Goal: Task Accomplishment & Management: Use online tool/utility

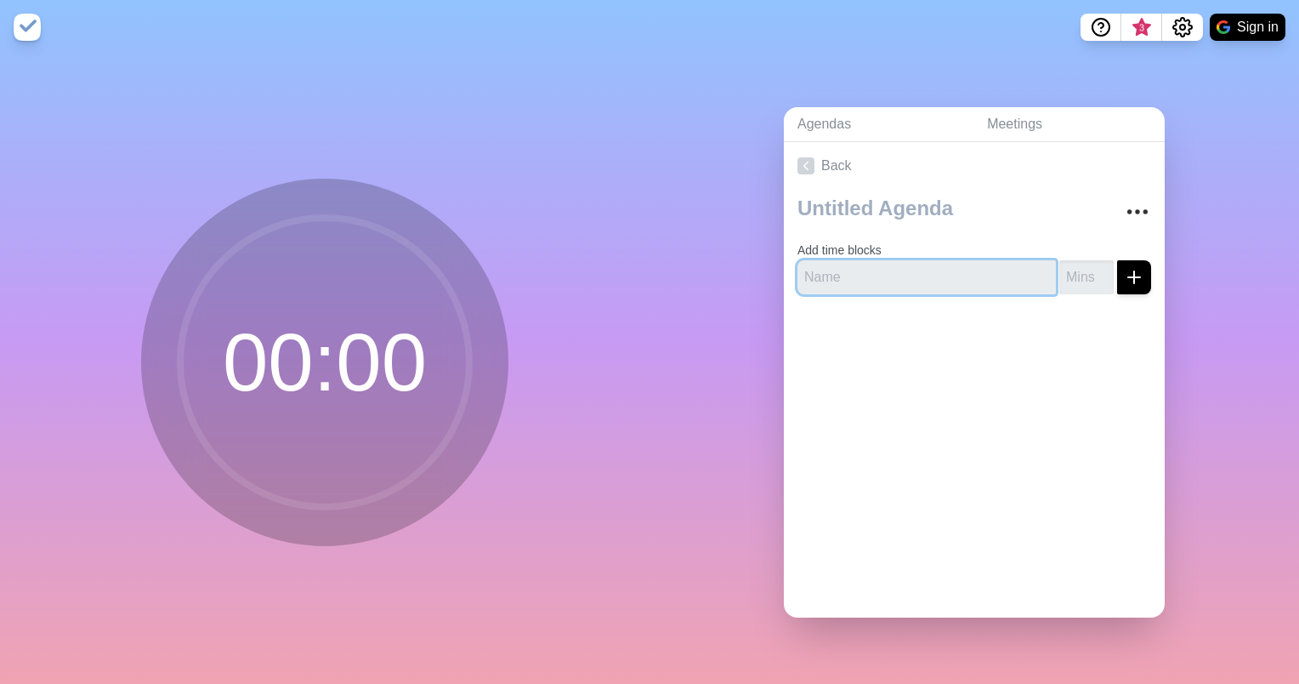
click at [971, 279] on input "text" at bounding box center [927, 277] width 259 height 34
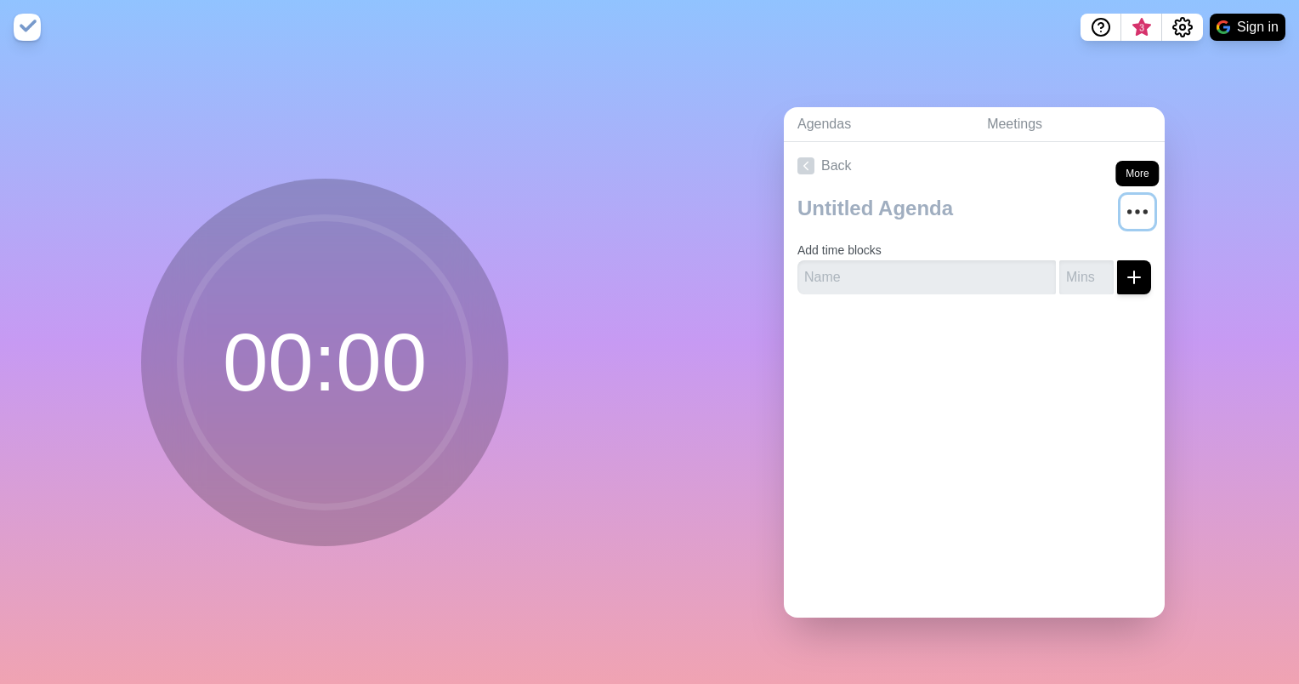
click at [1124, 204] on icon "More" at bounding box center [1137, 211] width 27 height 27
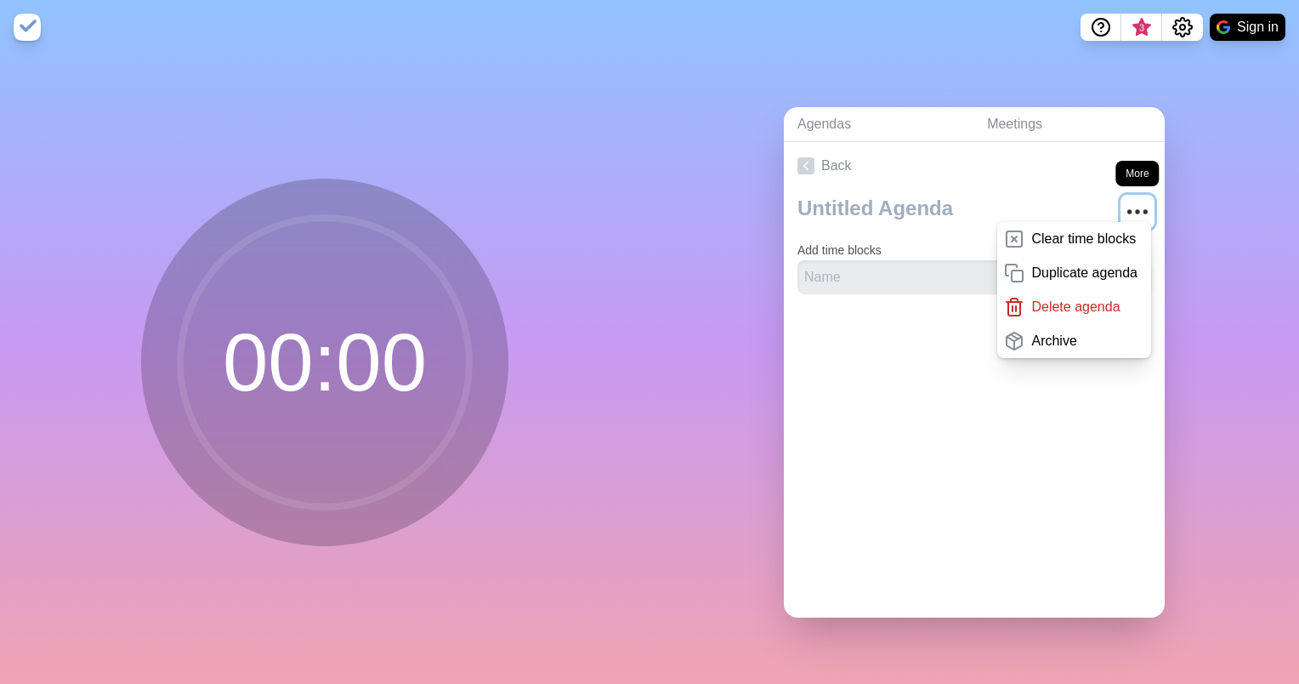
click at [1124, 204] on icon "More" at bounding box center [1137, 211] width 27 height 27
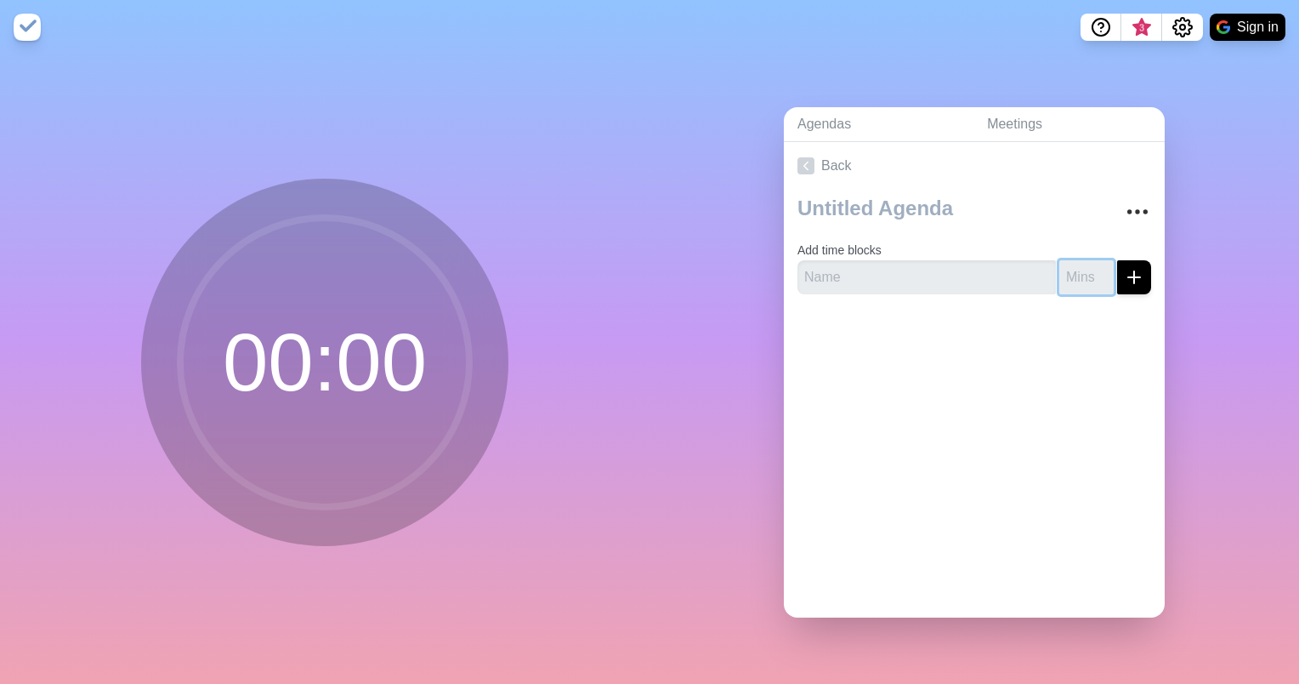
click at [1060, 265] on input "number" at bounding box center [1087, 277] width 54 height 34
type input "10"
click at [1117, 260] on button "submit" at bounding box center [1134, 277] width 34 height 34
click at [956, 264] on input "text" at bounding box center [927, 277] width 259 height 34
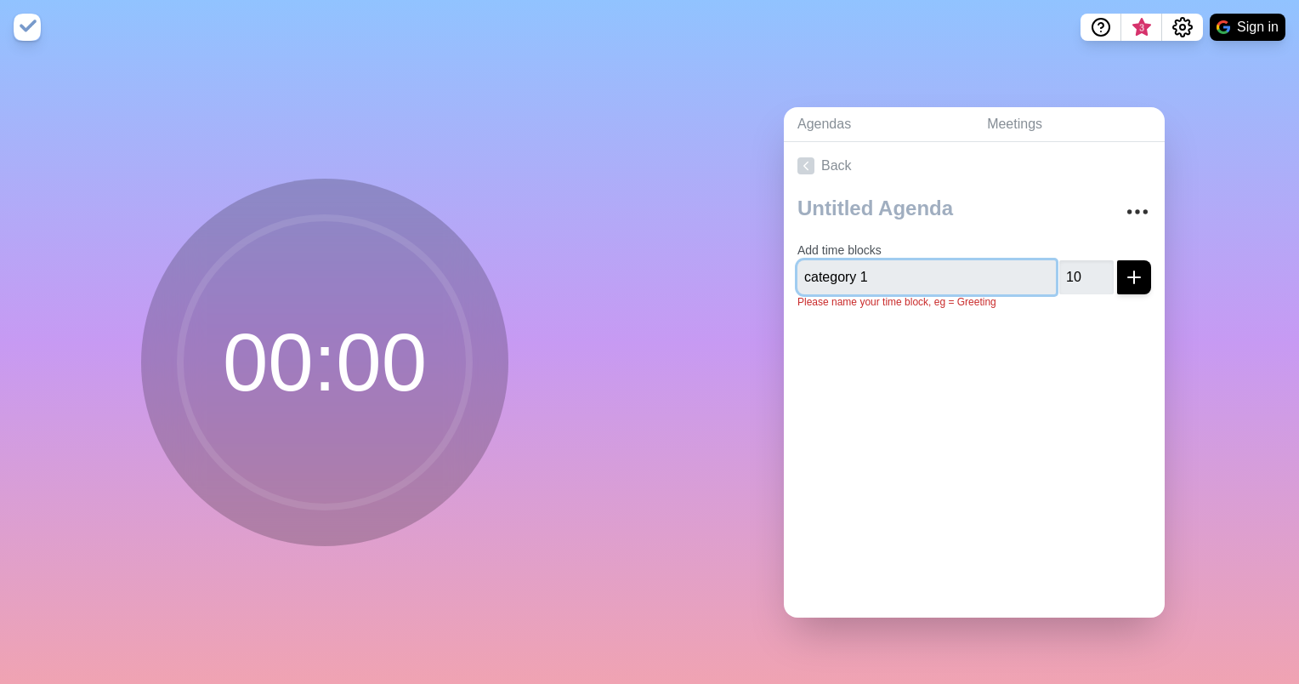
type input "category 1"
click at [1124, 275] on icon "submit" at bounding box center [1134, 277] width 20 height 20
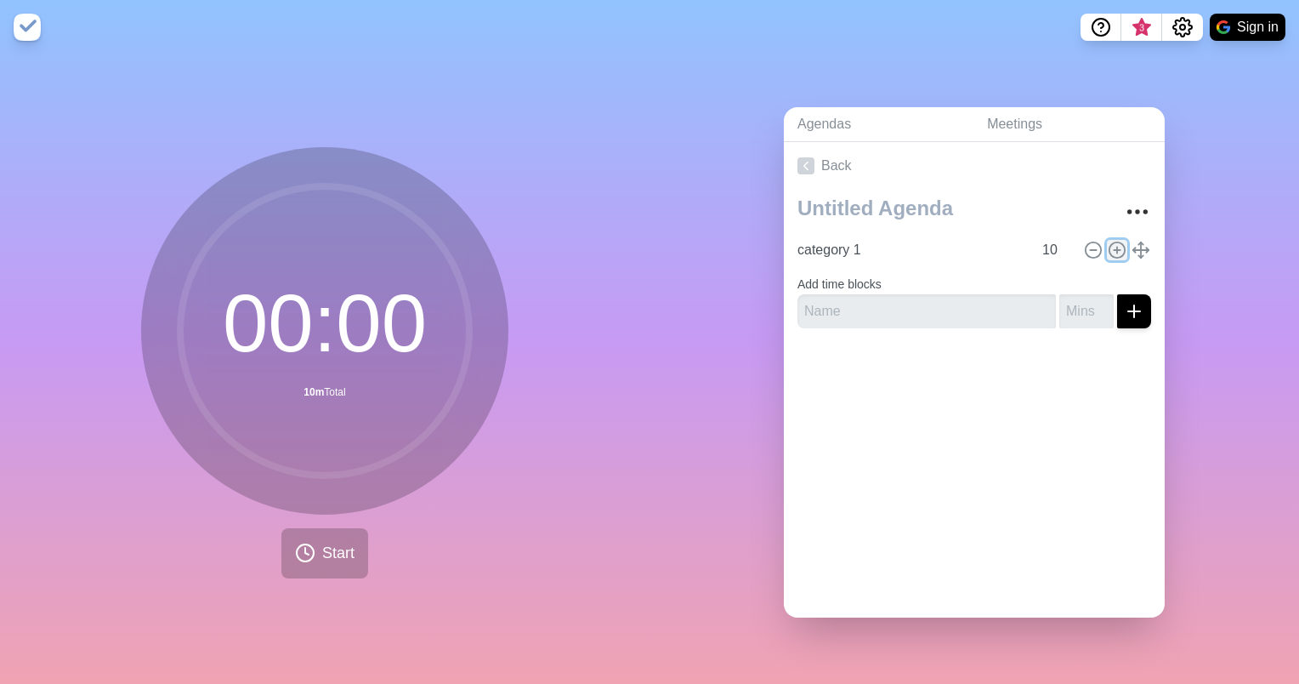
click at [1108, 243] on icon at bounding box center [1117, 250] width 19 height 19
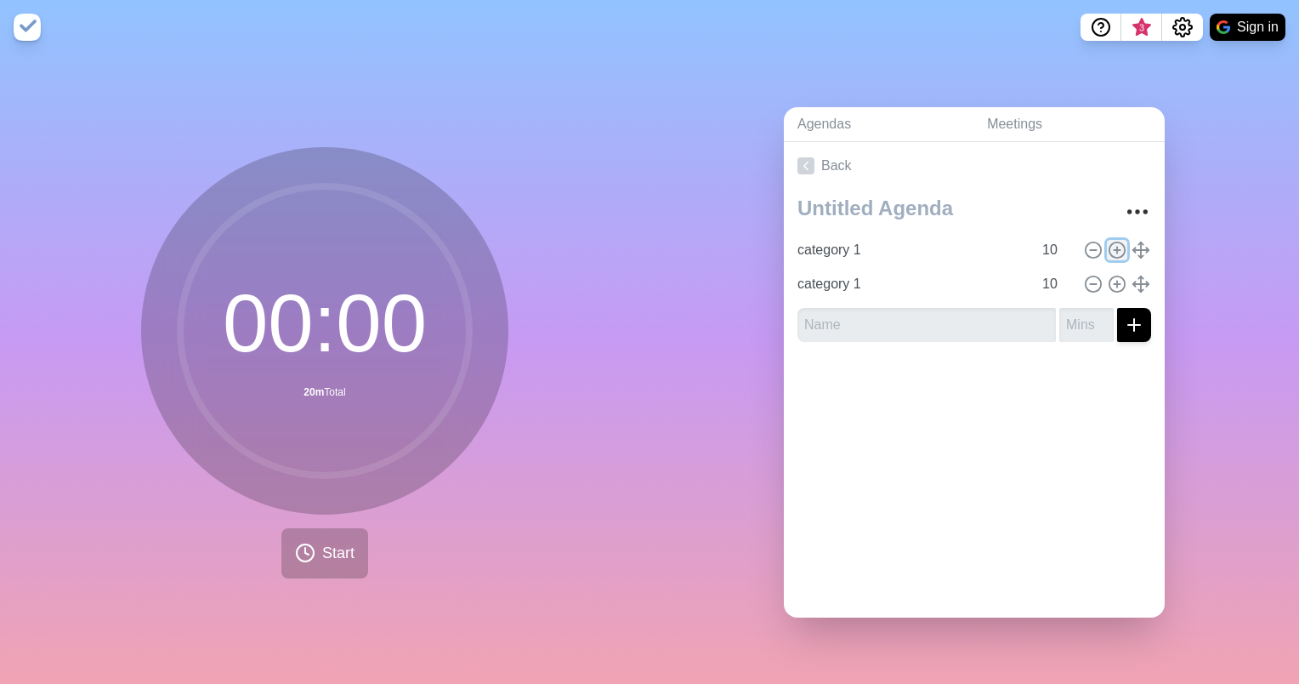
click at [1108, 243] on icon at bounding box center [1117, 250] width 19 height 19
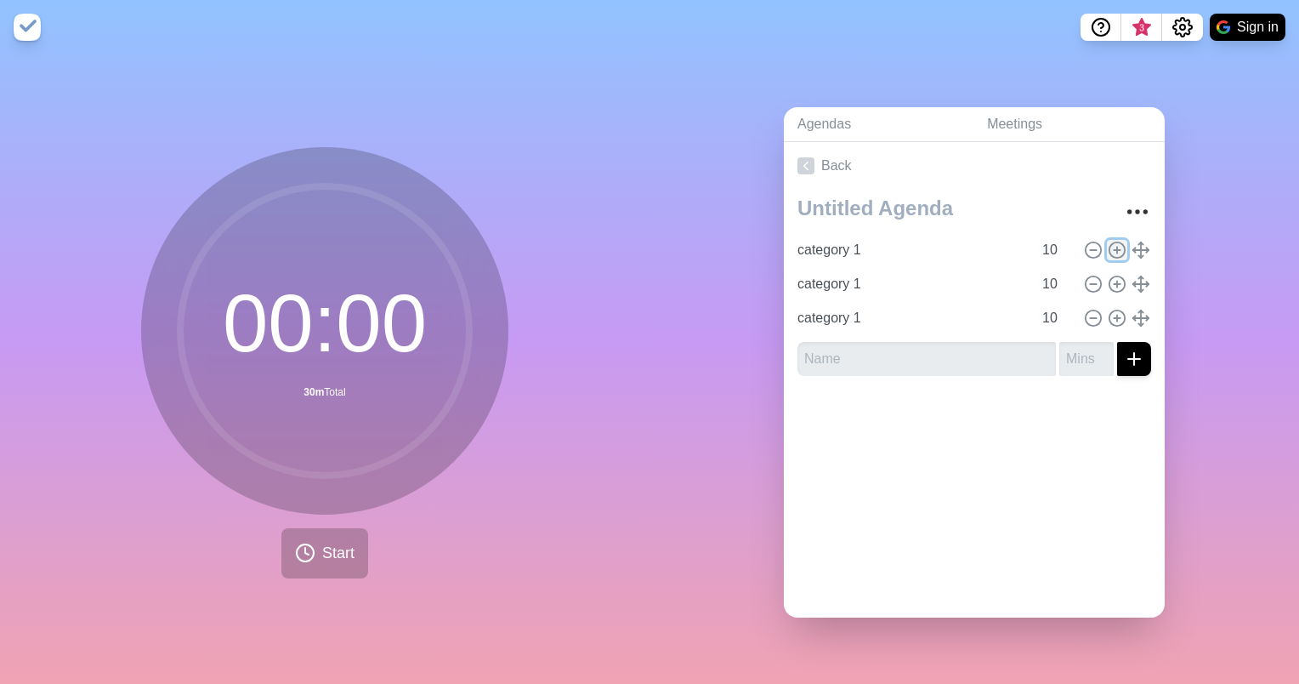
click at [1108, 243] on icon at bounding box center [1117, 250] width 19 height 19
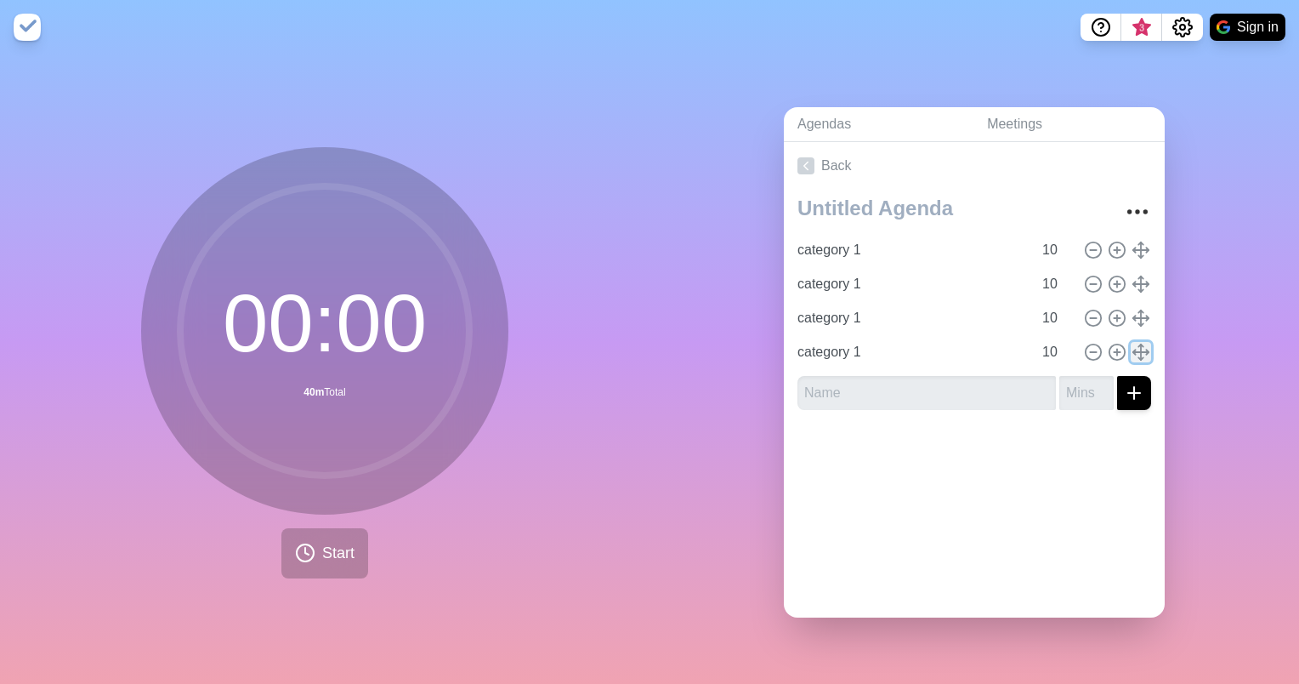
click at [1132, 344] on icon at bounding box center [1141, 352] width 19 height 19
click at [1108, 344] on icon at bounding box center [1117, 352] width 19 height 19
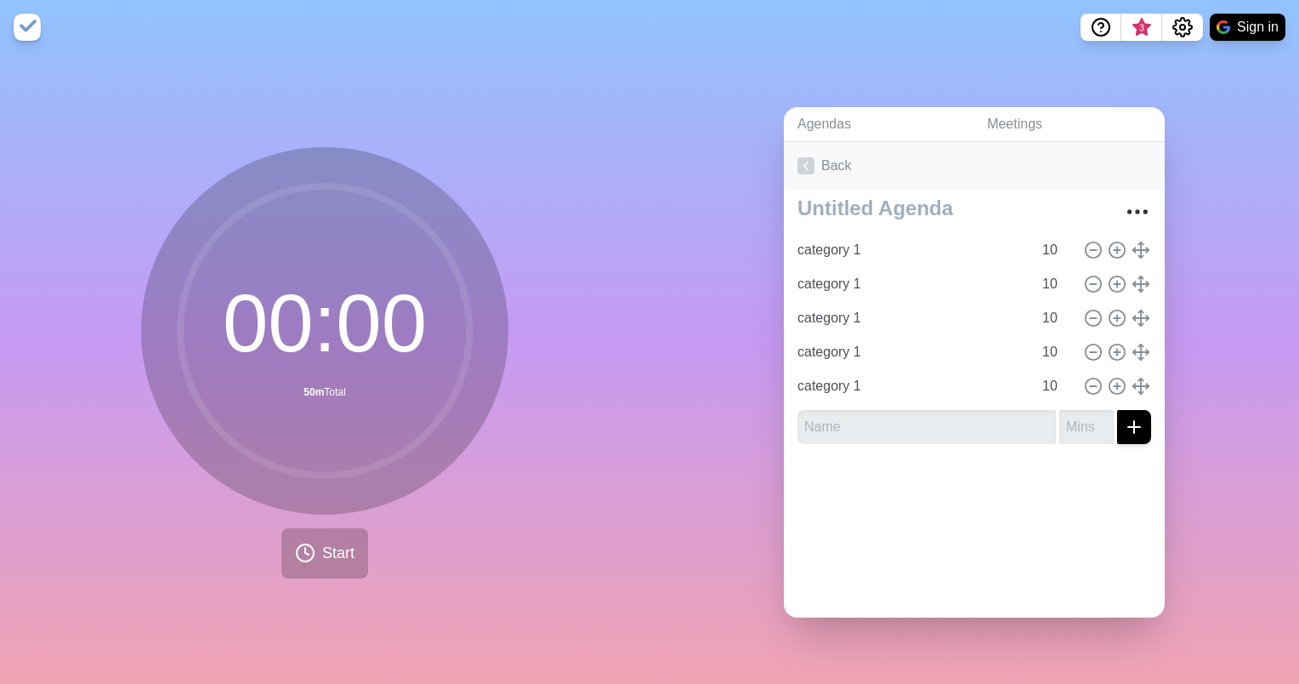
click at [854, 147] on link "Back" at bounding box center [974, 166] width 381 height 48
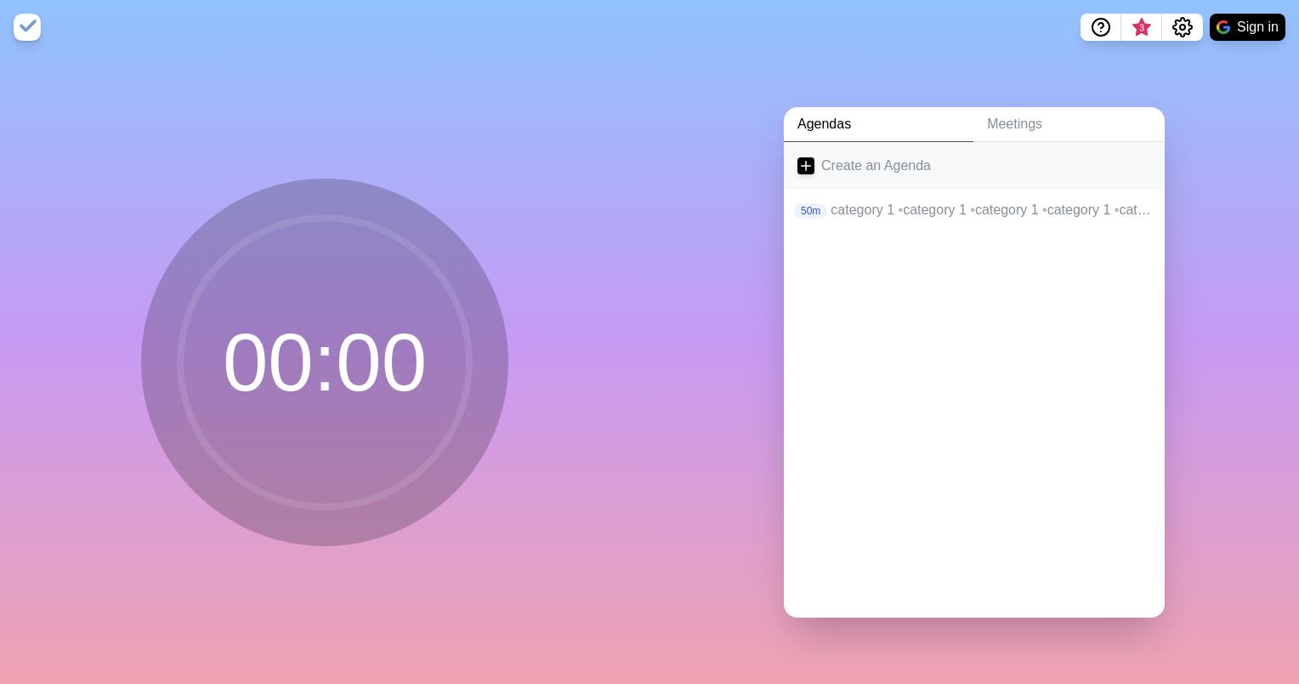
click at [918, 156] on link "Create an Agenda" at bounding box center [974, 166] width 381 height 48
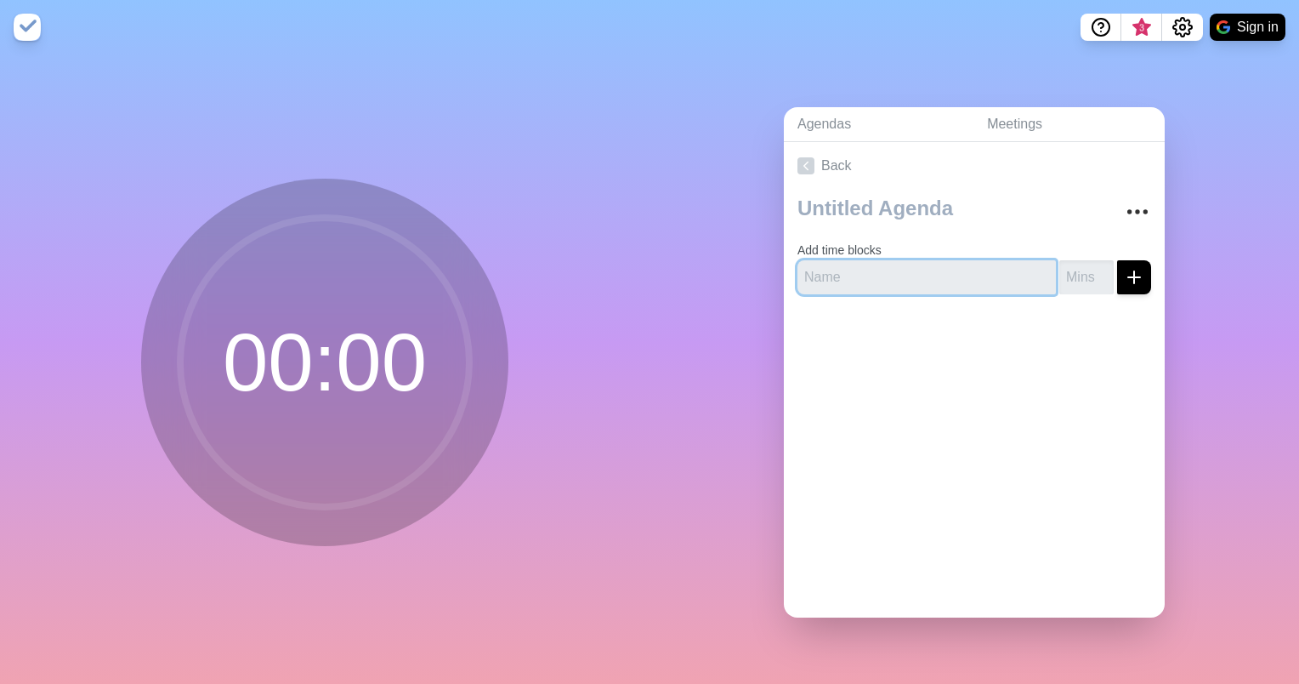
click at [934, 269] on input "text" at bounding box center [927, 277] width 259 height 34
click at [1060, 272] on input "number" at bounding box center [1087, 277] width 54 height 34
type input "15"
click at [925, 273] on input "text" at bounding box center [927, 277] width 259 height 34
type input "category"
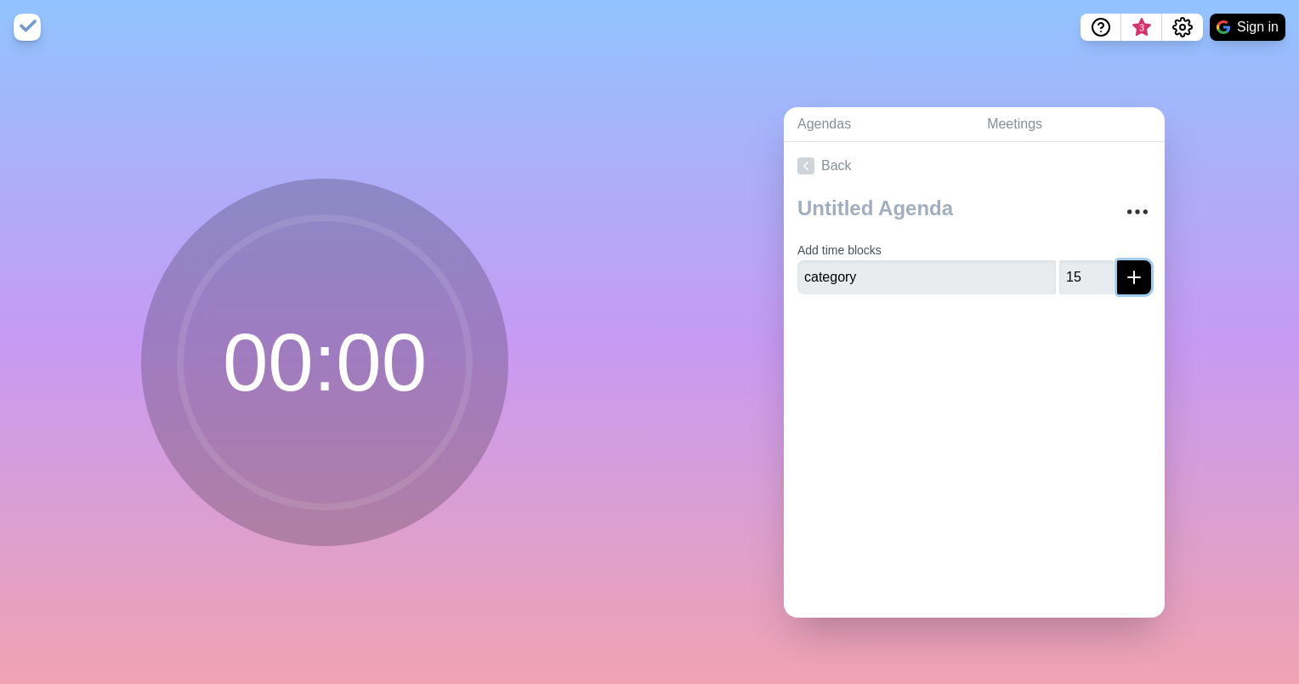
click at [1134, 274] on line "submit" at bounding box center [1134, 277] width 0 height 12
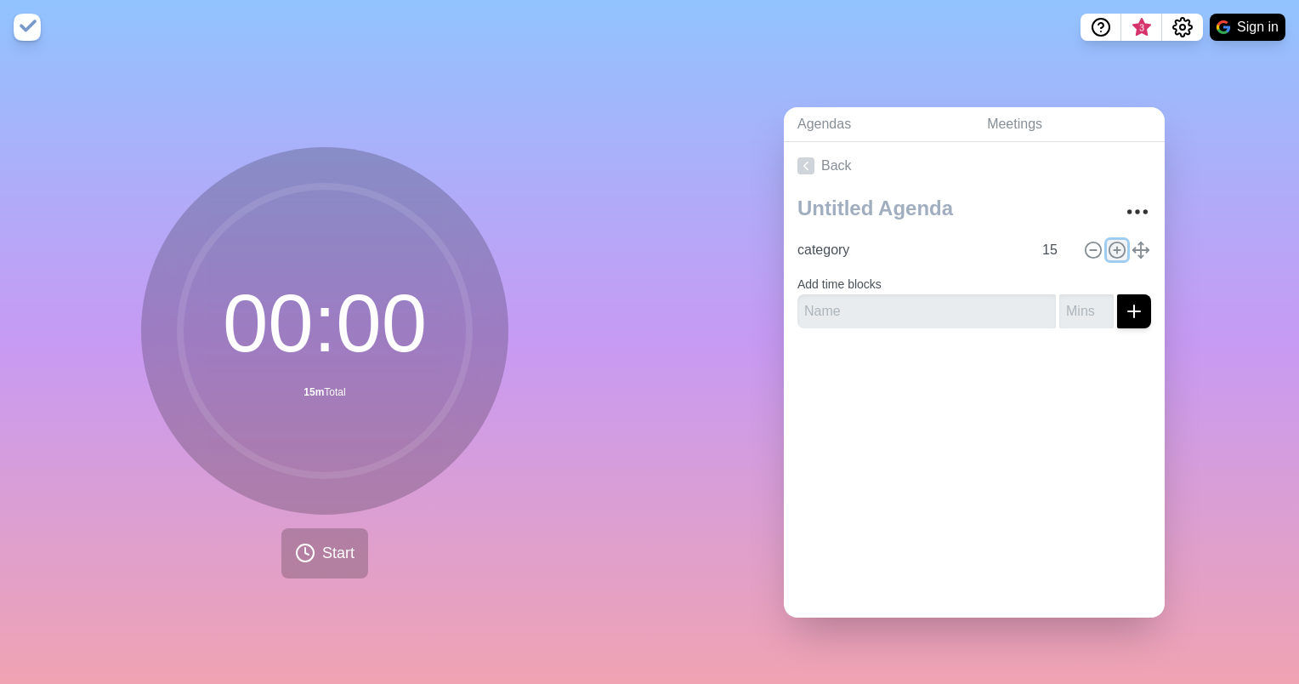
click at [1108, 241] on icon at bounding box center [1117, 250] width 19 height 19
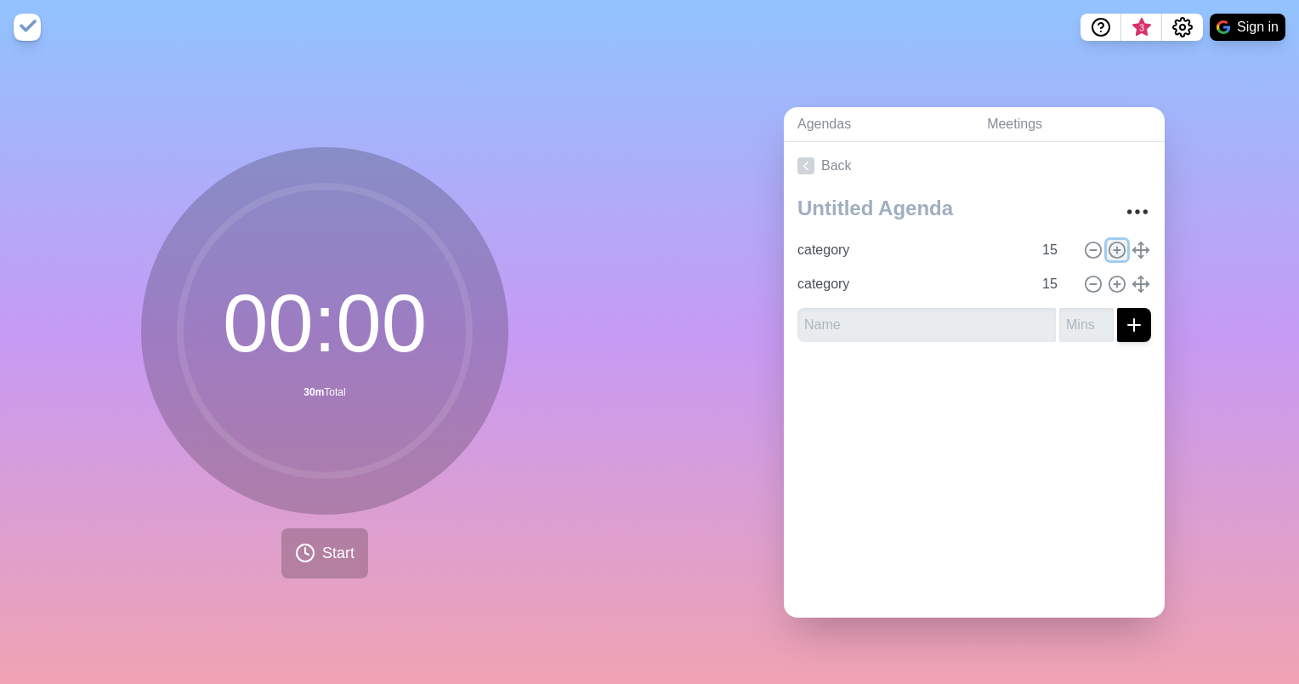
click at [1108, 241] on icon at bounding box center [1117, 250] width 19 height 19
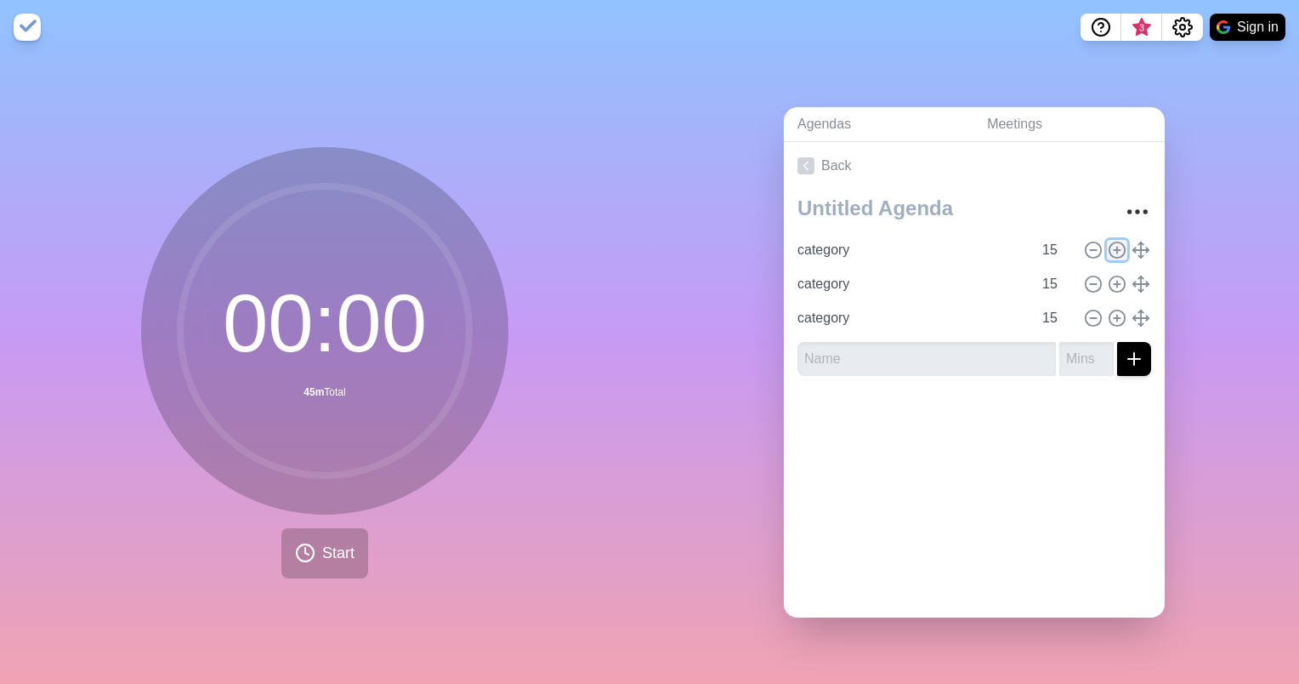
click at [1108, 241] on icon at bounding box center [1117, 250] width 19 height 19
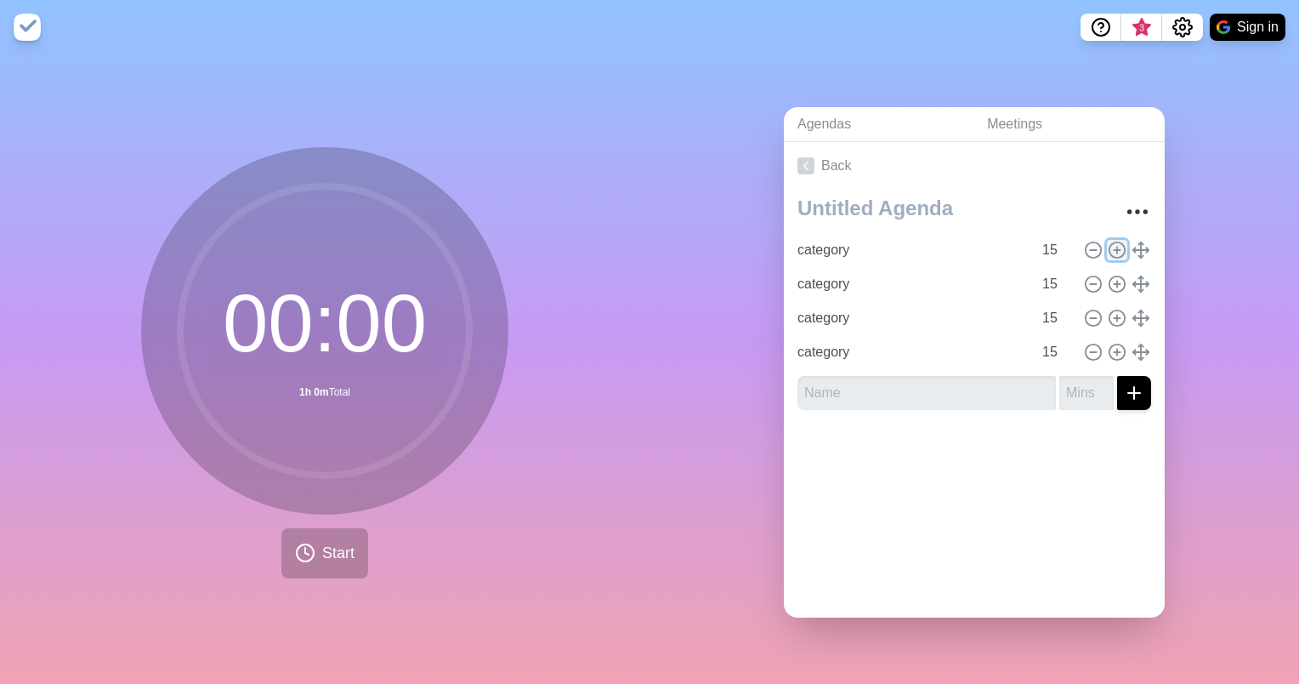
click at [1108, 241] on icon at bounding box center [1117, 250] width 19 height 19
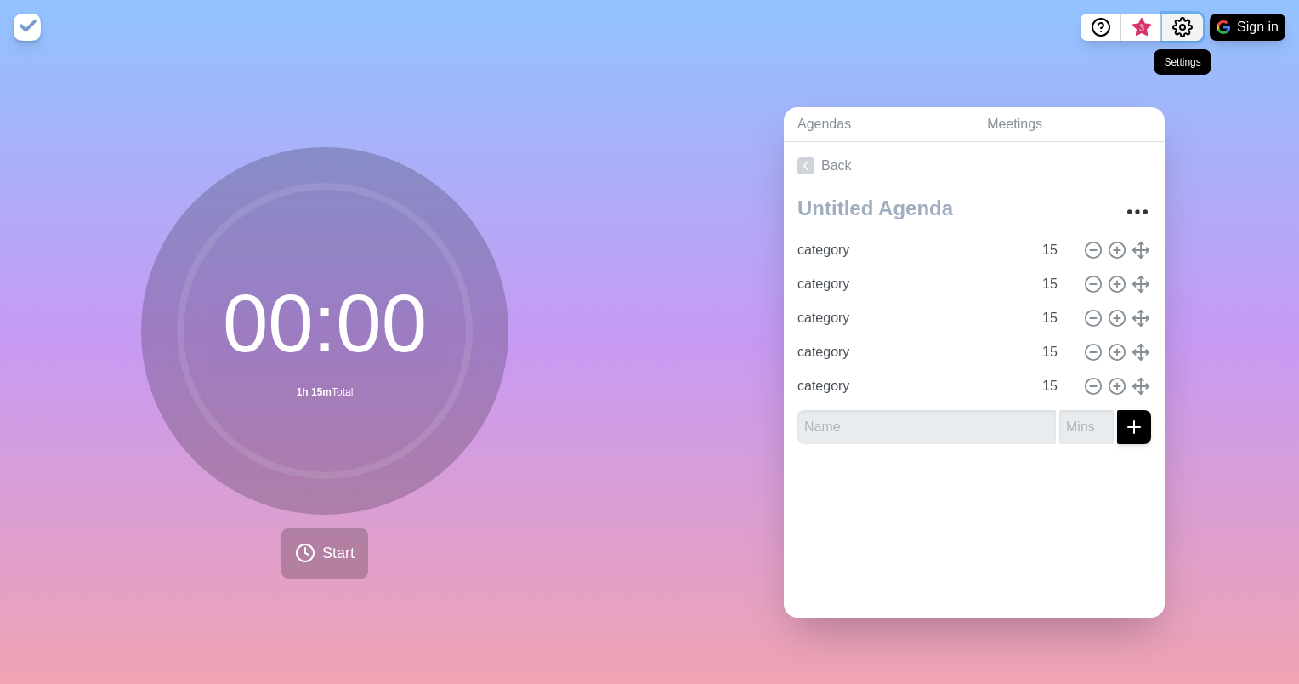
click at [1179, 33] on icon "Settings" at bounding box center [1182, 27] width 19 height 19
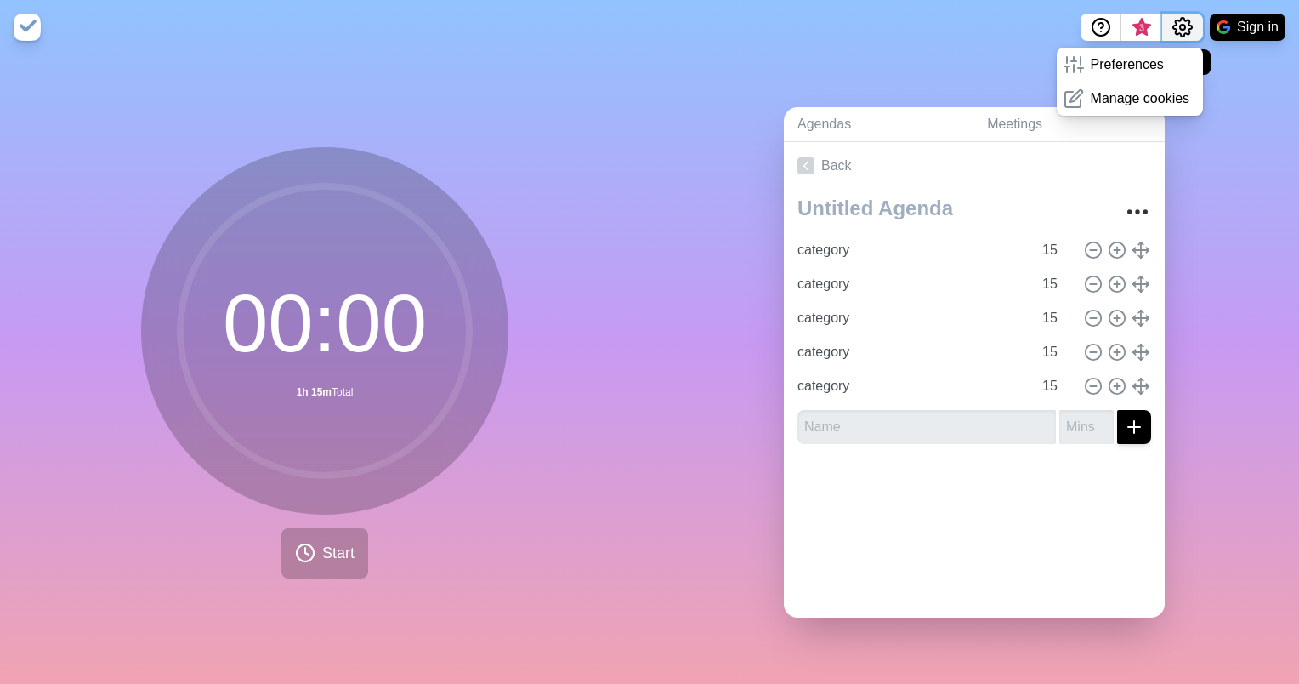
click at [1179, 33] on icon "Settings" at bounding box center [1182, 27] width 19 height 19
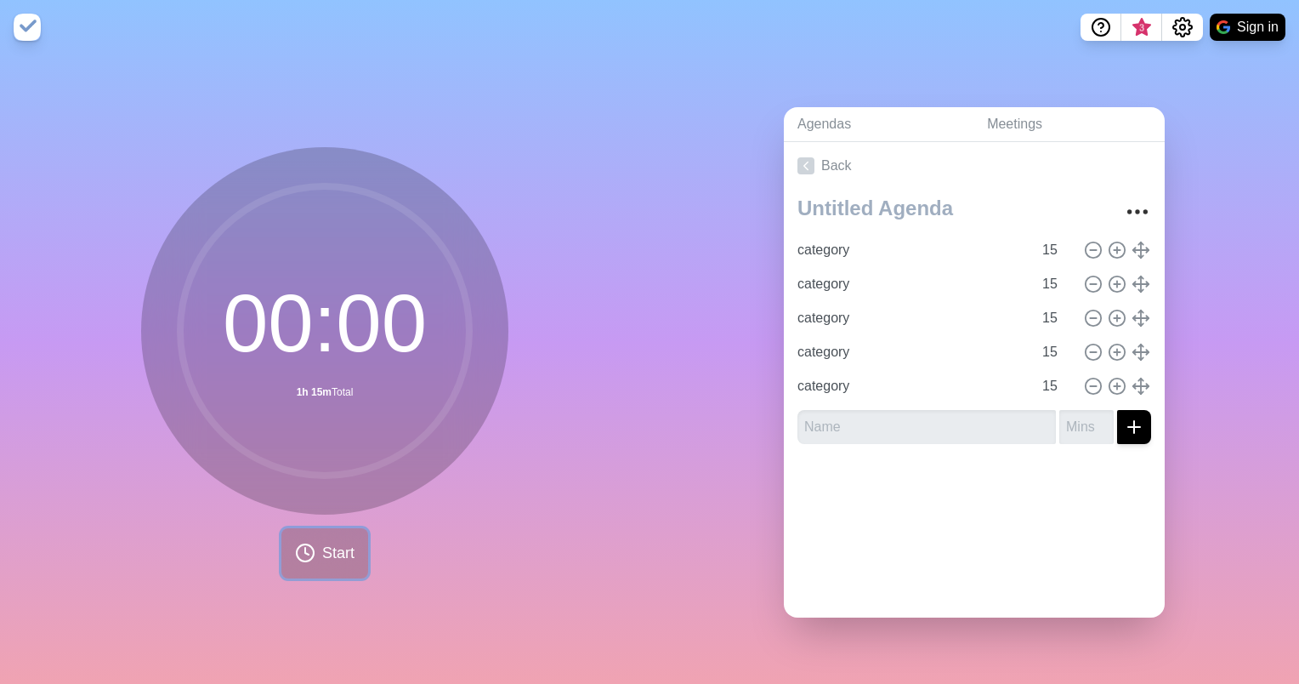
click at [310, 528] on button "Start" at bounding box center [324, 553] width 87 height 50
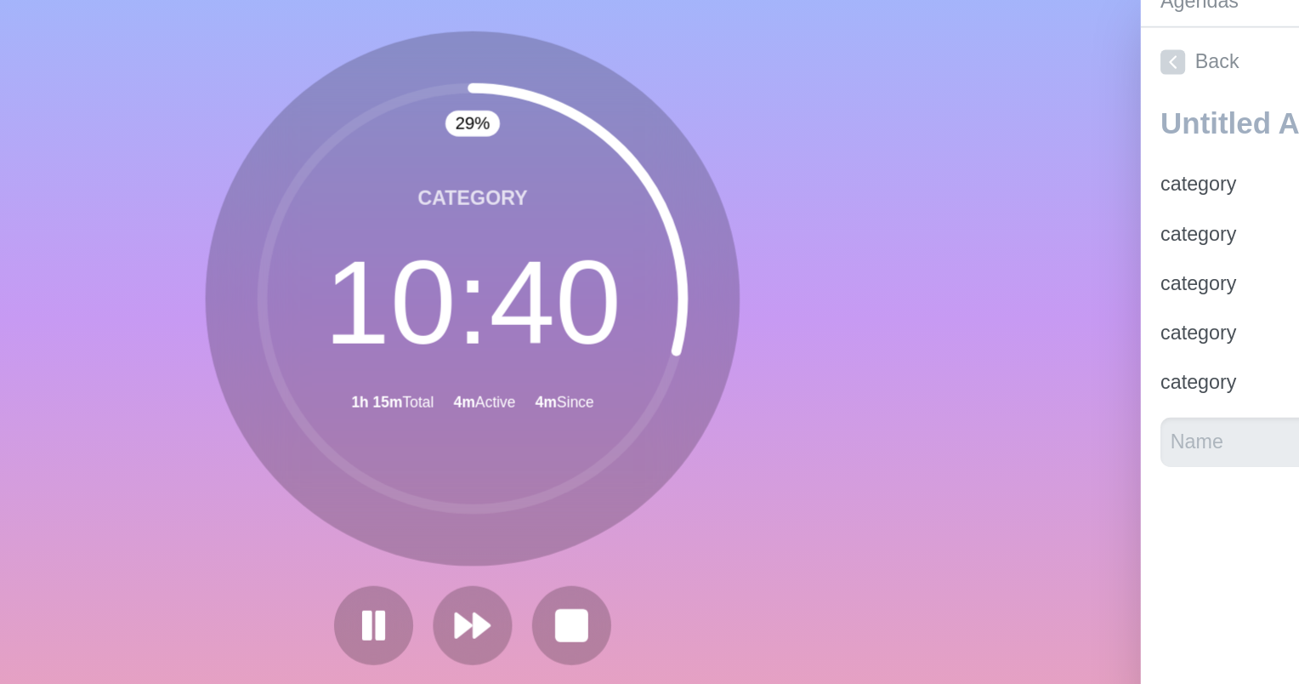
click at [743, 330] on div "Agendas Meetings Back category 15 category 15 category 15 category 15 category …" at bounding box center [975, 368] width 650 height 629
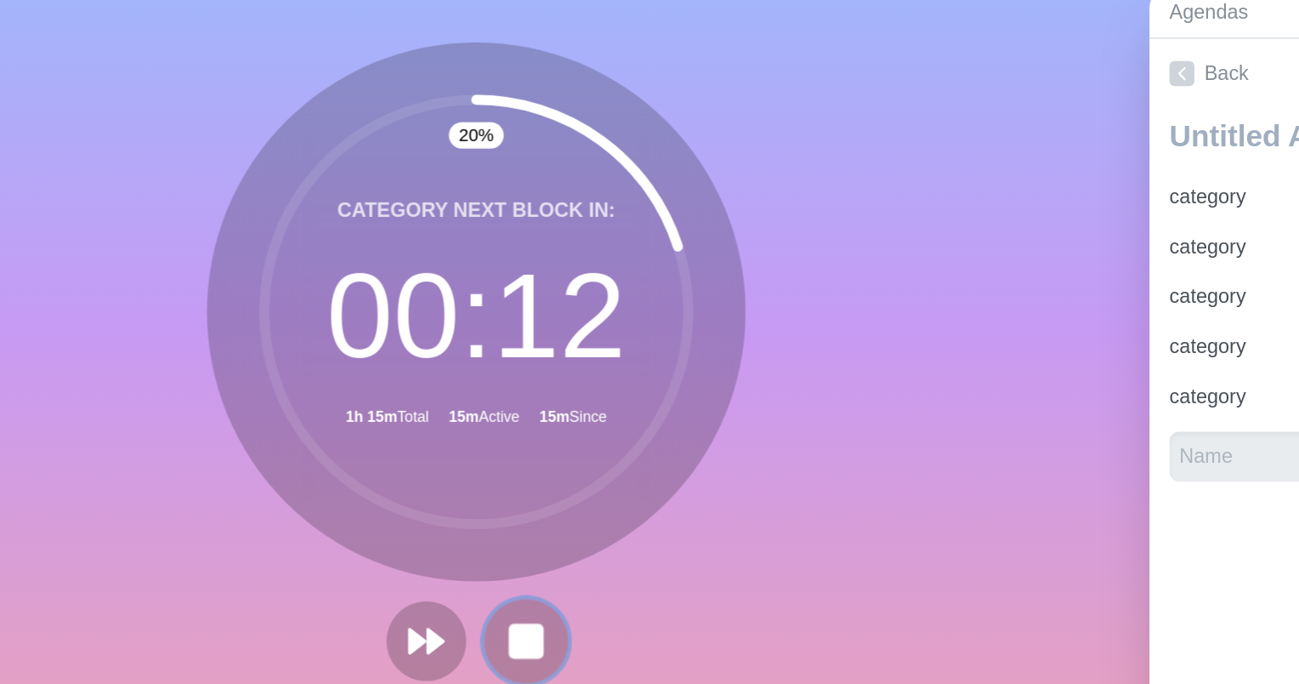
click at [348, 542] on rect at bounding box center [358, 552] width 21 height 21
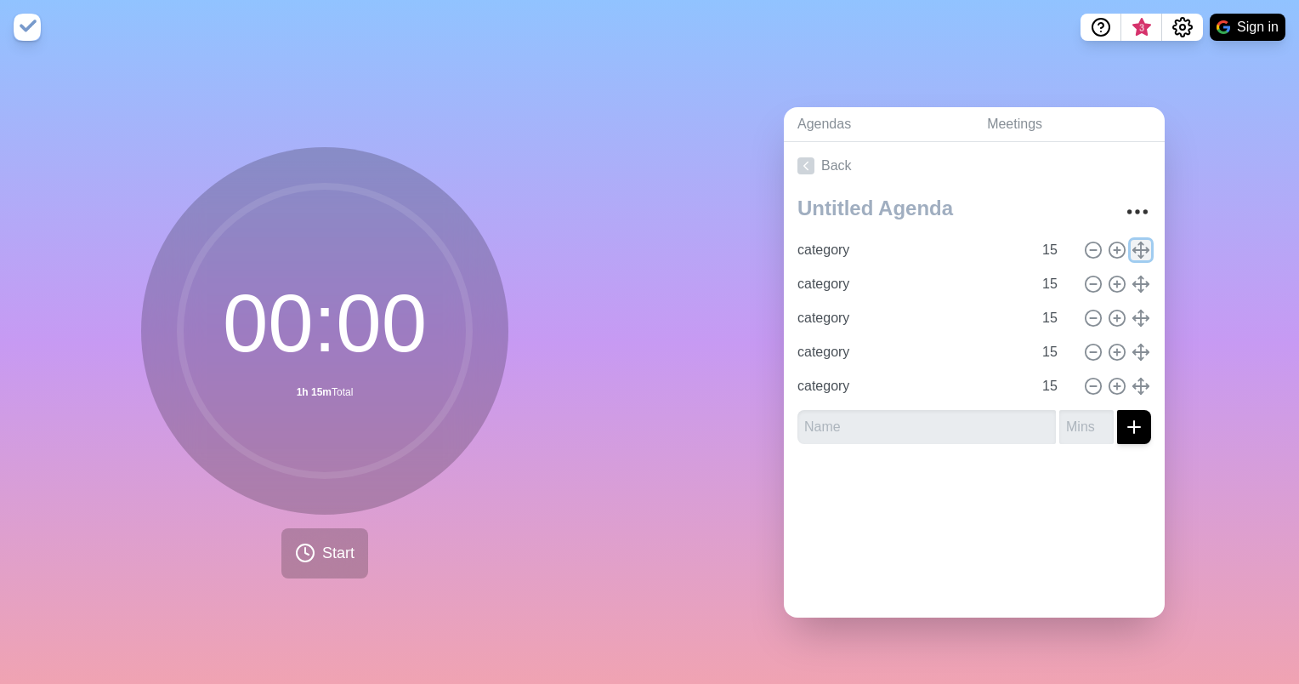
click at [1132, 243] on icon at bounding box center [1141, 250] width 19 height 19
click at [1141, 245] on line at bounding box center [1141, 249] width 0 height 15
click at [1119, 257] on div "category 15" at bounding box center [974, 250] width 367 height 34
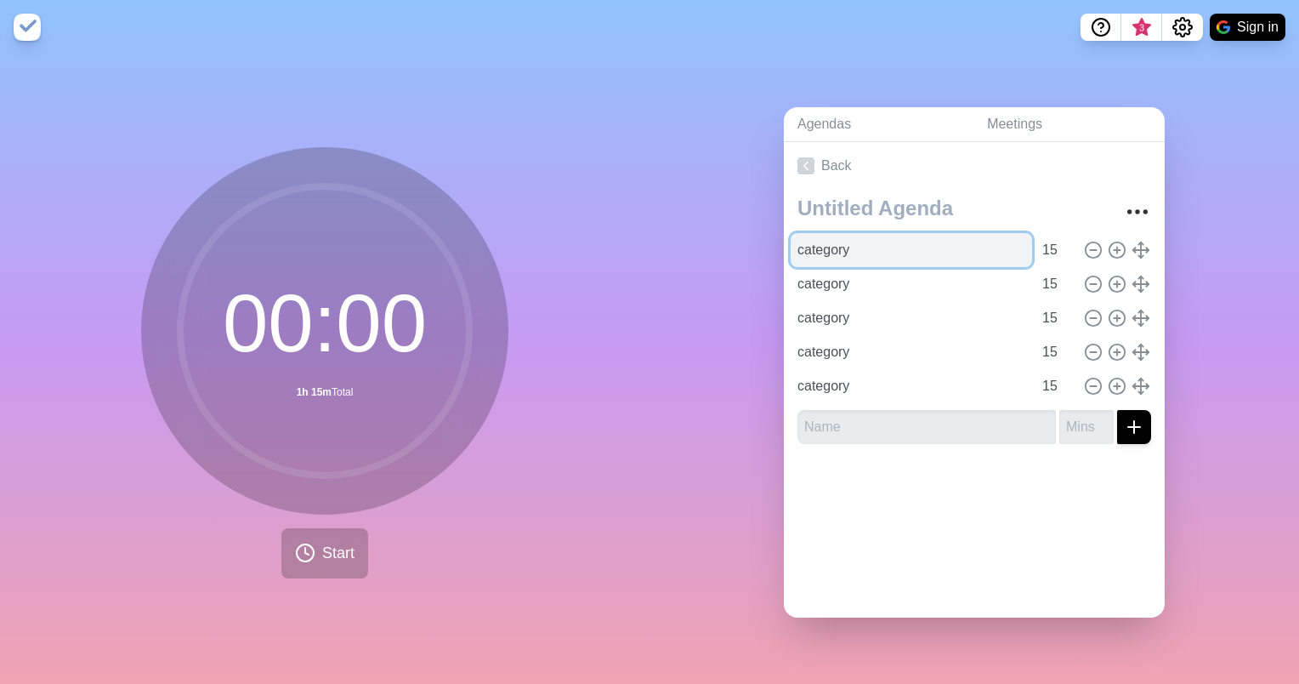
drag, startPoint x: 830, startPoint y: 236, endPoint x: 840, endPoint y: 243, distance: 12.3
click at [793, 239] on input "category" at bounding box center [911, 250] width 241 height 34
drag, startPoint x: 851, startPoint y: 245, endPoint x: 742, endPoint y: 245, distance: 109.7
click at [742, 245] on div "Agendas Meetings Back category 15 category 15 category 15 category 15 category …" at bounding box center [975, 368] width 650 height 629
type input "ozan"
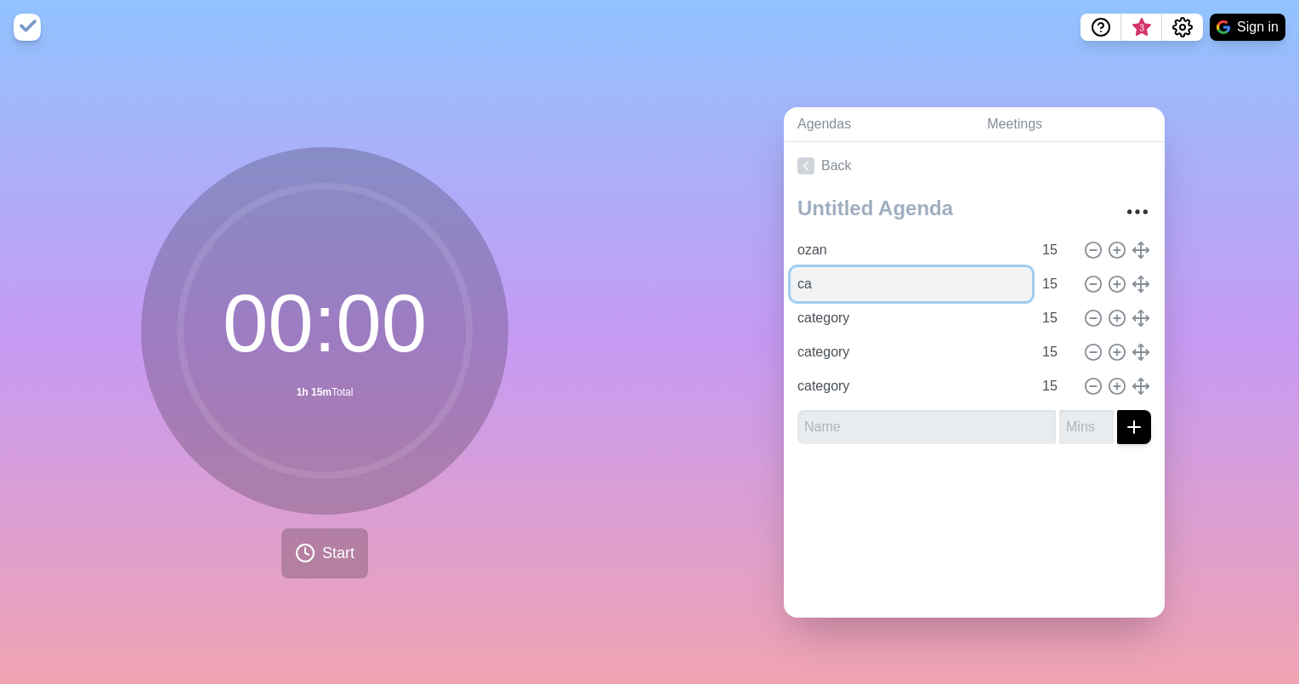
type input "c"
type input "hilal"
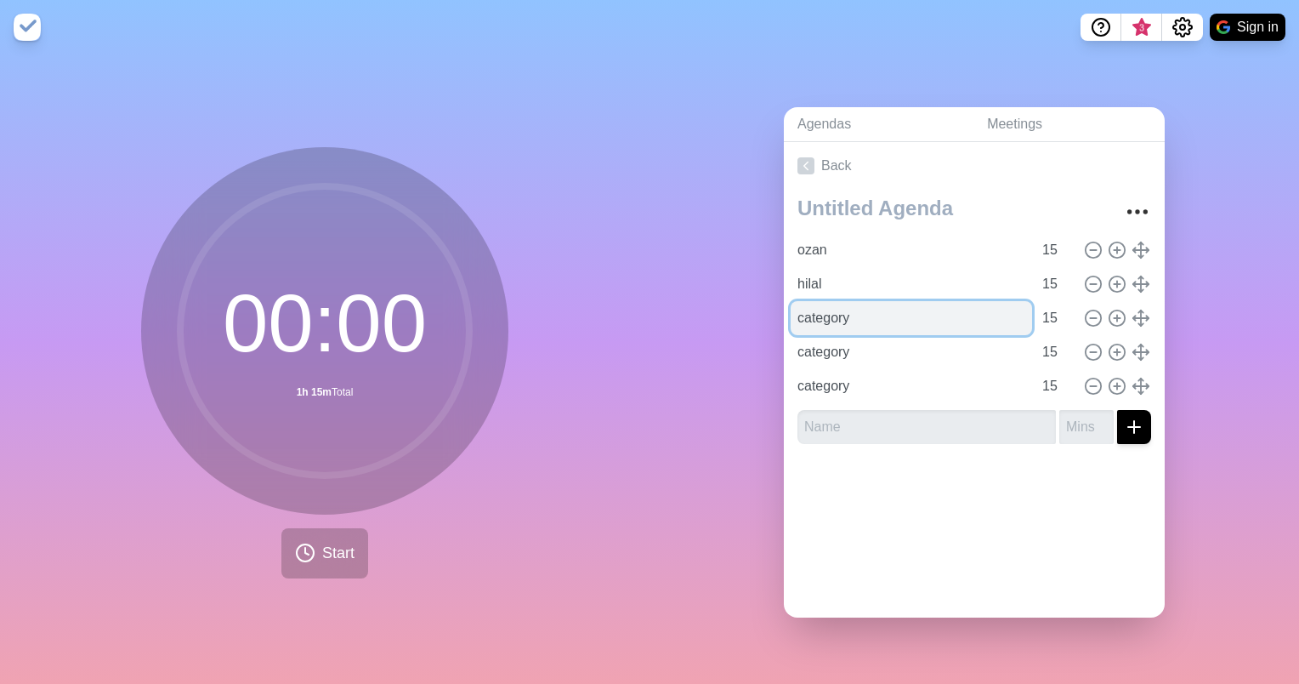
click at [833, 312] on input "category" at bounding box center [911, 318] width 241 height 34
type input "amira"
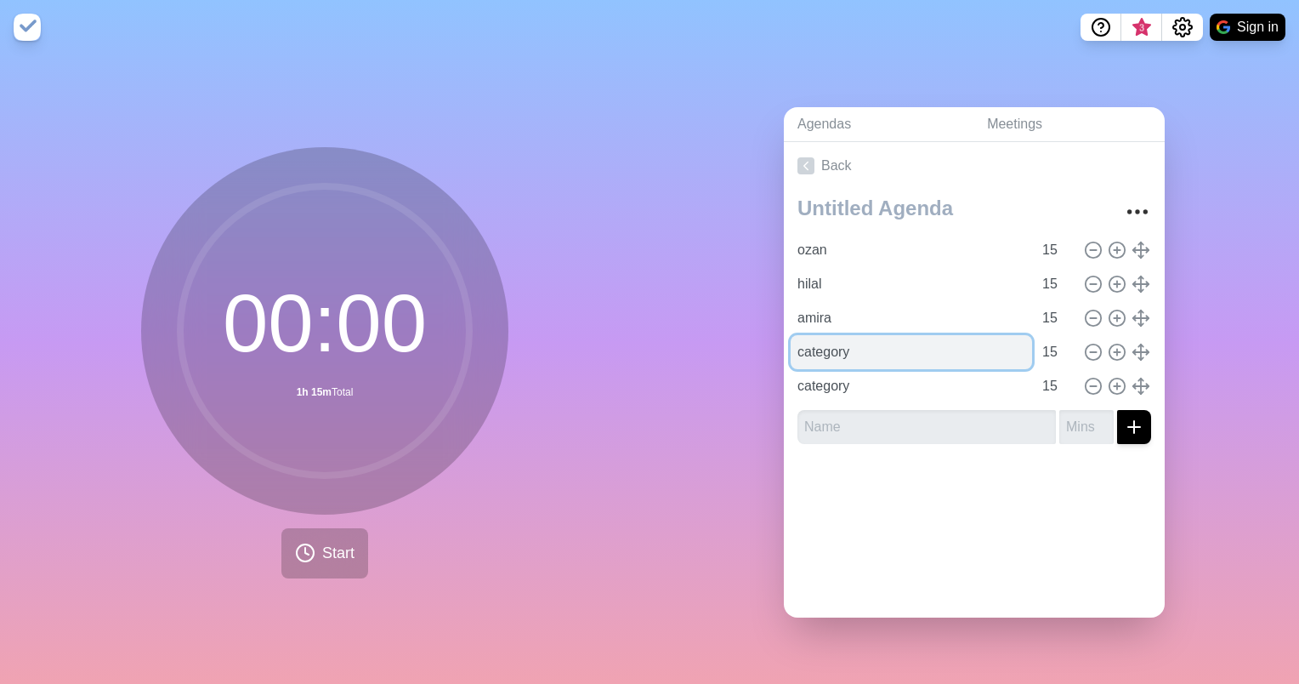
click at [821, 337] on input "category" at bounding box center [911, 352] width 241 height 34
type input "irem"
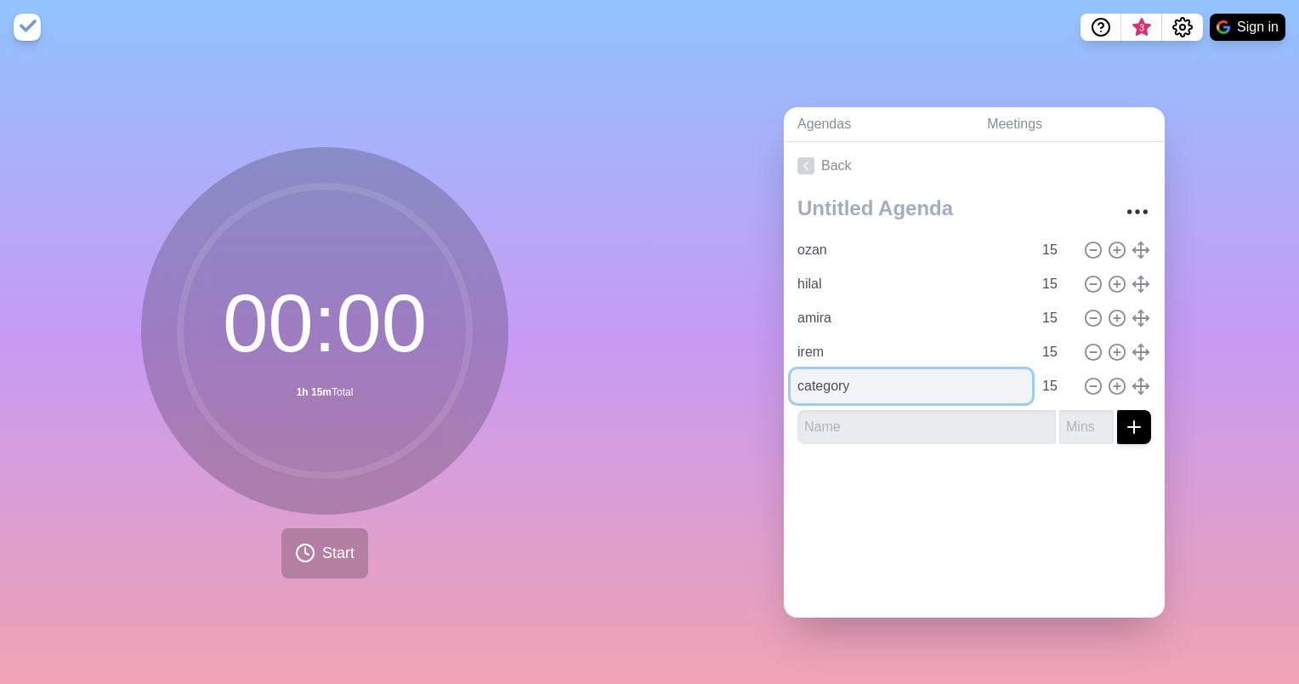
click at [846, 375] on input "category" at bounding box center [911, 386] width 241 height 34
type input "seval"
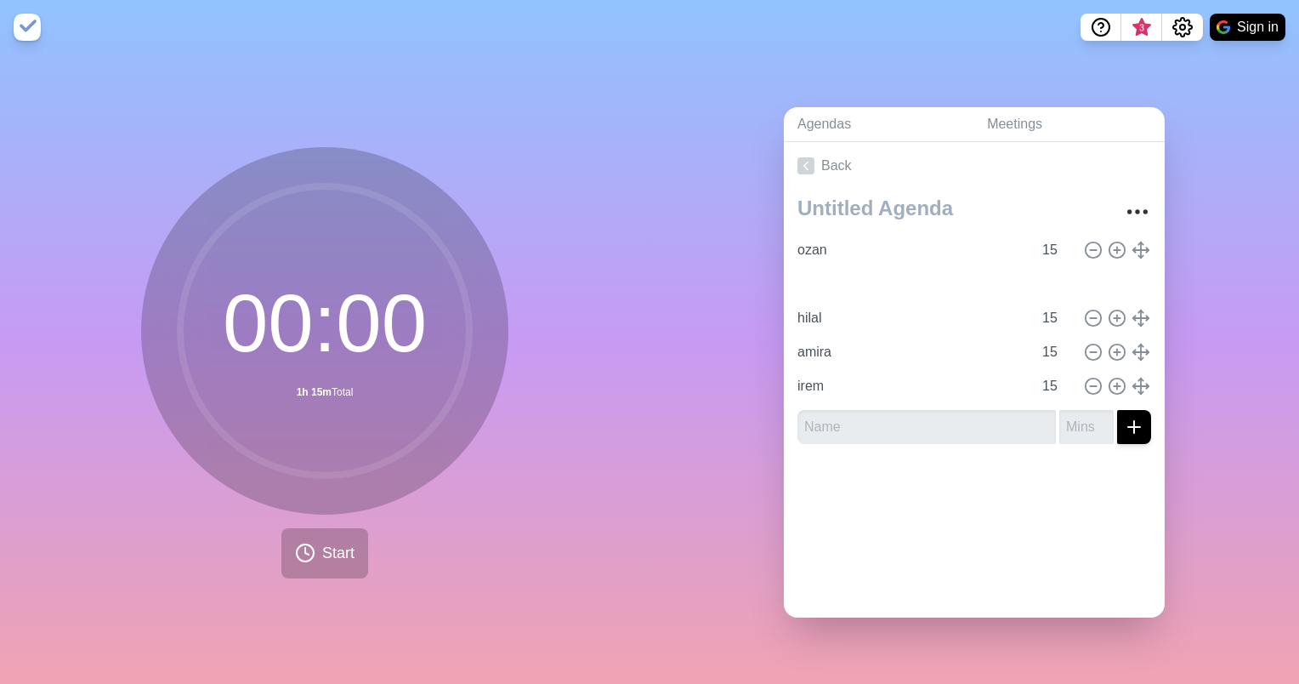
type input "seval"
type input "hilal"
type input "amira"
type input "irem"
click at [333, 543] on span "Start" at bounding box center [338, 553] width 32 height 23
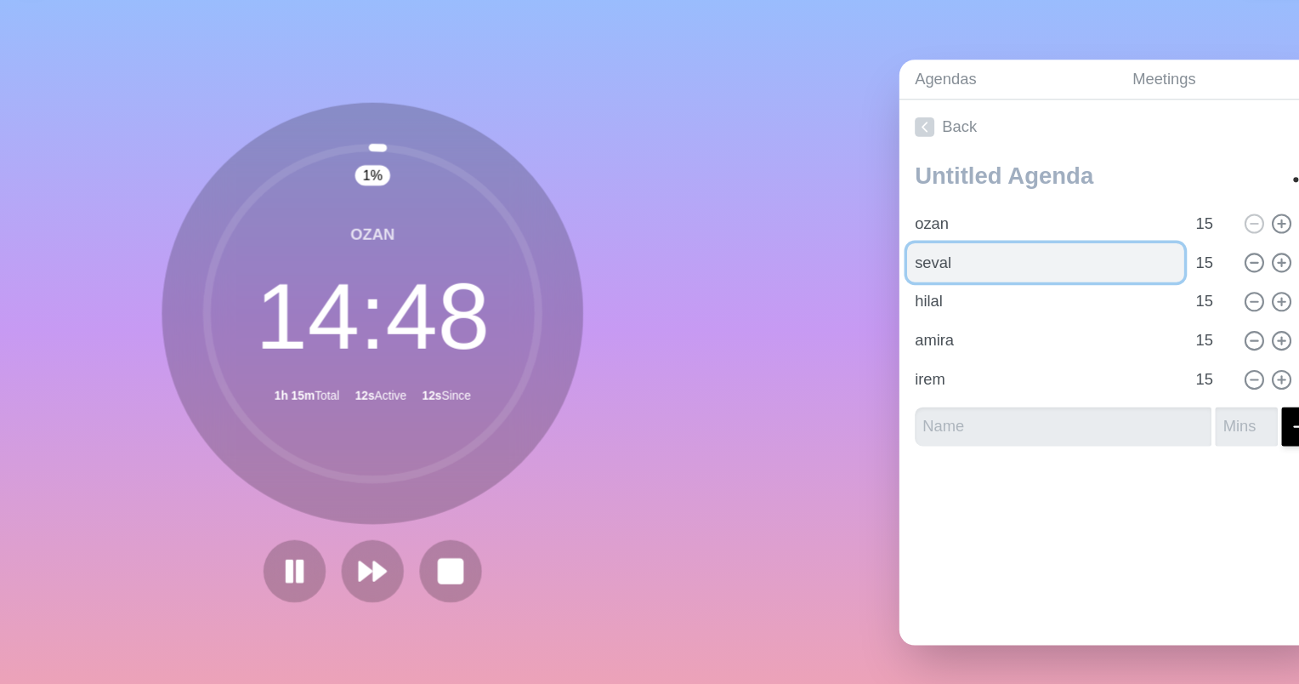
click at [906, 276] on input "seval" at bounding box center [911, 284] width 241 height 34
click at [845, 287] on input "seval" at bounding box center [911, 284] width 241 height 34
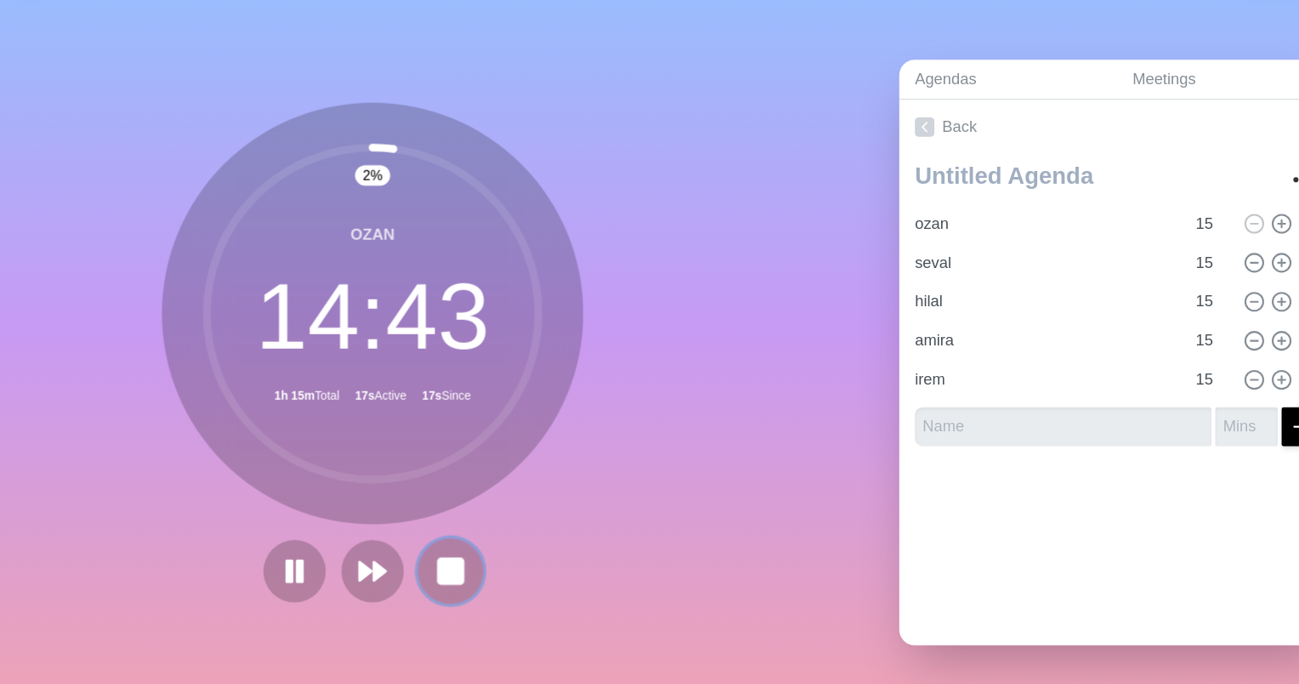
click at [406, 547] on button at bounding box center [392, 552] width 57 height 57
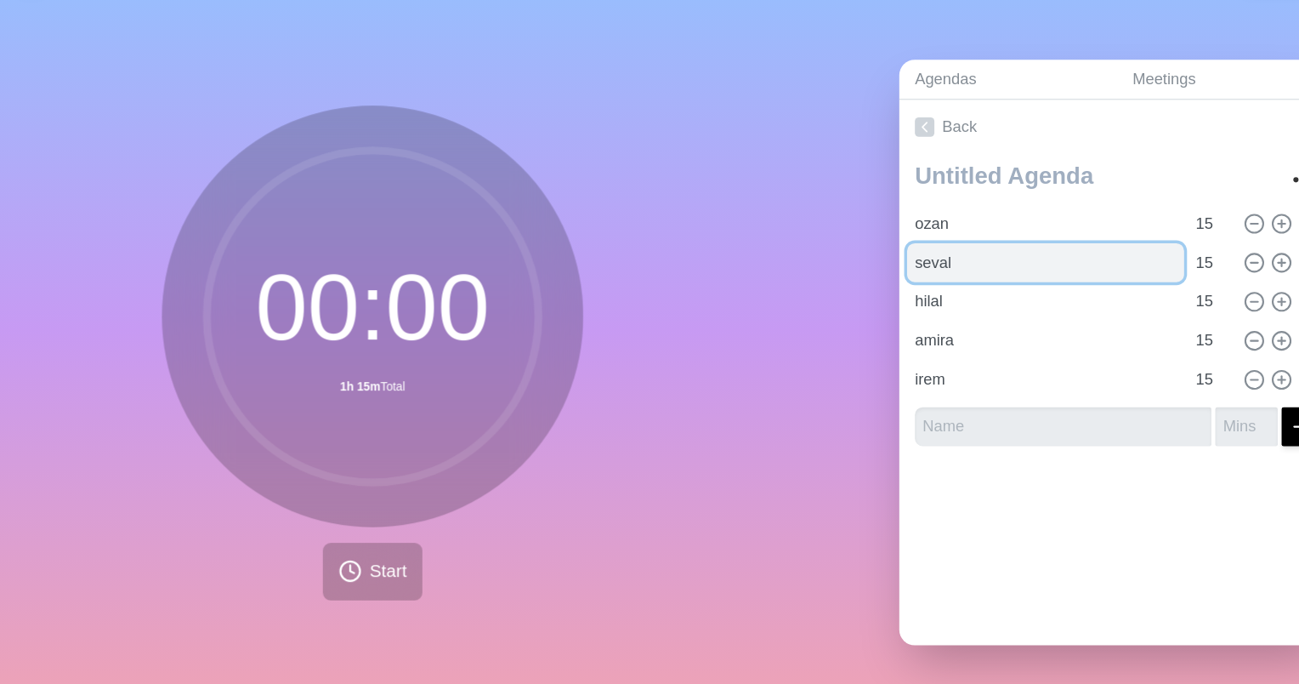
click at [845, 270] on input "seval" at bounding box center [911, 284] width 241 height 34
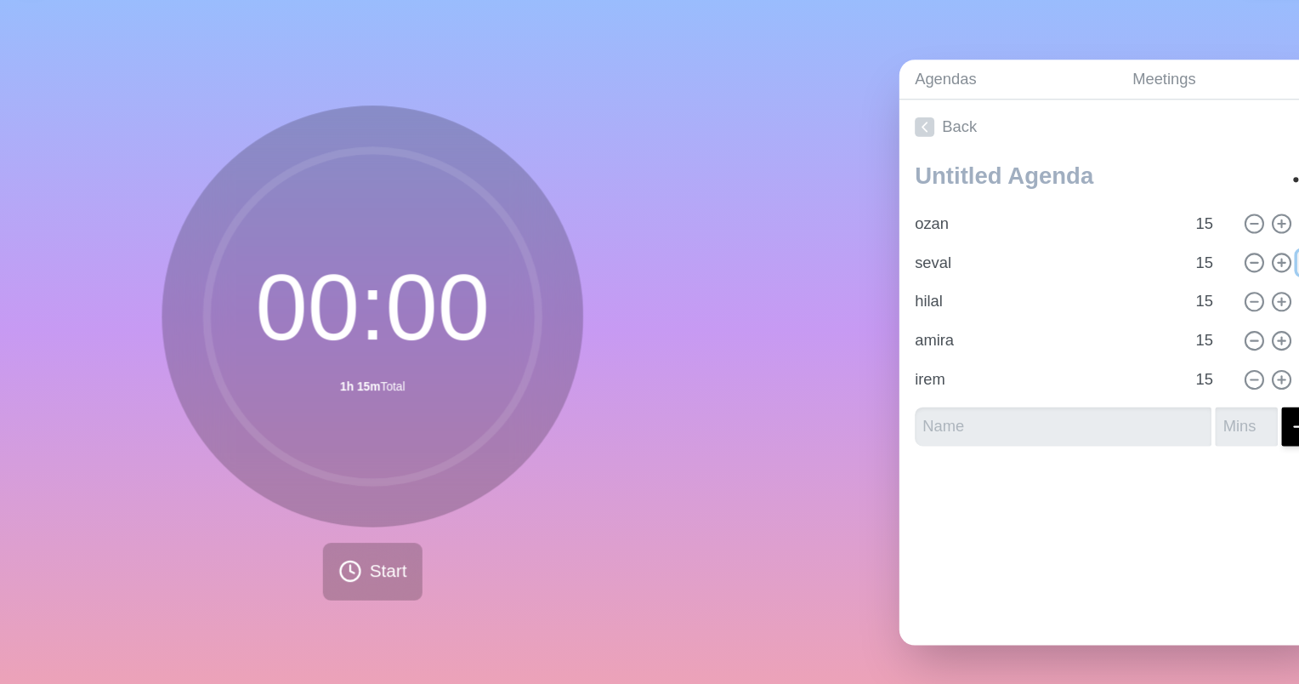
click at [1132, 278] on icon at bounding box center [1141, 284] width 19 height 19
drag, startPoint x: 1122, startPoint y: 278, endPoint x: 1125, endPoint y: 227, distance: 51.1
click at [1125, 233] on div "ozan 15 seval 15 hilal 15 amira 15 irem 15" at bounding box center [975, 318] width 354 height 170
type input "seval"
type input "ozan"
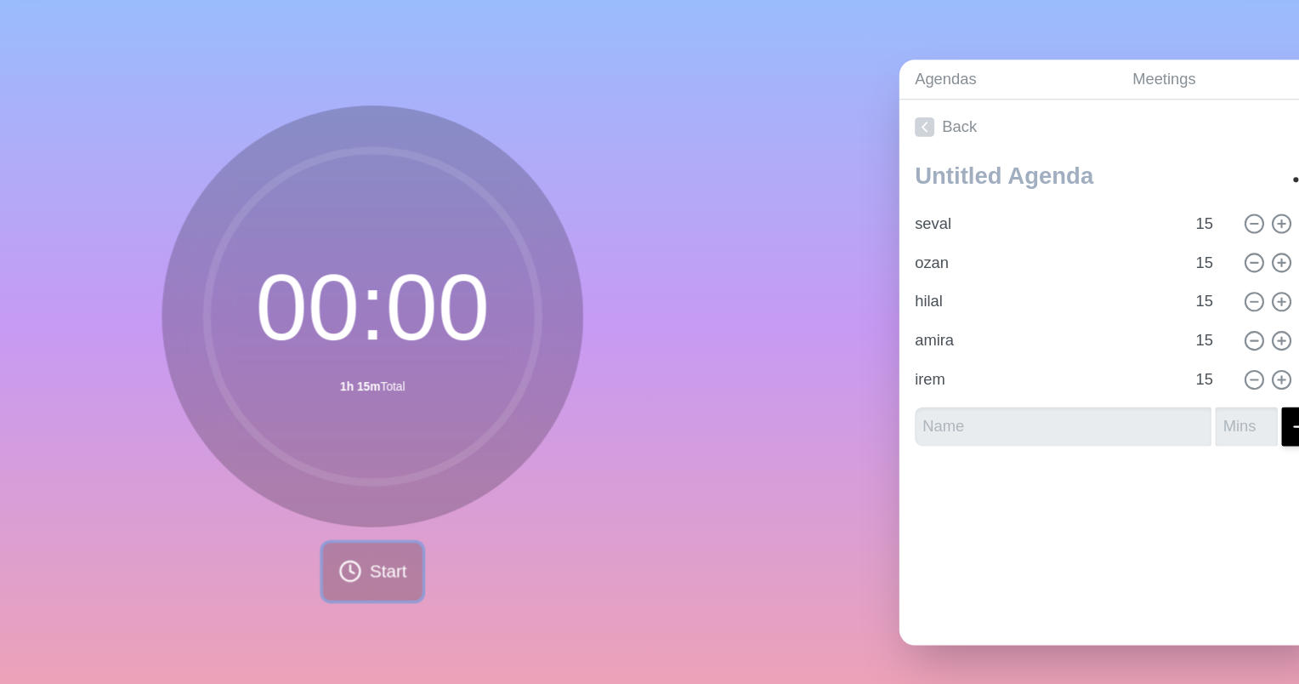
click at [307, 548] on circle at bounding box center [305, 552] width 17 height 17
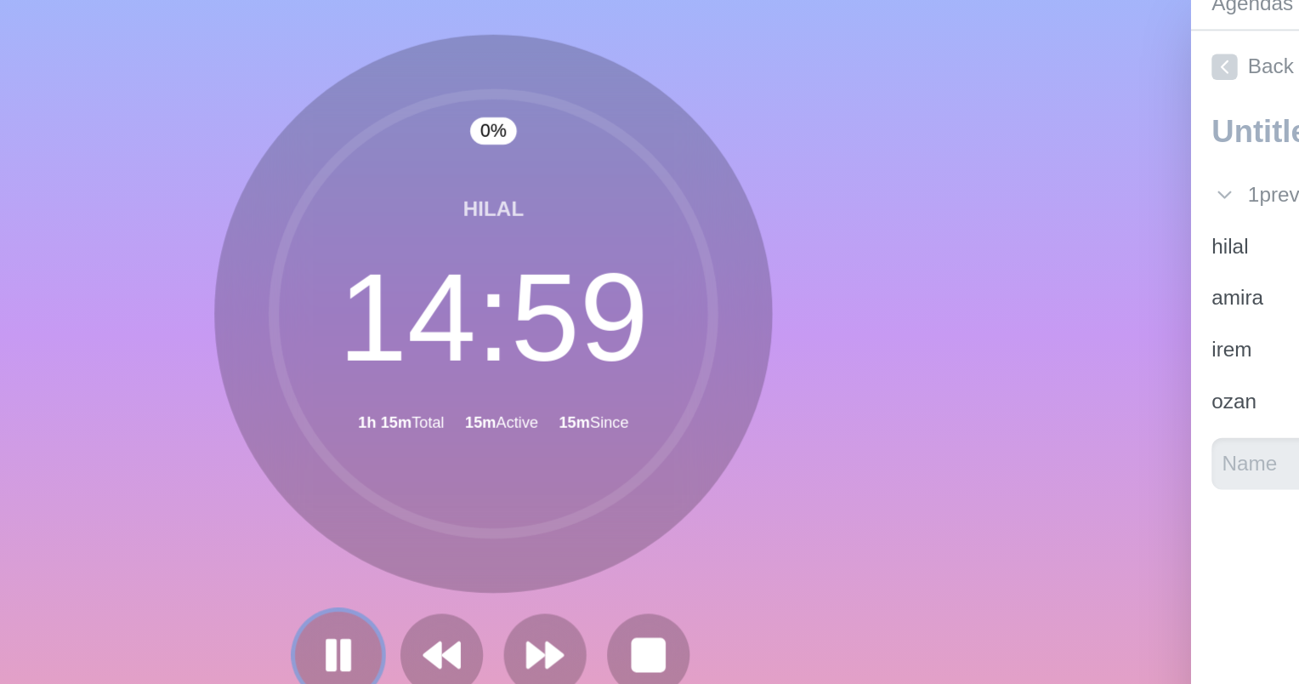
click at [230, 538] on icon at bounding box center [222, 552] width 29 height 29
click at [586, 374] on div "0 % hilal 14 : 59 1h 15m Total 15m Active 17m Since" at bounding box center [325, 368] width 650 height 629
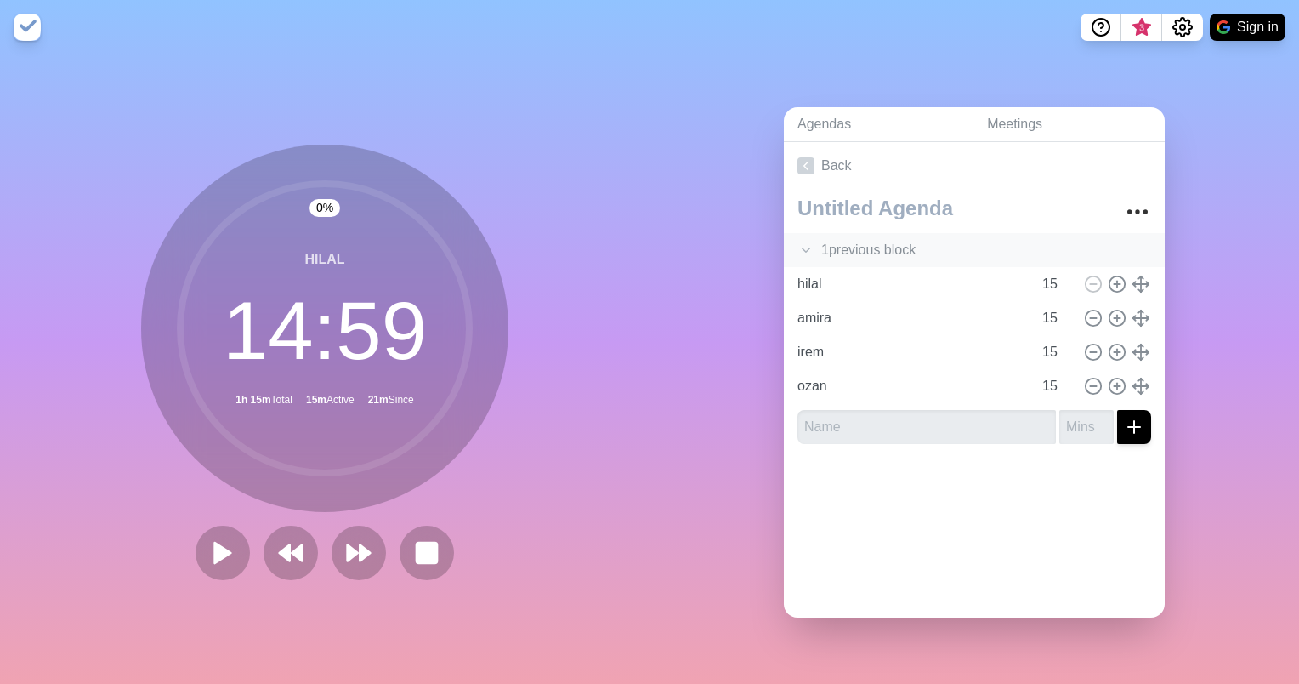
click at [798, 241] on icon at bounding box center [806, 249] width 17 height 17
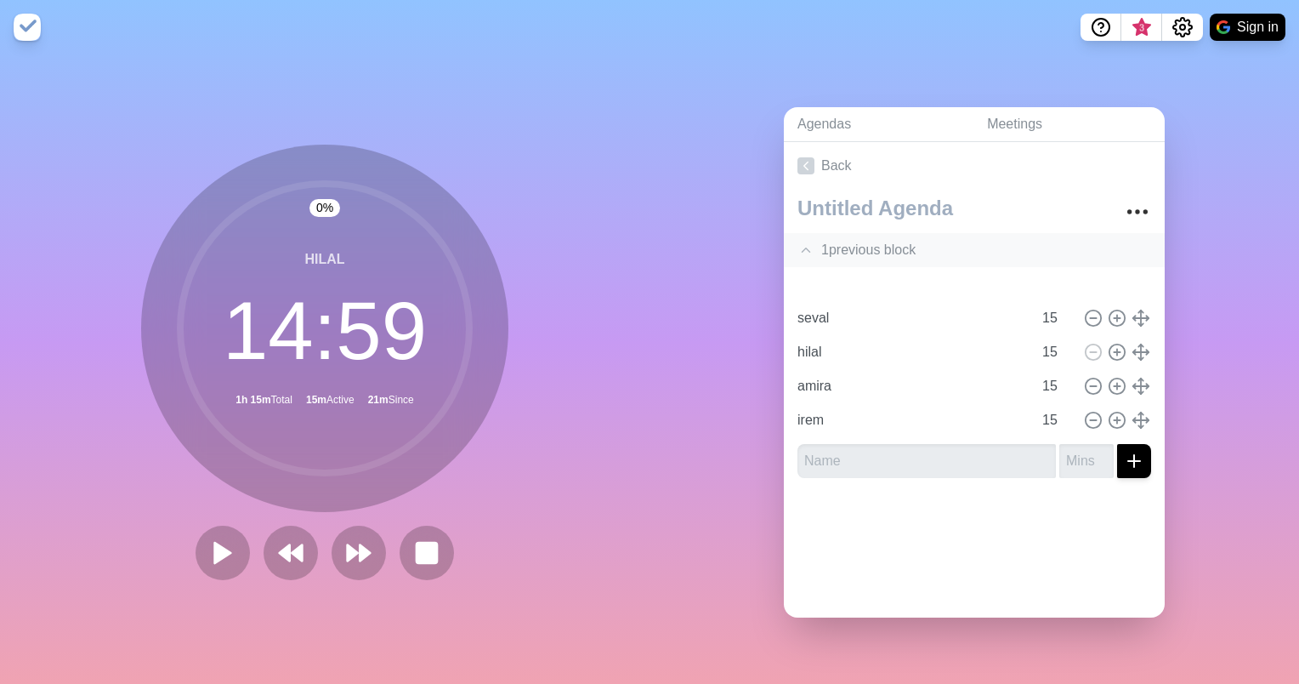
type input "ozan"
type input "seval"
type input "hilal"
type input "amira"
type input "irem"
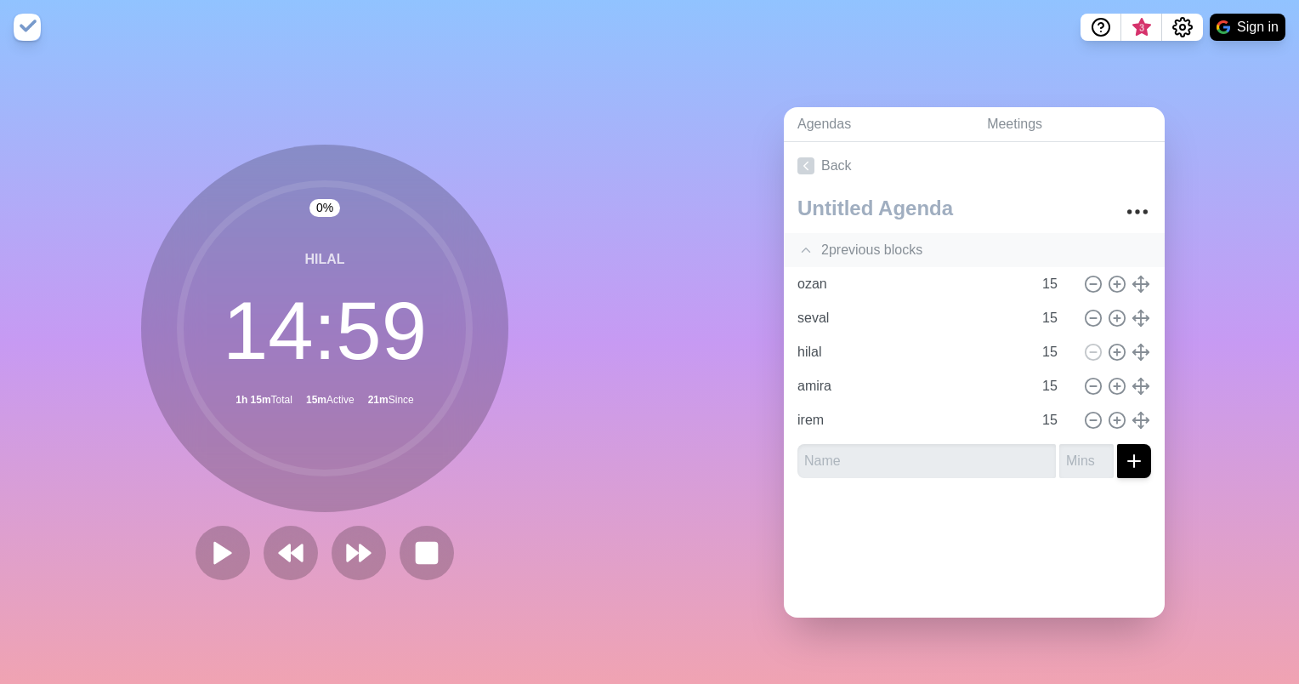
click at [803, 248] on polyline at bounding box center [807, 250] width 8 height 4
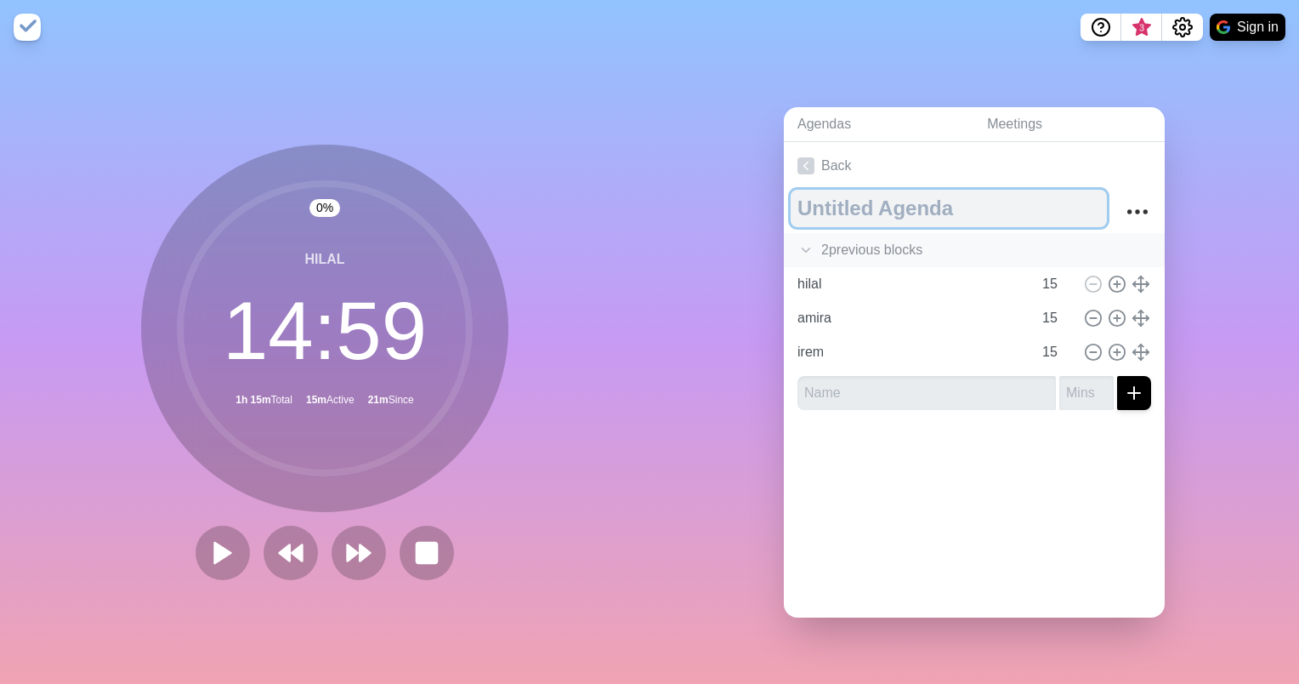
click at [870, 193] on textarea at bounding box center [949, 208] width 316 height 37
type textarea "Bucat Day"
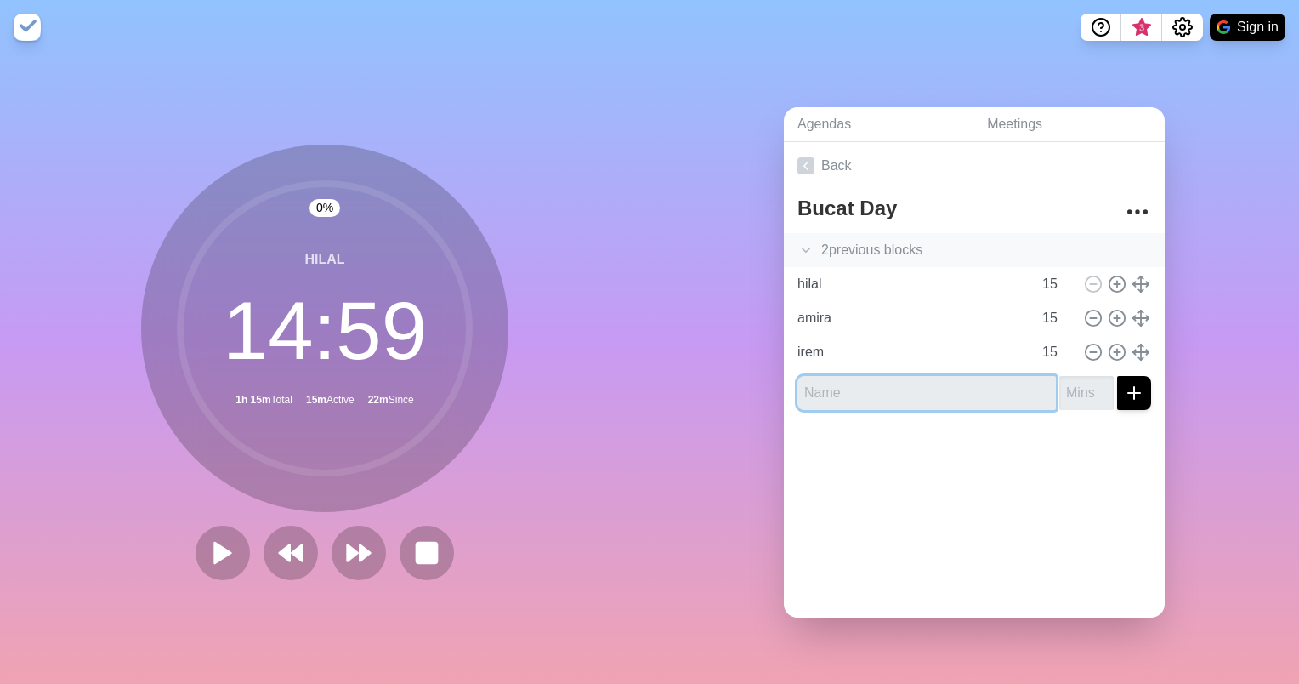
click at [944, 390] on input "text" at bounding box center [927, 393] width 259 height 34
type input "20 min break"
click at [1061, 381] on input "number" at bounding box center [1087, 393] width 54 height 34
type input "20"
click at [1124, 388] on icon "submit" at bounding box center [1134, 393] width 20 height 20
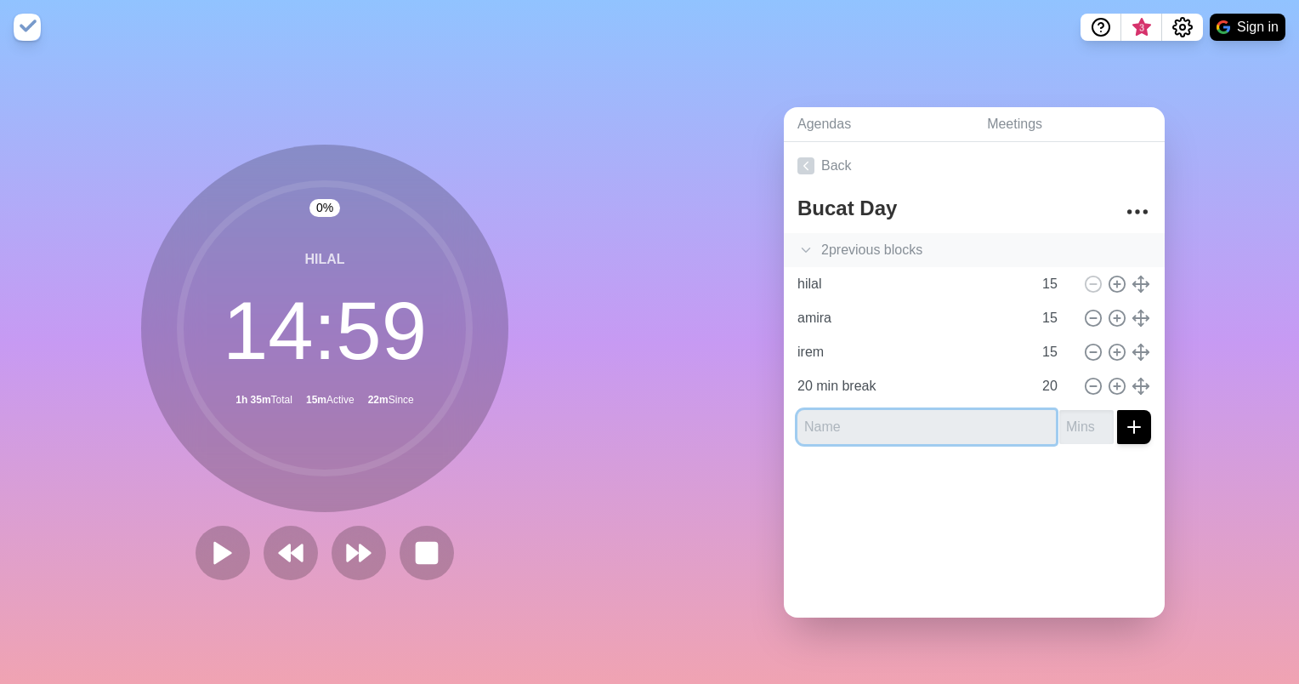
click at [909, 418] on input "text" at bounding box center [927, 427] width 259 height 34
type input "irem"
type input "hilal"
type input "amira"
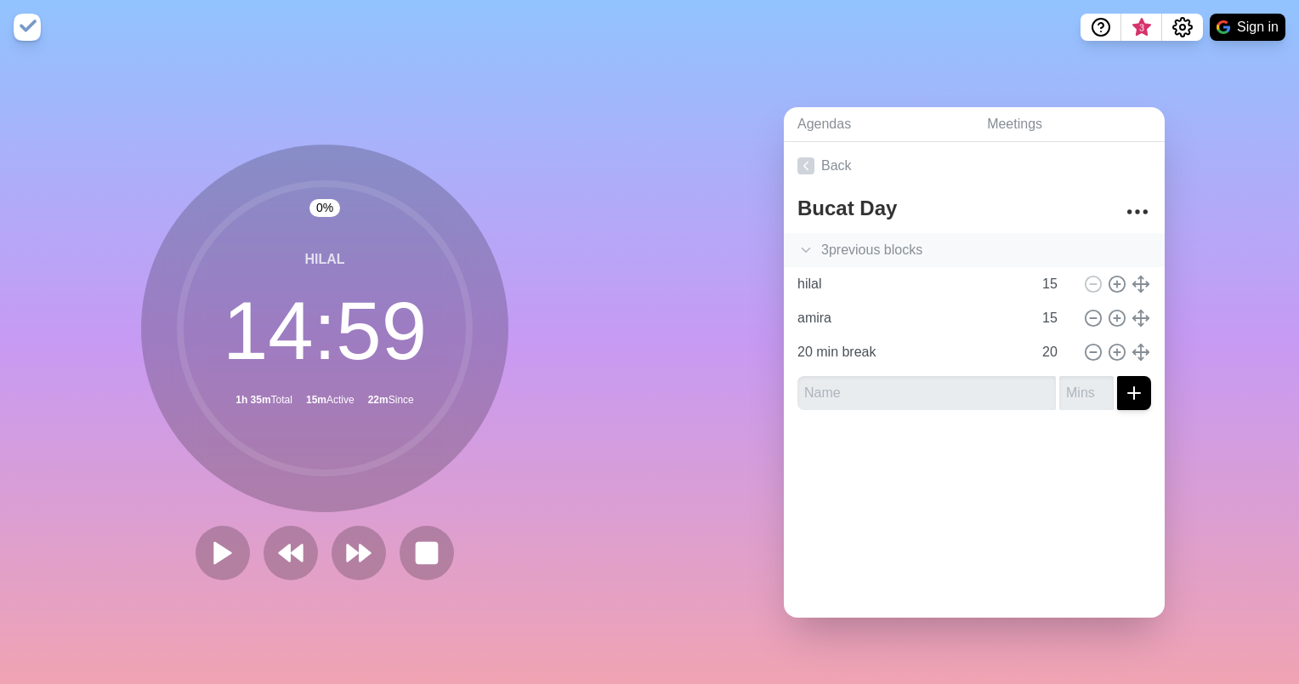
click at [802, 242] on icon at bounding box center [806, 249] width 17 height 17
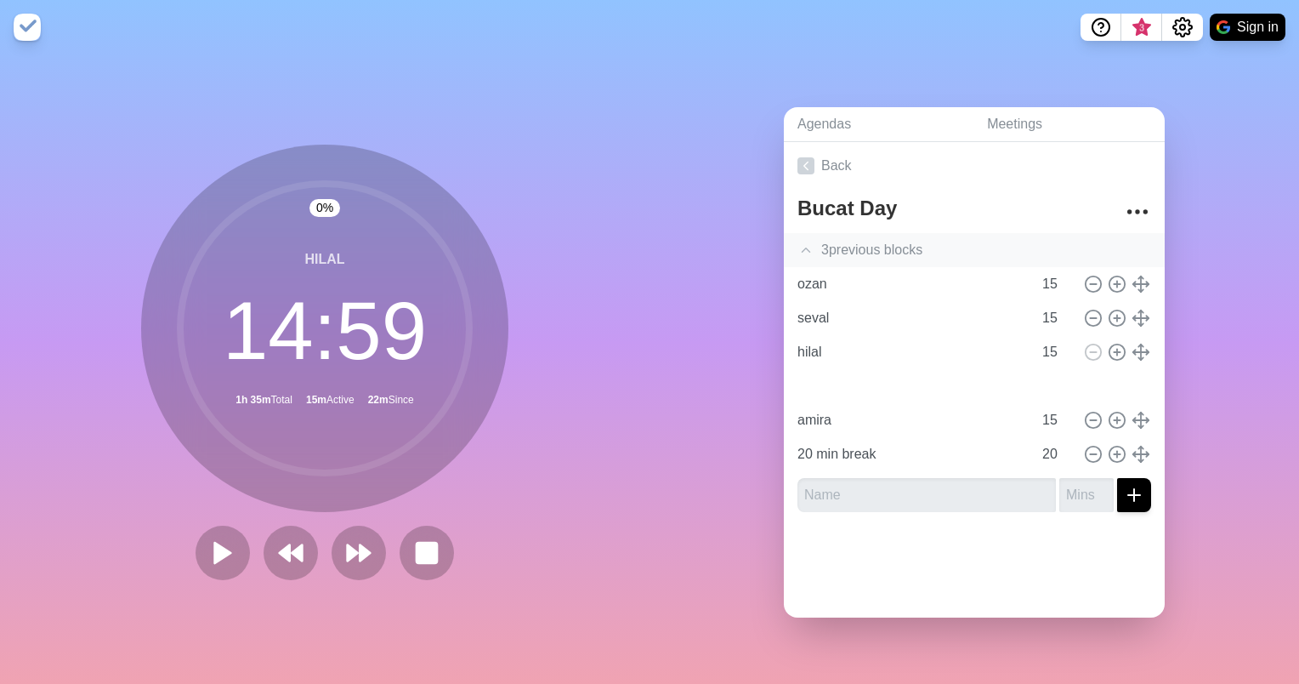
type input "irem"
type input "hilal"
type input "irem"
click at [802, 241] on icon at bounding box center [806, 249] width 17 height 17
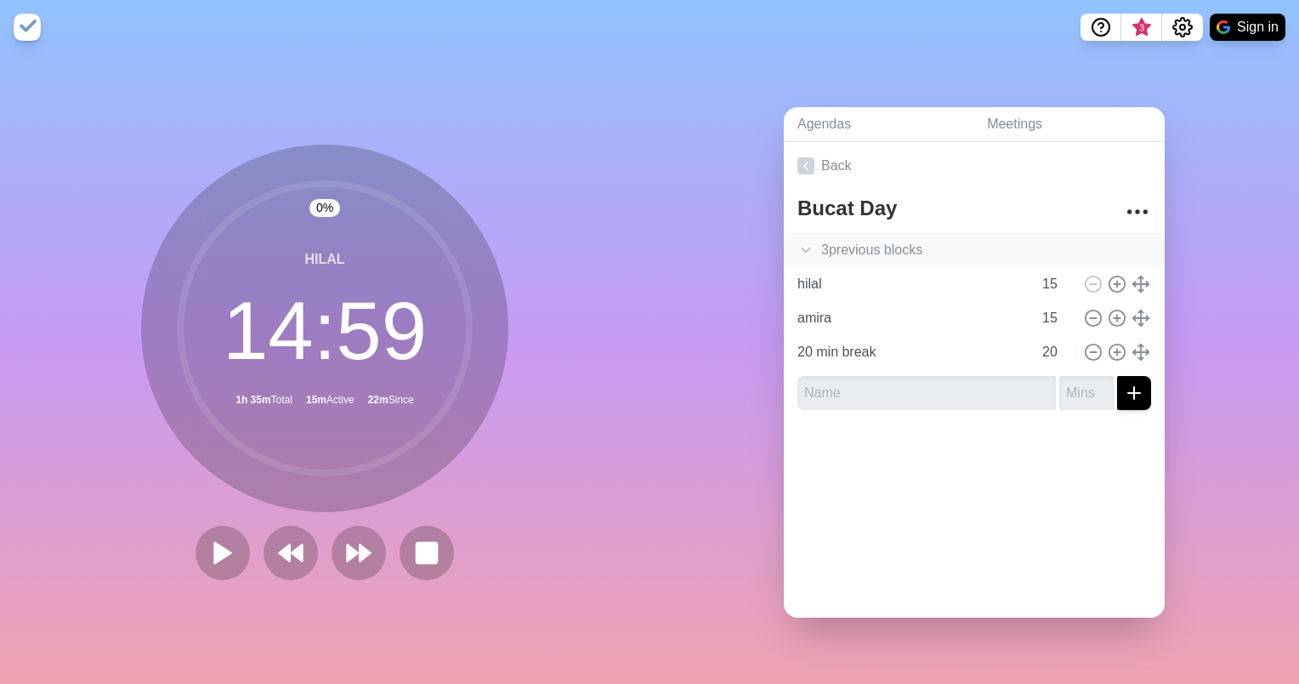
click at [802, 241] on icon at bounding box center [806, 249] width 17 height 17
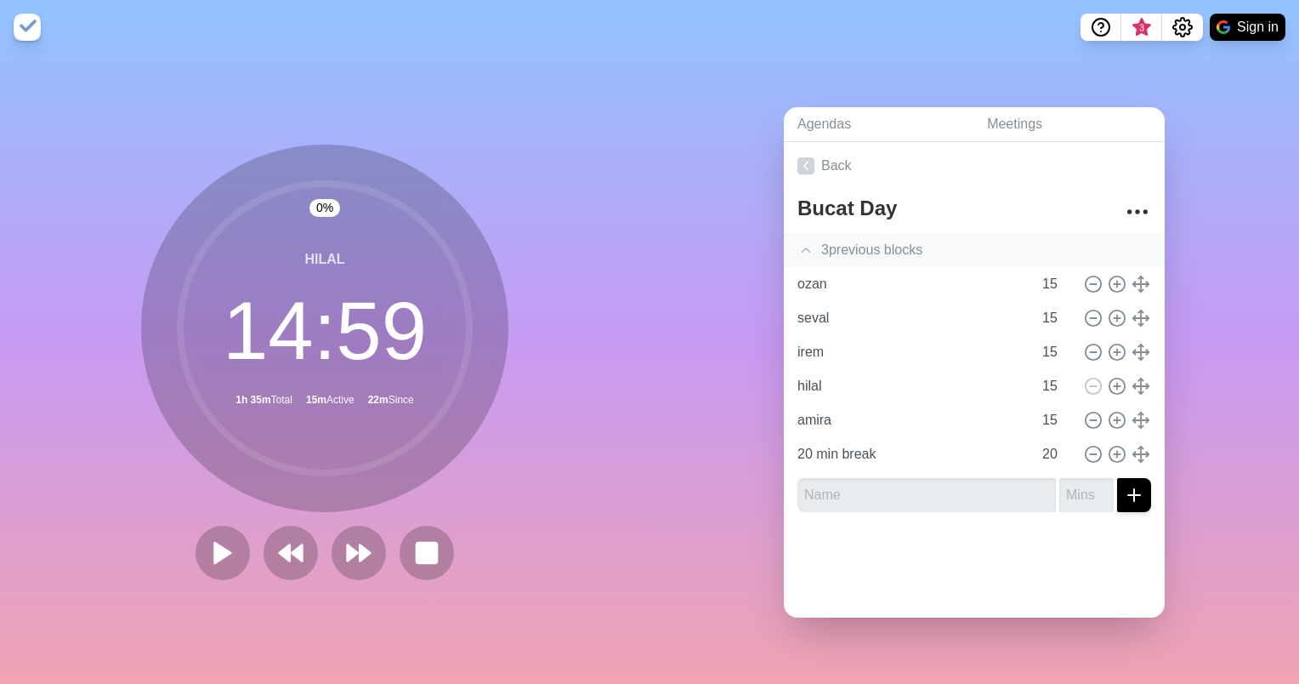
click at [1122, 355] on div "irem 15" at bounding box center [974, 352] width 367 height 34
type input "irem"
type input "hilal"
click at [802, 233] on div "2 previous block s" at bounding box center [974, 250] width 381 height 34
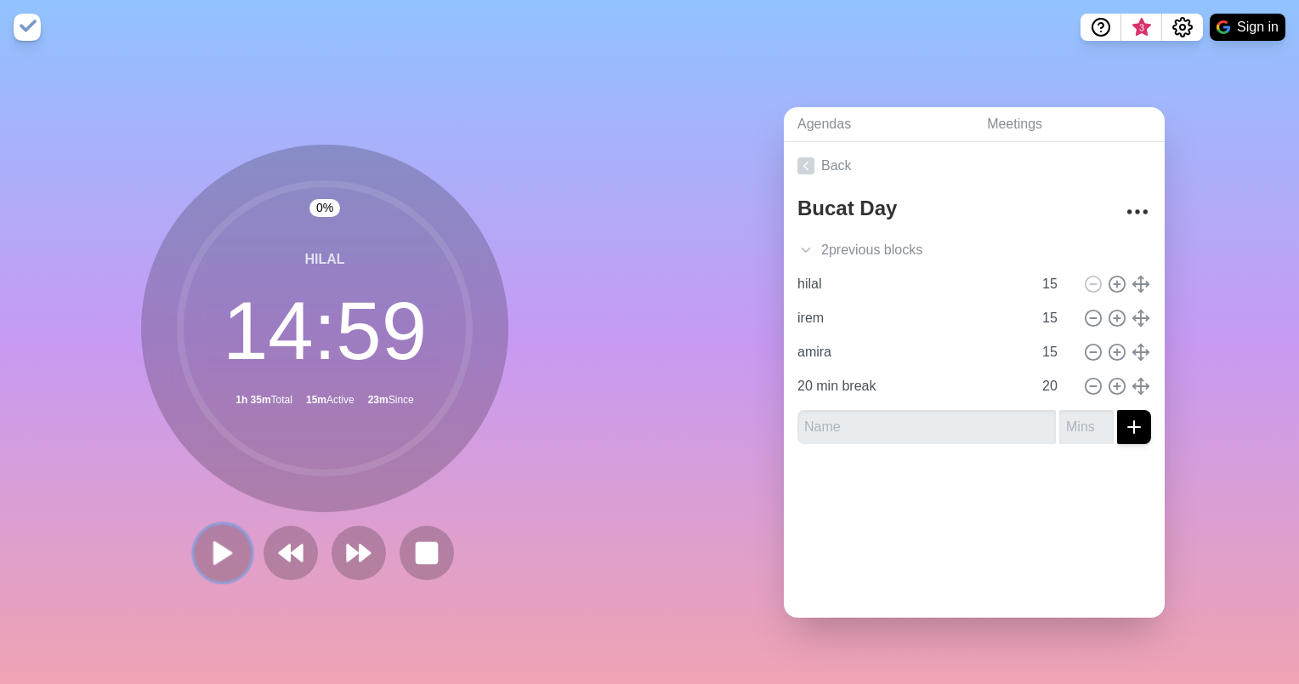
click at [214, 542] on polygon at bounding box center [222, 552] width 17 height 21
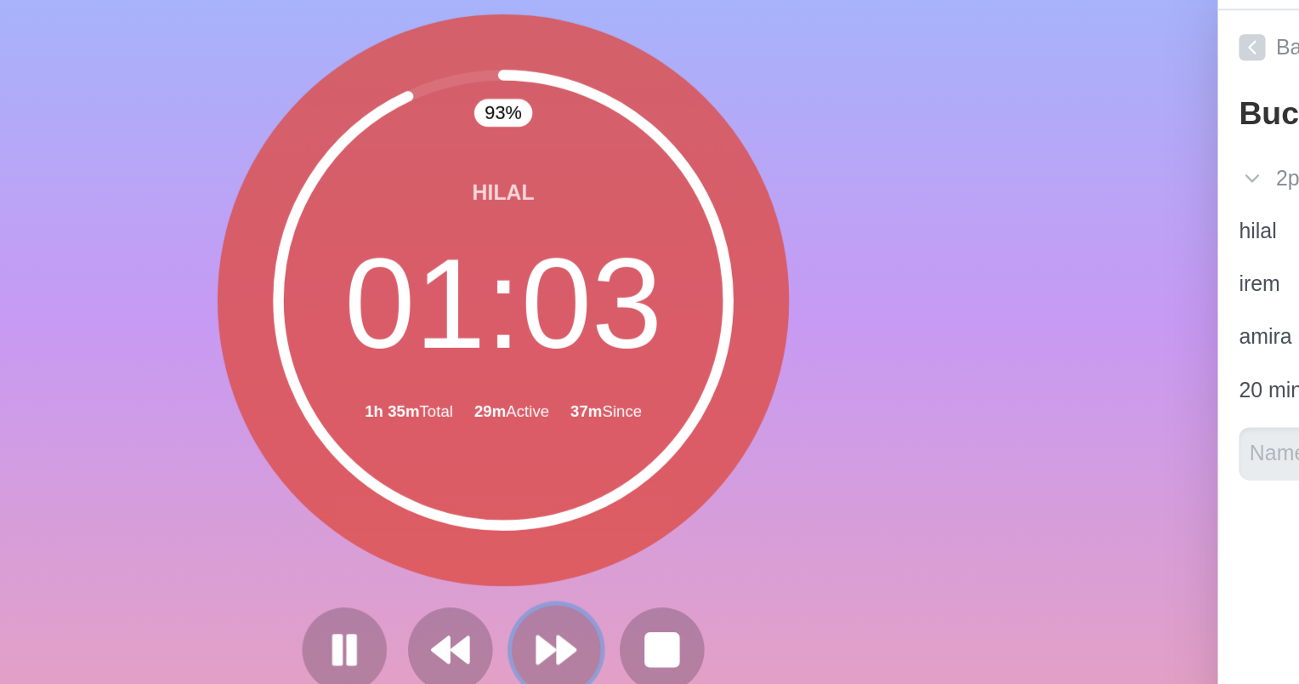
click at [354, 561] on button at bounding box center [358, 552] width 57 height 57
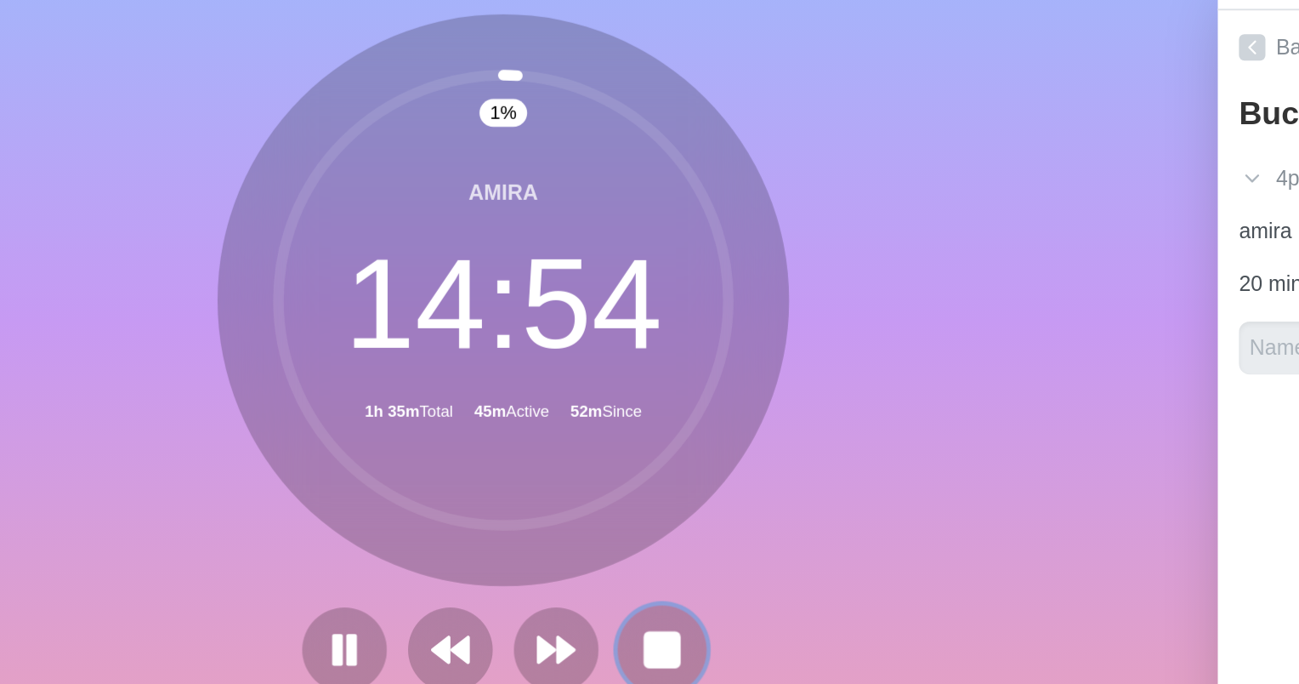
click at [418, 547] on rect at bounding box center [426, 552] width 21 height 21
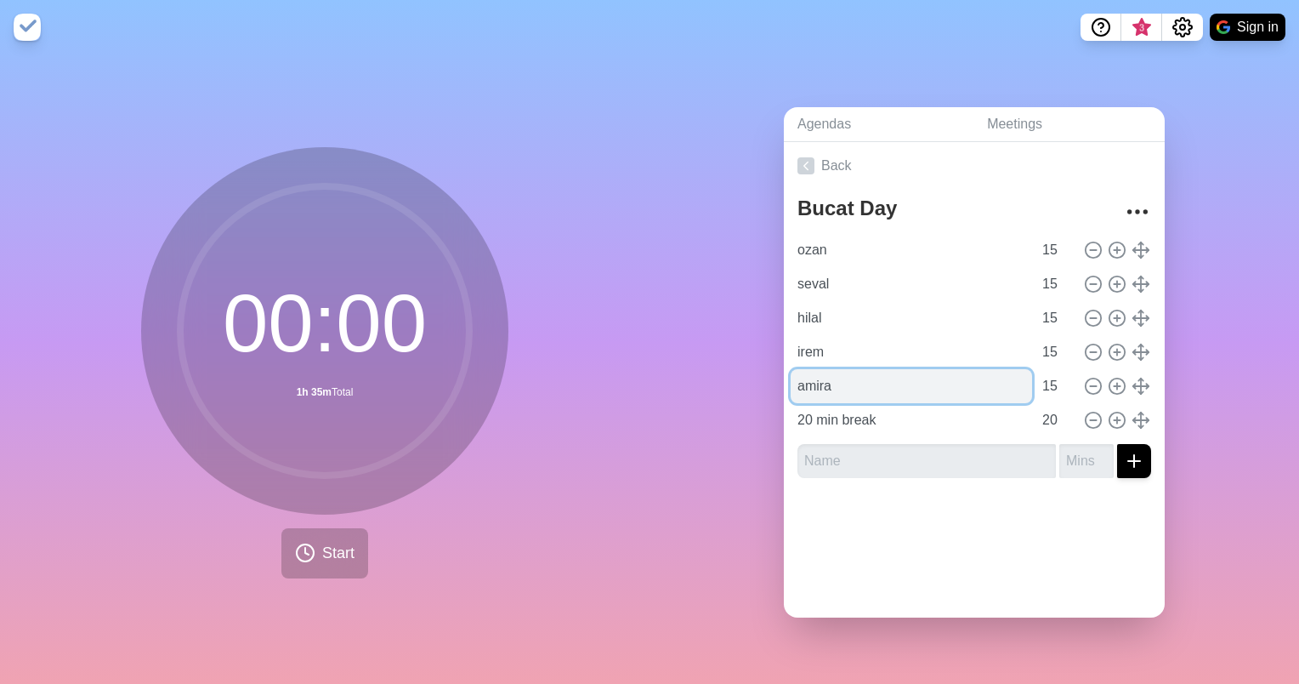
click at [952, 378] on input "amira" at bounding box center [911, 386] width 241 height 34
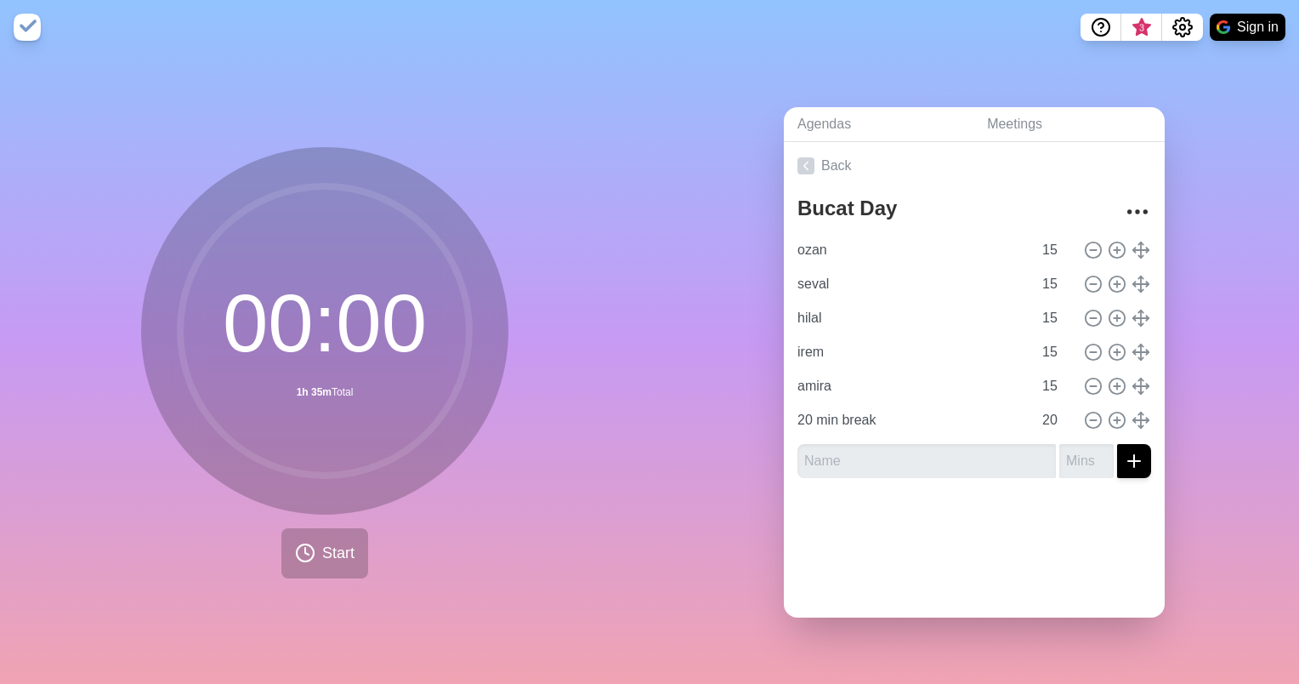
click at [880, 519] on div at bounding box center [974, 526] width 381 height 68
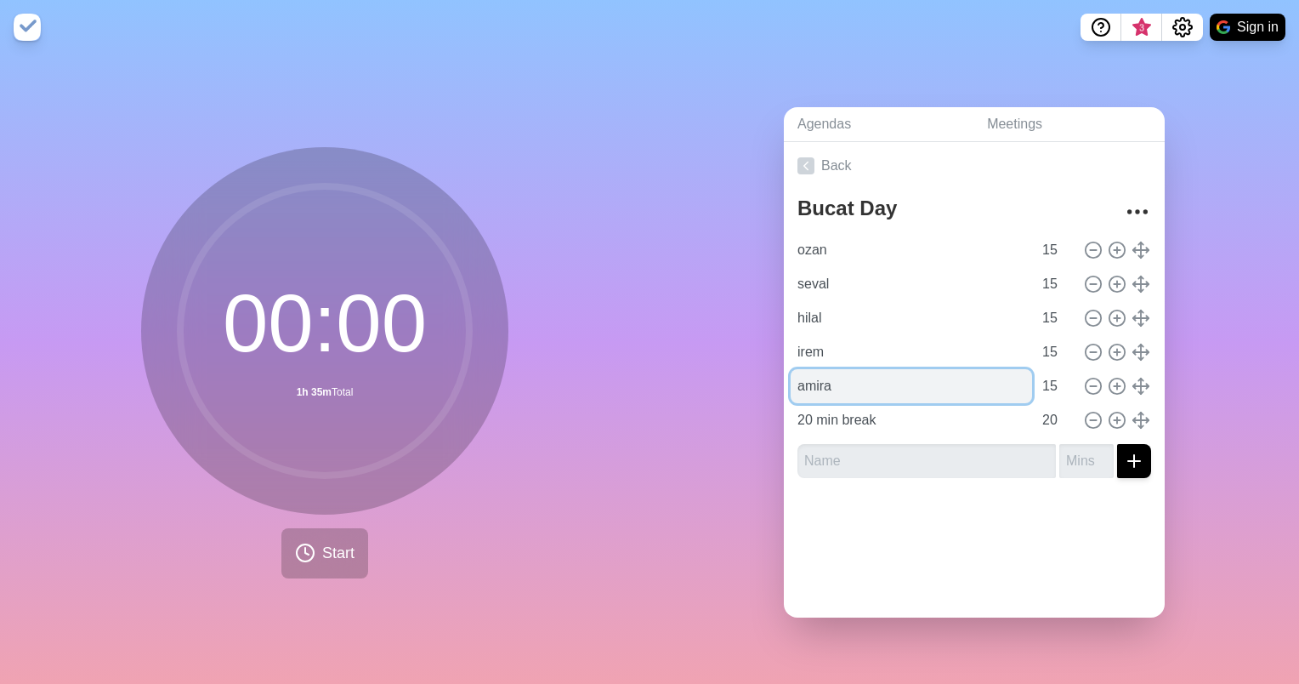
click at [940, 378] on input "amira" at bounding box center [911, 386] width 241 height 34
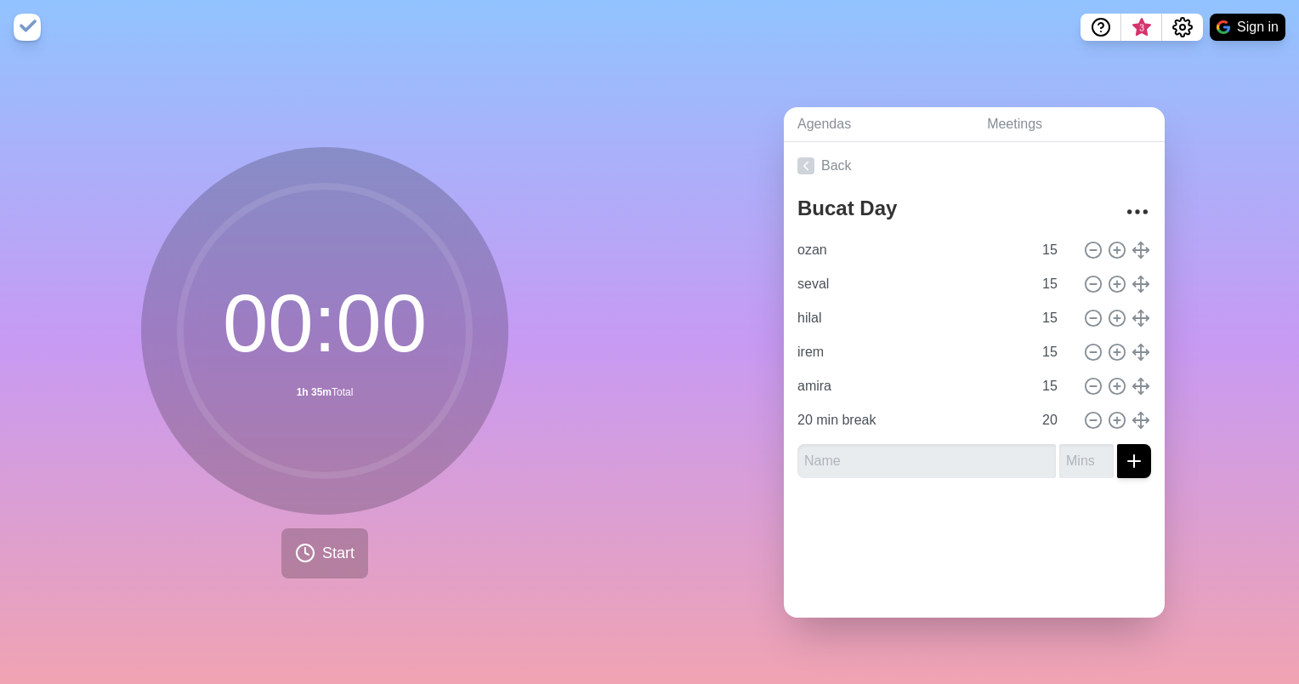
click at [923, 507] on div at bounding box center [974, 526] width 381 height 68
click at [322, 546] on span "Start" at bounding box center [338, 553] width 32 height 23
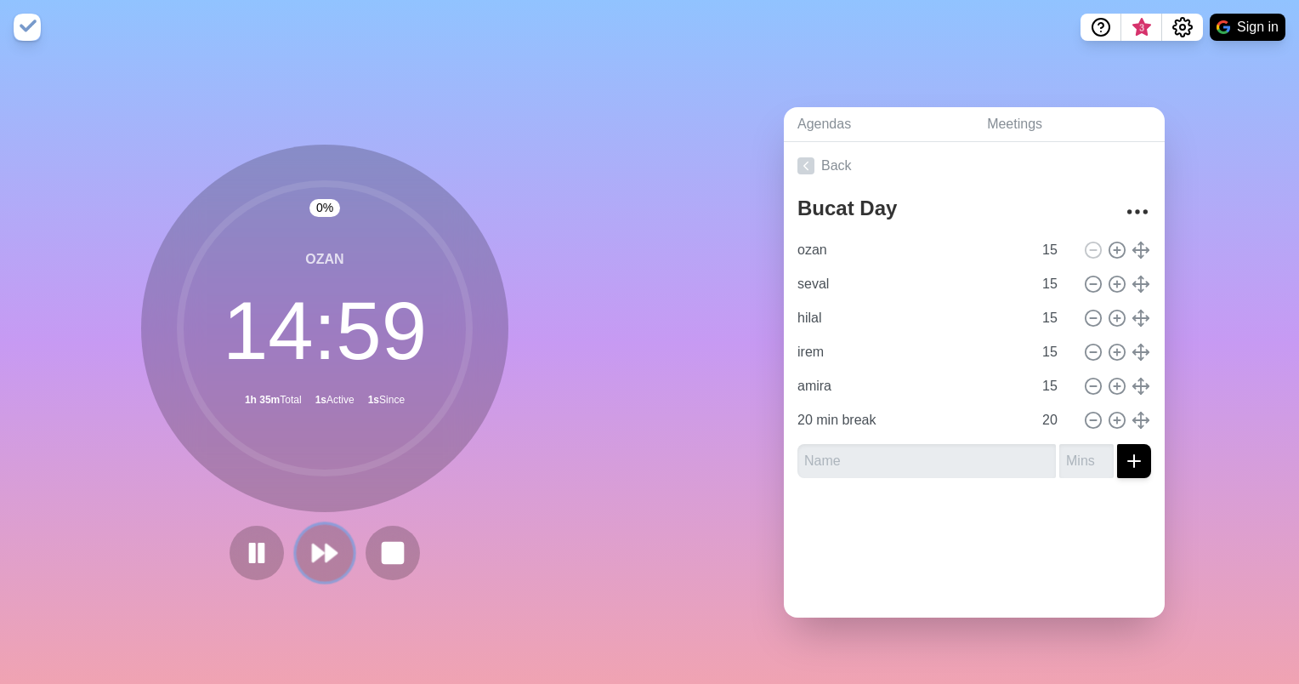
click at [326, 544] on polygon at bounding box center [331, 552] width 11 height 17
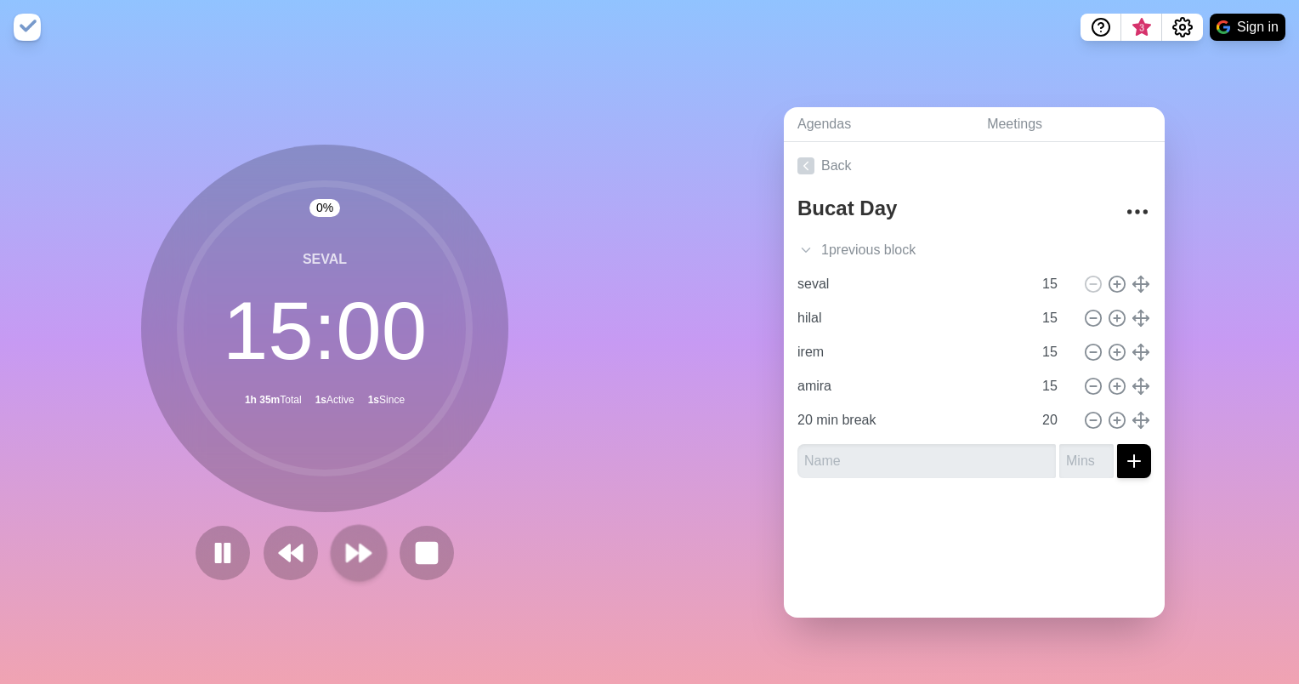
click at [323, 540] on div at bounding box center [325, 553] width 272 height 54
click at [347, 544] on polygon at bounding box center [352, 552] width 11 height 17
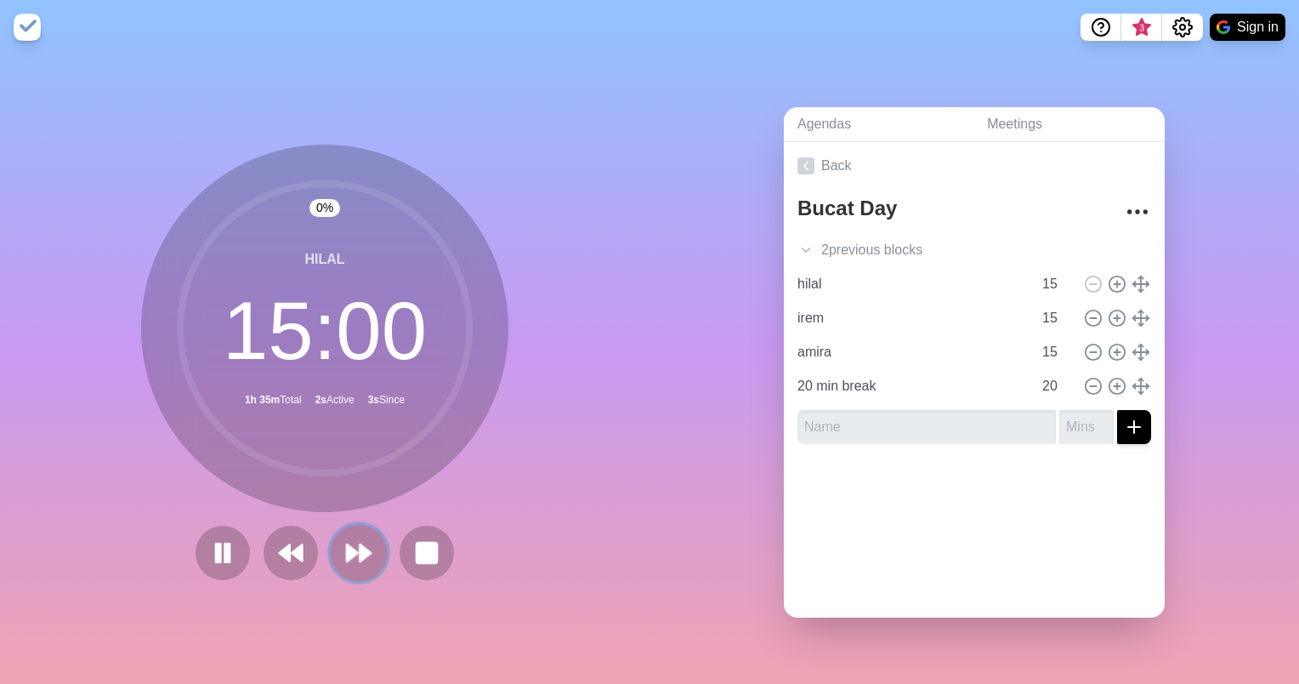
click at [349, 543] on icon at bounding box center [358, 552] width 29 height 29
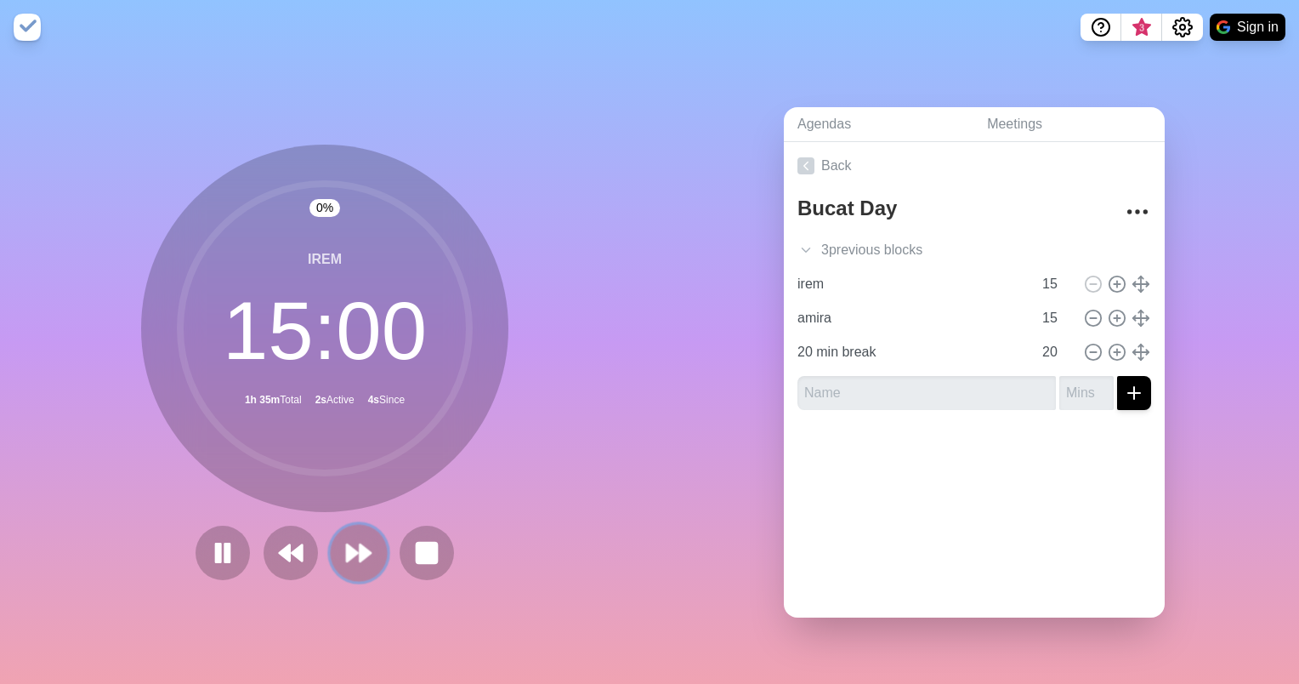
click at [360, 544] on polygon at bounding box center [365, 552] width 11 height 17
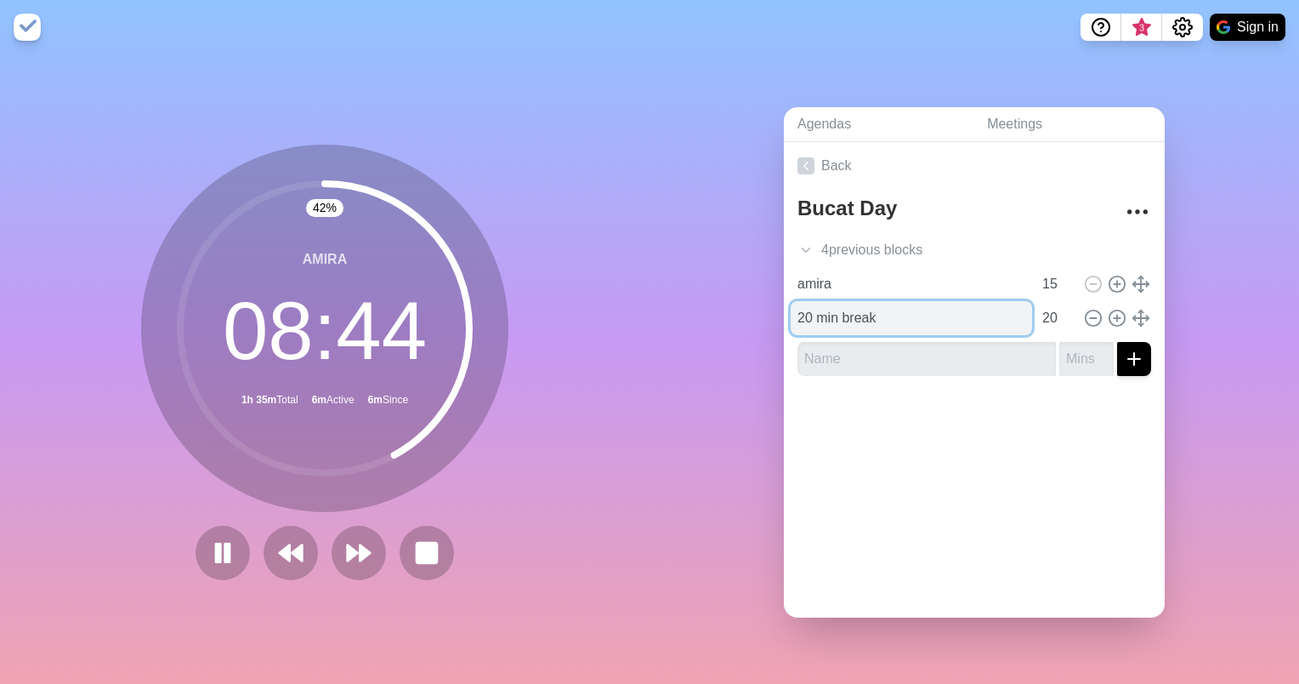
click at [984, 305] on input "20 min break" at bounding box center [911, 318] width 241 height 34
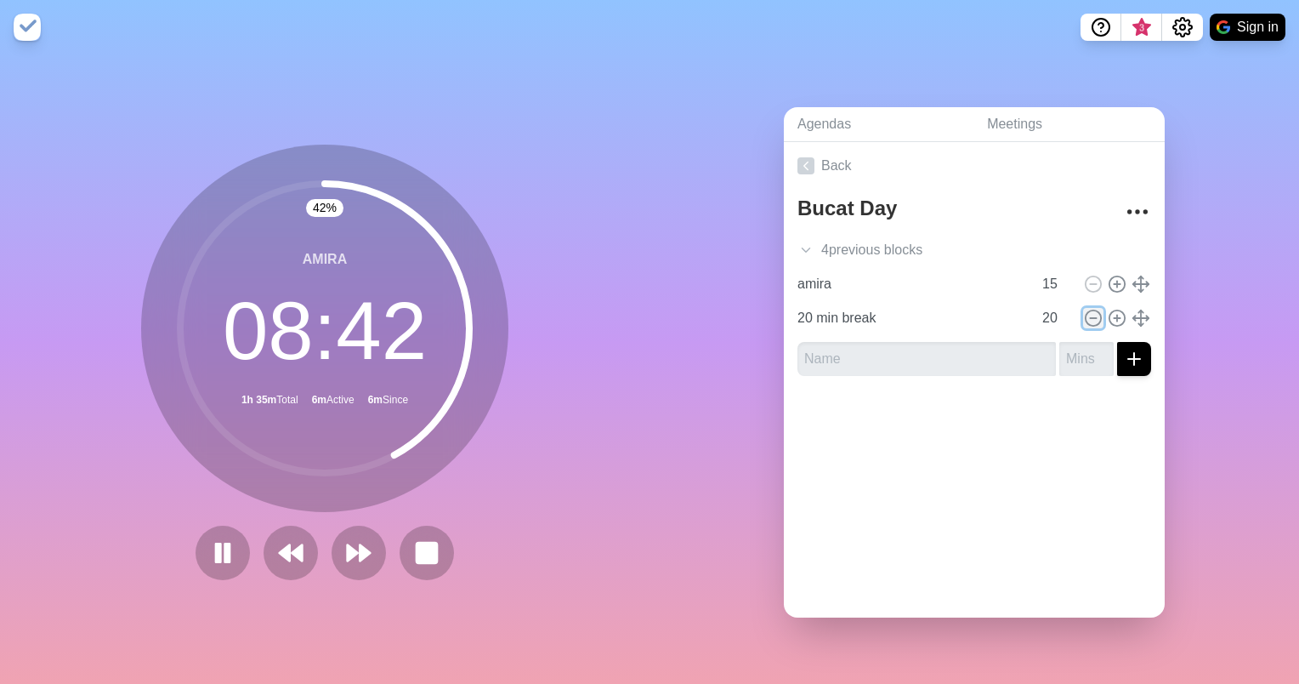
click at [1084, 309] on icon at bounding box center [1093, 318] width 19 height 19
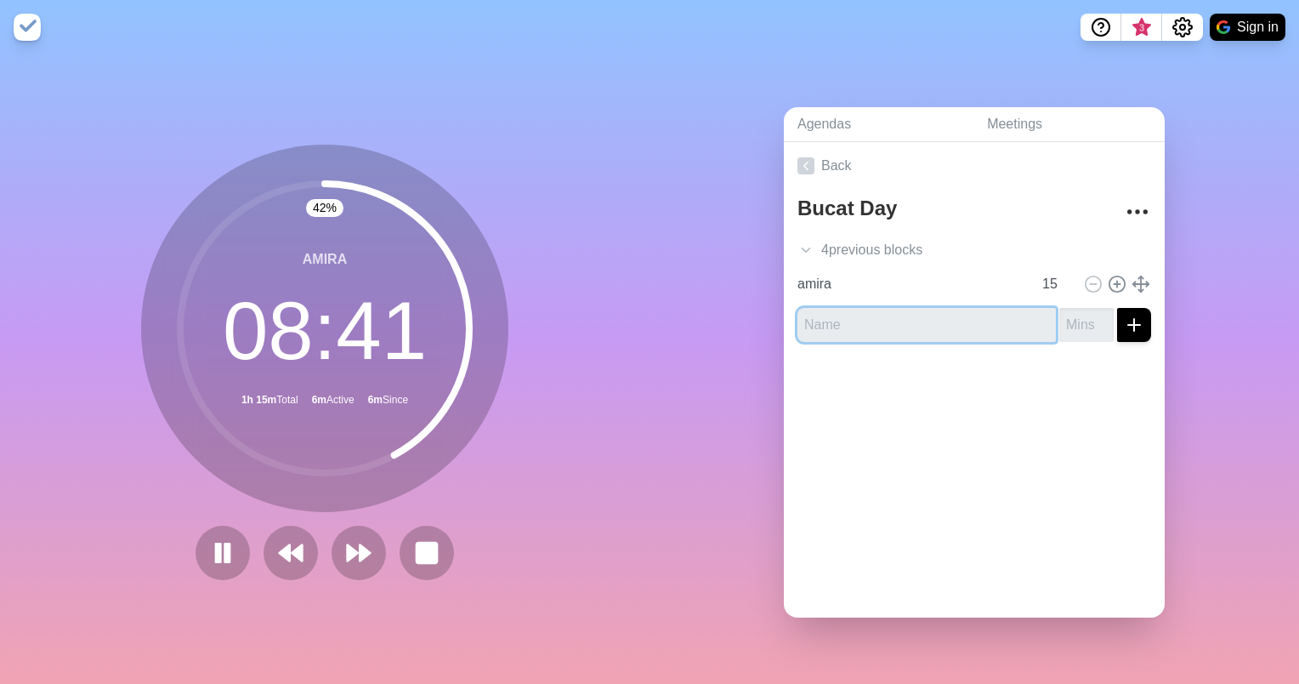
click at [901, 320] on input "text" at bounding box center [927, 325] width 259 height 34
type input "CGM & RETAIL"
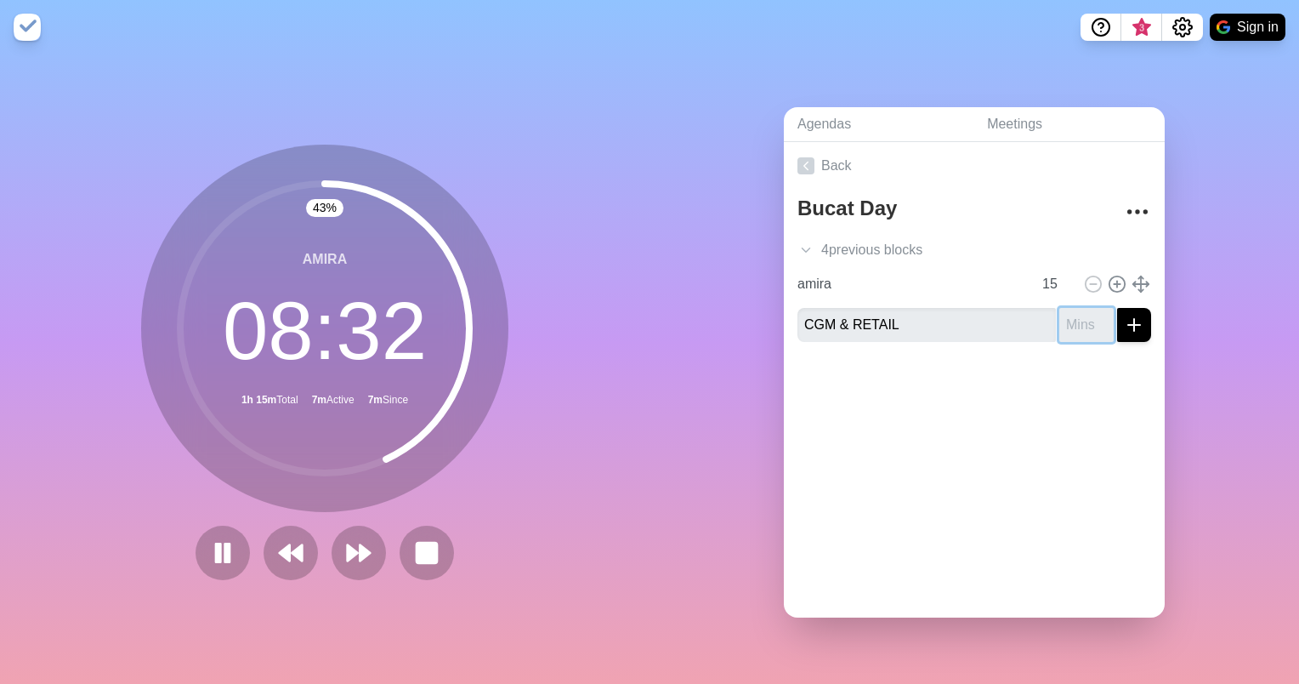
click at [1062, 320] on input "number" at bounding box center [1087, 325] width 54 height 34
type input "80"
click at [1124, 326] on icon "submit" at bounding box center [1134, 325] width 20 height 20
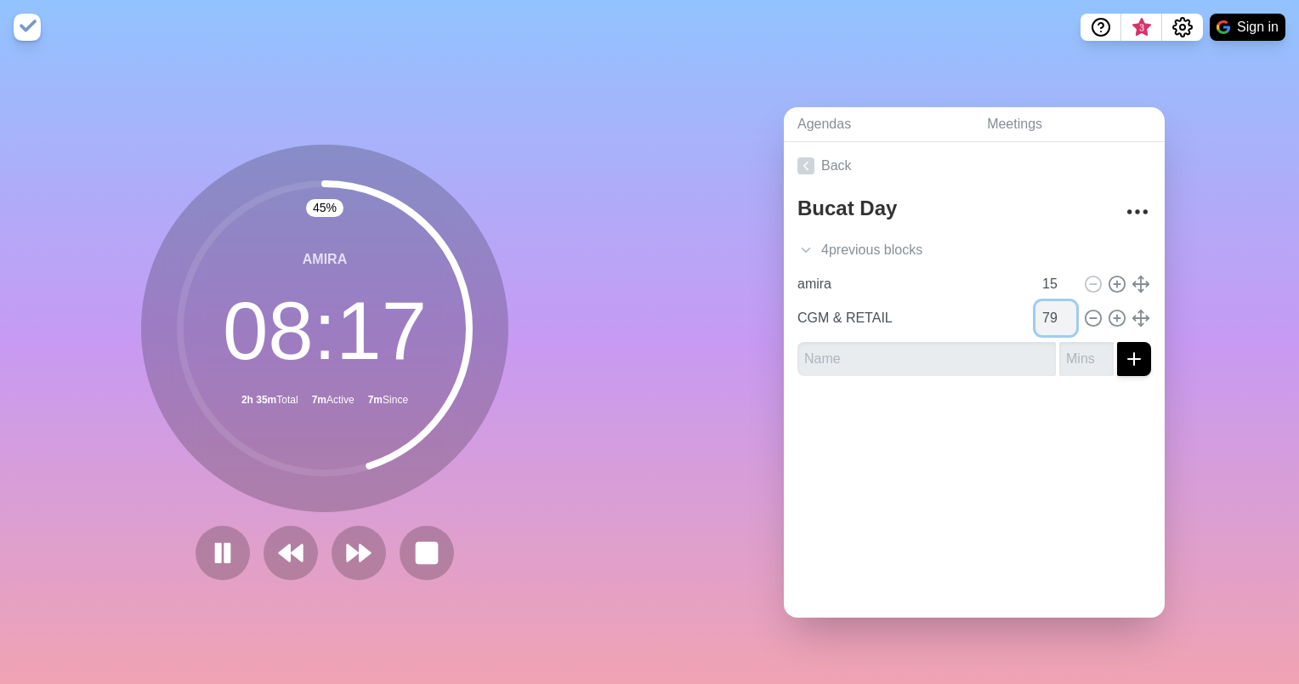
click at [1051, 314] on input "79" at bounding box center [1056, 318] width 41 height 34
type input "80"
click at [1054, 303] on input "80" at bounding box center [1056, 318] width 41 height 34
click at [984, 411] on div at bounding box center [974, 423] width 381 height 68
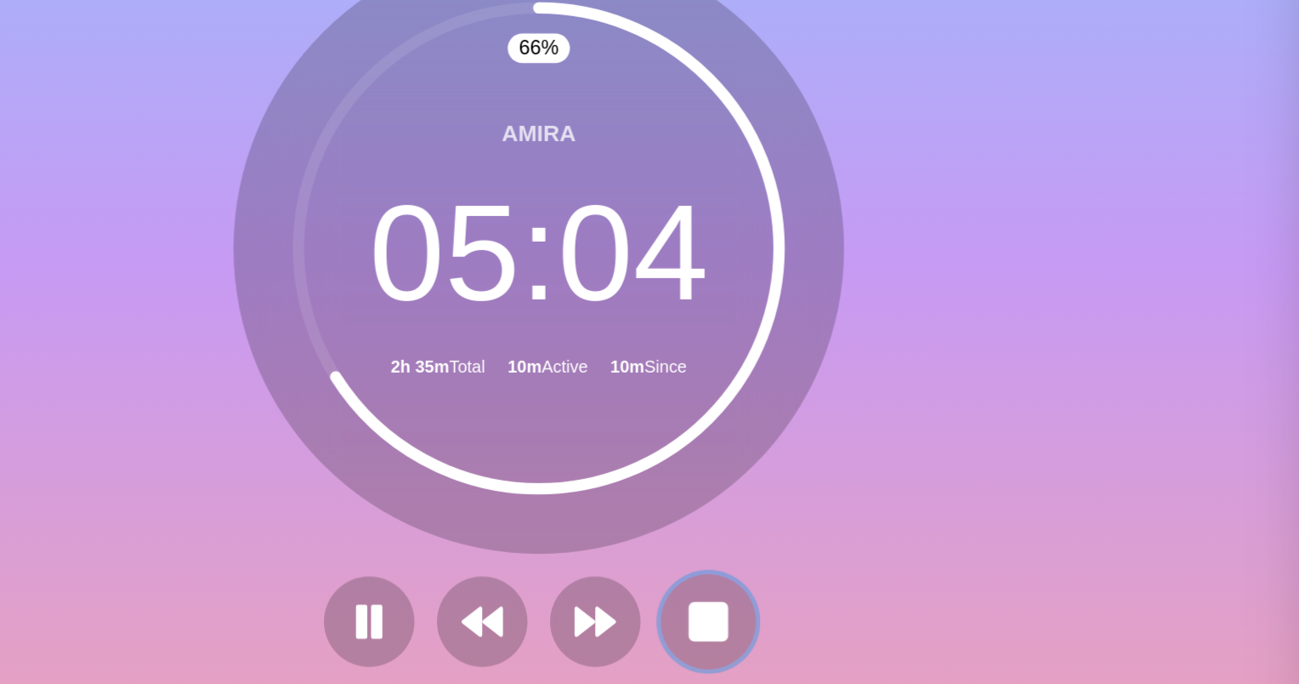
click at [430, 547] on rect at bounding box center [426, 552] width 21 height 21
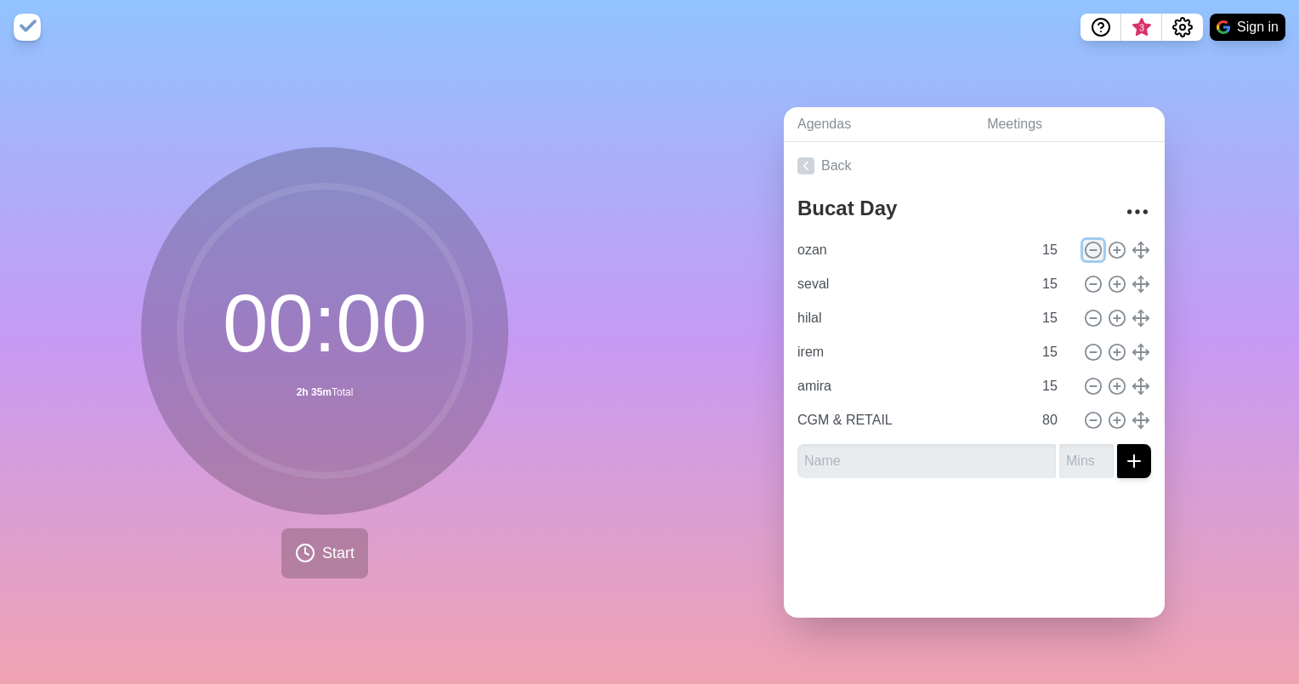
click at [1084, 241] on icon at bounding box center [1093, 250] width 19 height 19
type input "seval"
type input "hilal"
type input "irem"
type input "amira"
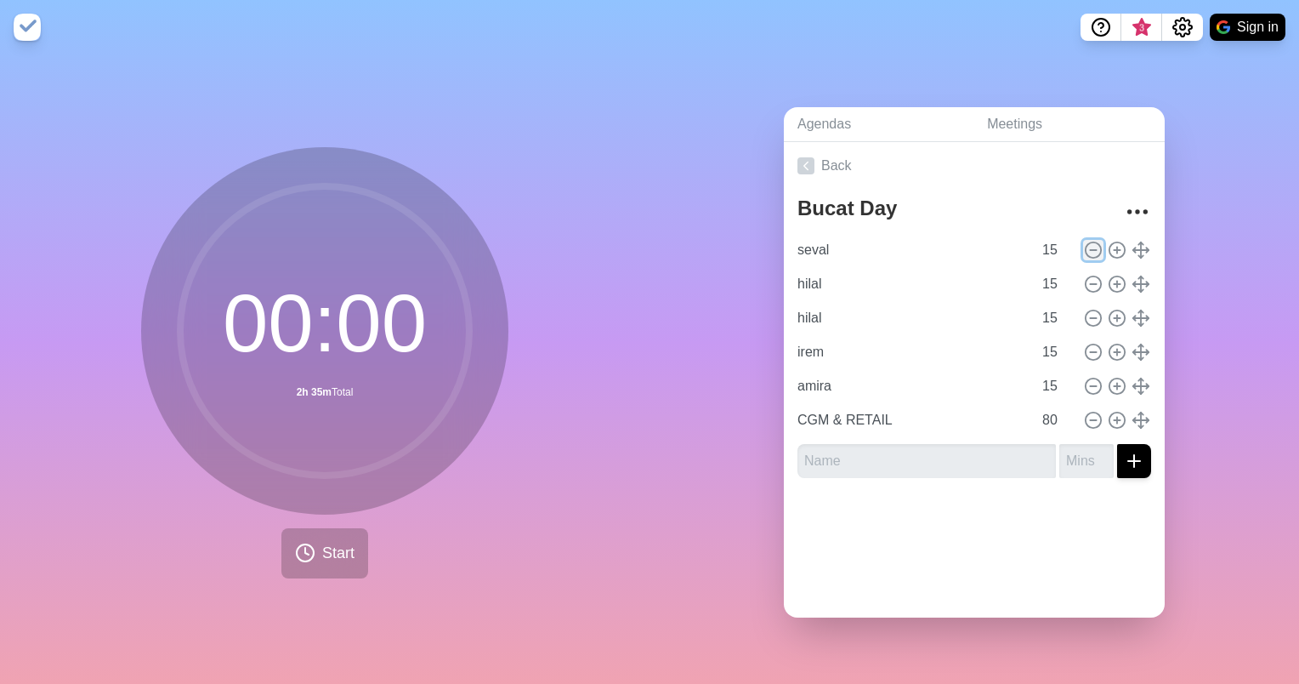
type input "CGM & RETAIL"
type input "80"
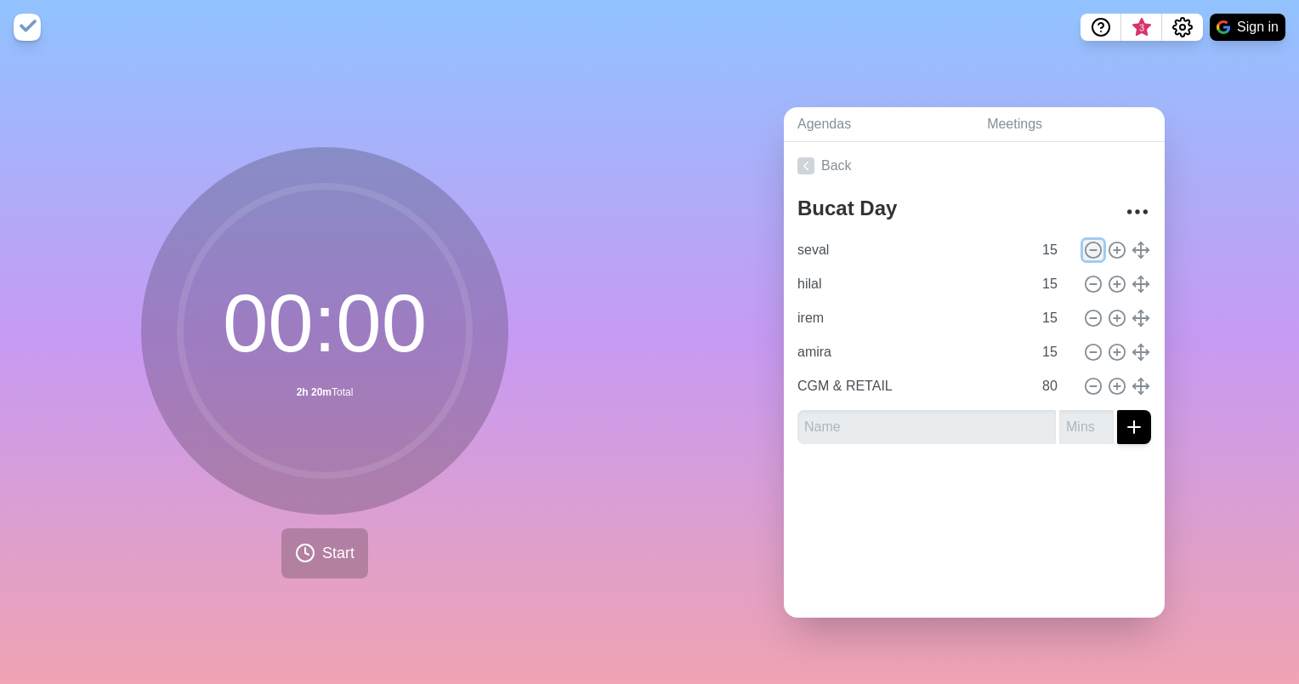
click at [1084, 248] on icon at bounding box center [1093, 250] width 19 height 19
type input "hilal"
type input "irem"
type input "amira"
type input "CGM & RETAIL"
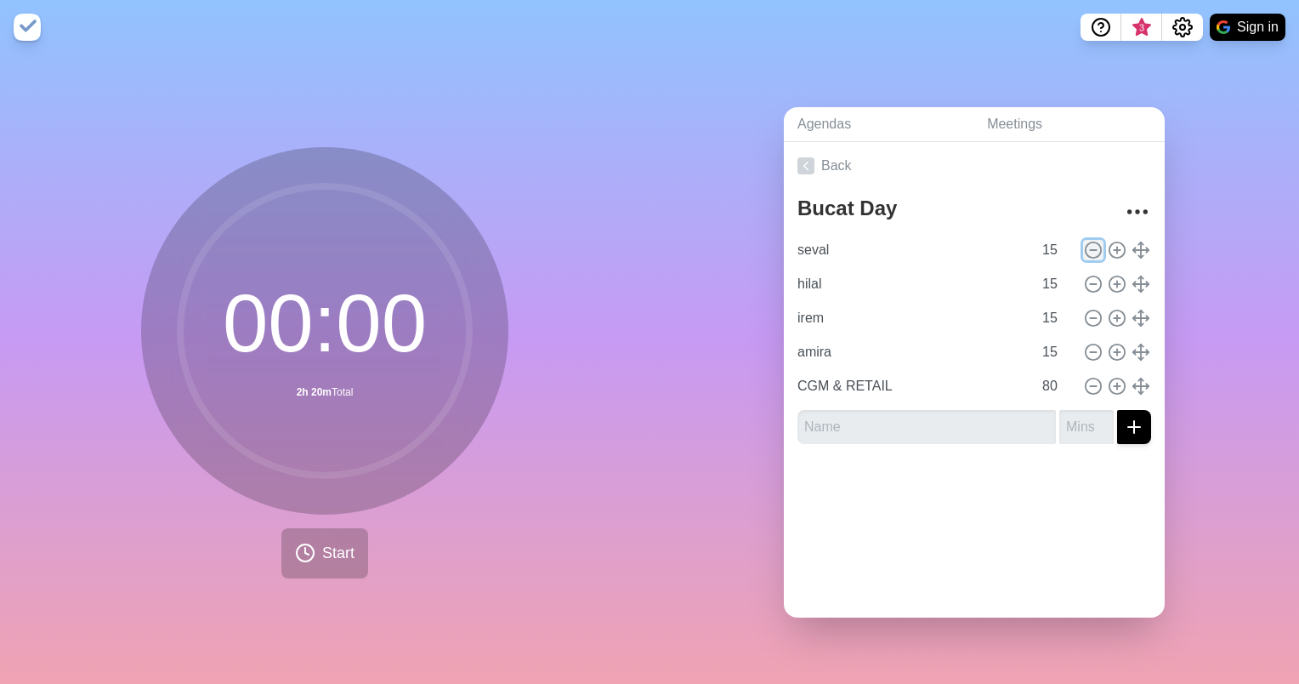
type input "80"
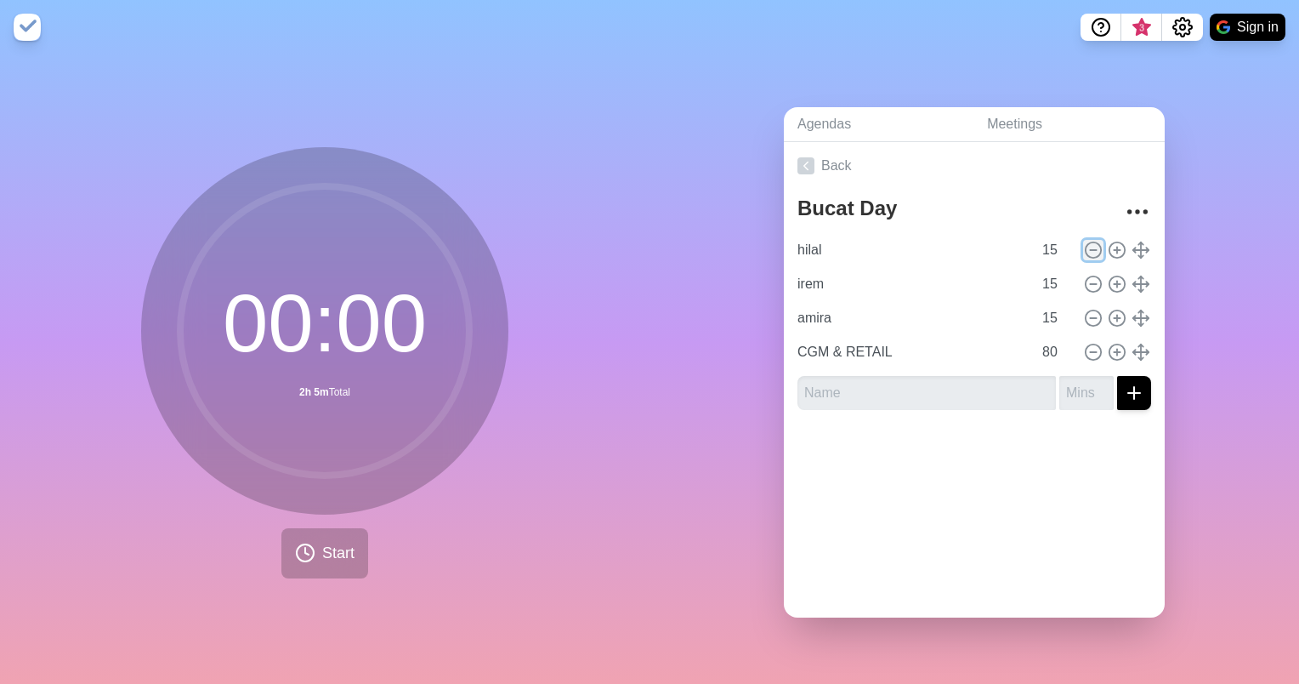
click at [1084, 246] on icon at bounding box center [1093, 250] width 19 height 19
type input "irem"
type input "amira"
type input "CGM & RETAIL"
type input "80"
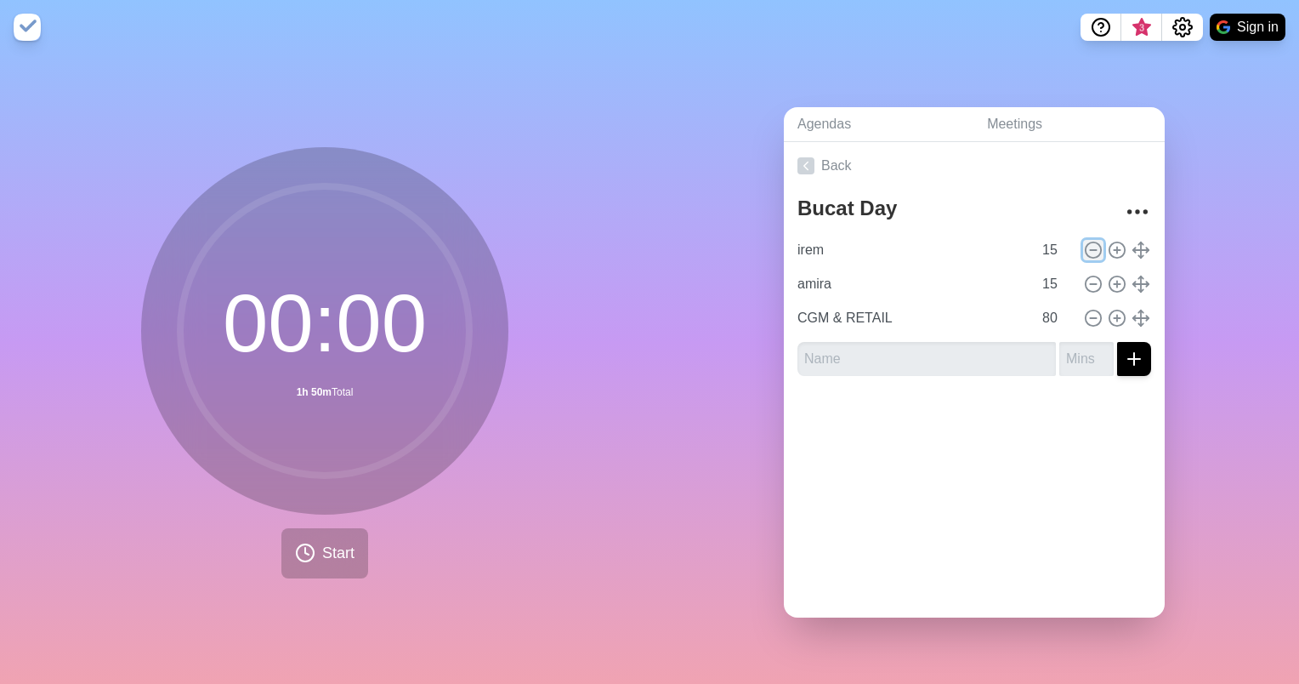
click at [1084, 246] on icon at bounding box center [1093, 250] width 19 height 19
type input "amira"
type input "CGM & RETAIL"
type input "80"
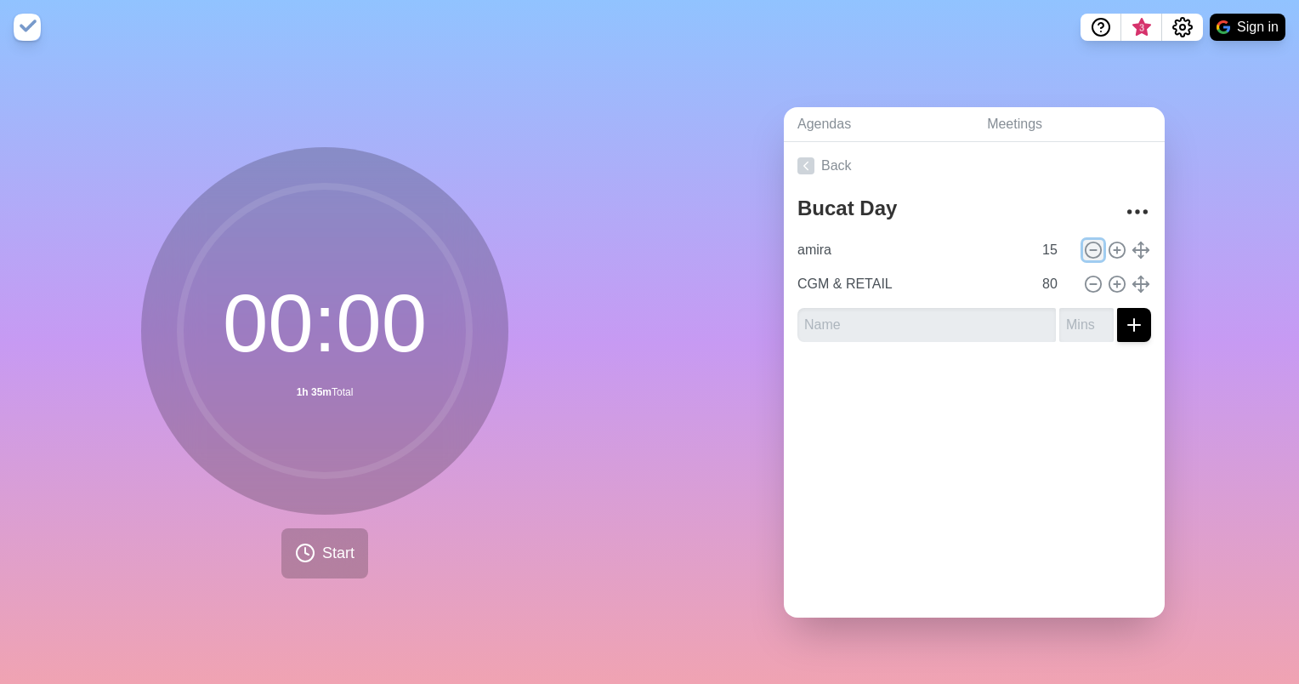
click at [1084, 246] on icon at bounding box center [1093, 250] width 19 height 19
type input "CGM & RETAIL"
type input "80"
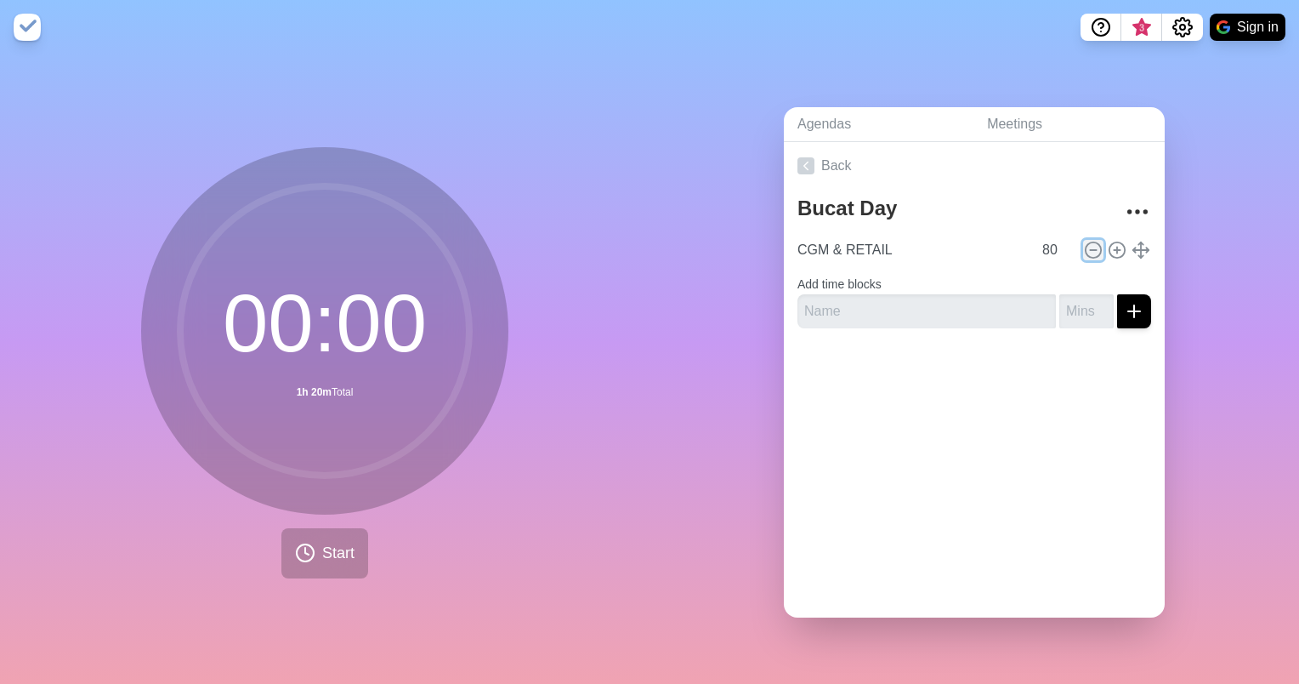
click at [1084, 245] on icon at bounding box center [1093, 250] width 19 height 19
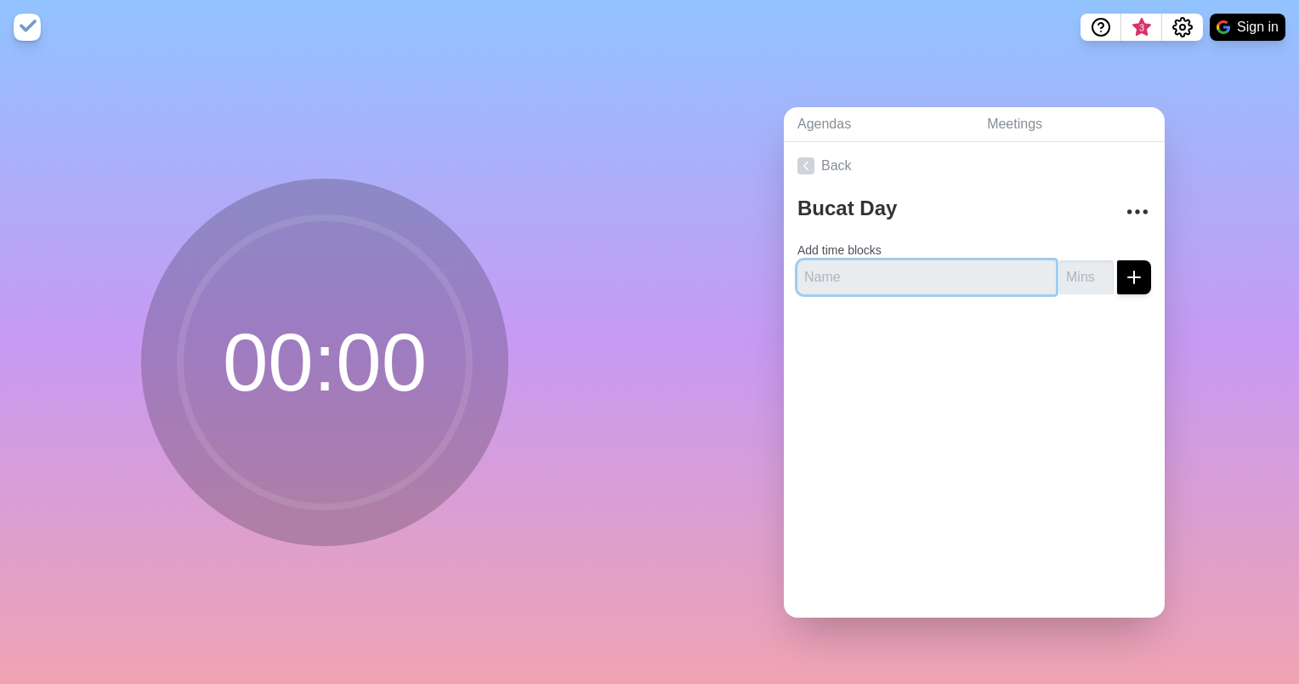
click at [957, 270] on input "text" at bounding box center [927, 277] width 259 height 34
type input "b"
type input "Break"
click at [1065, 265] on input "number" at bounding box center [1087, 277] width 54 height 34
click at [1088, 352] on div at bounding box center [974, 342] width 381 height 68
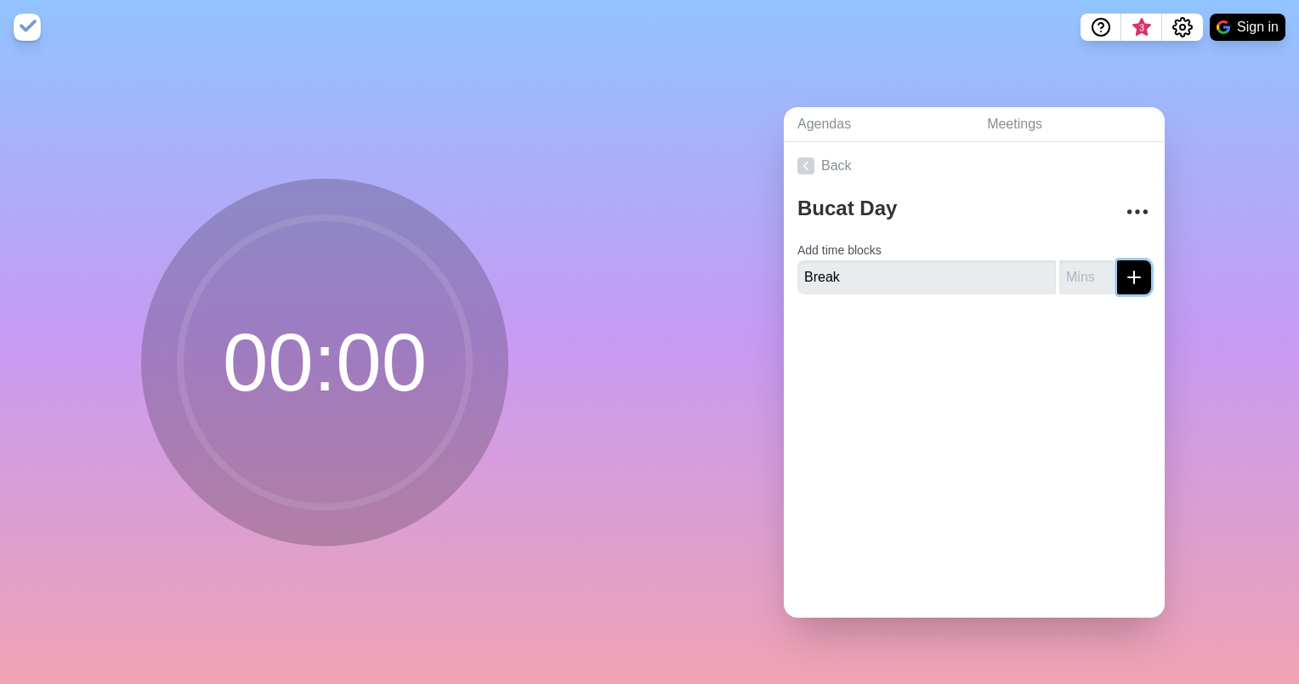
click at [1122, 280] on button "submit" at bounding box center [1134, 277] width 34 height 34
click at [1060, 275] on input "number" at bounding box center [1087, 277] width 54 height 34
type input "10"
click at [1117, 271] on button "submit" at bounding box center [1134, 277] width 34 height 34
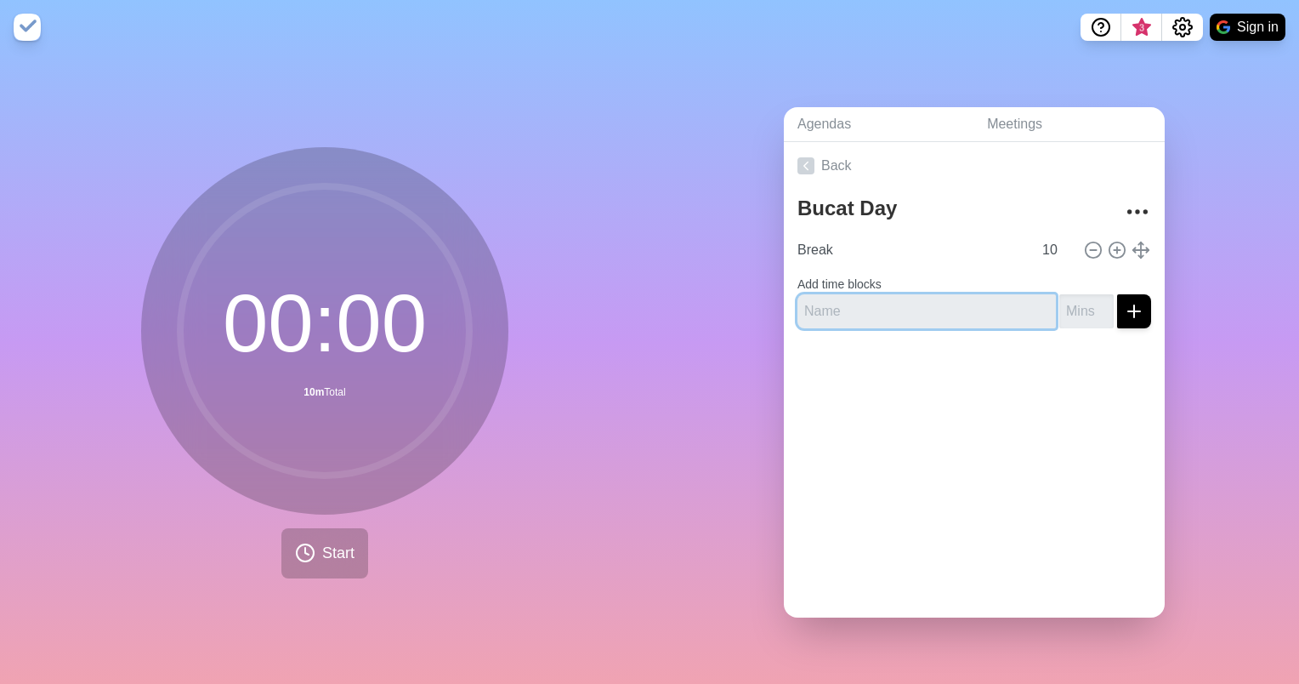
click at [866, 305] on input "text" at bounding box center [927, 311] width 259 height 34
type input "break"
click at [1071, 304] on input "number" at bounding box center [1087, 311] width 54 height 34
type input "4"
click at [322, 542] on span "Start" at bounding box center [338, 553] width 32 height 23
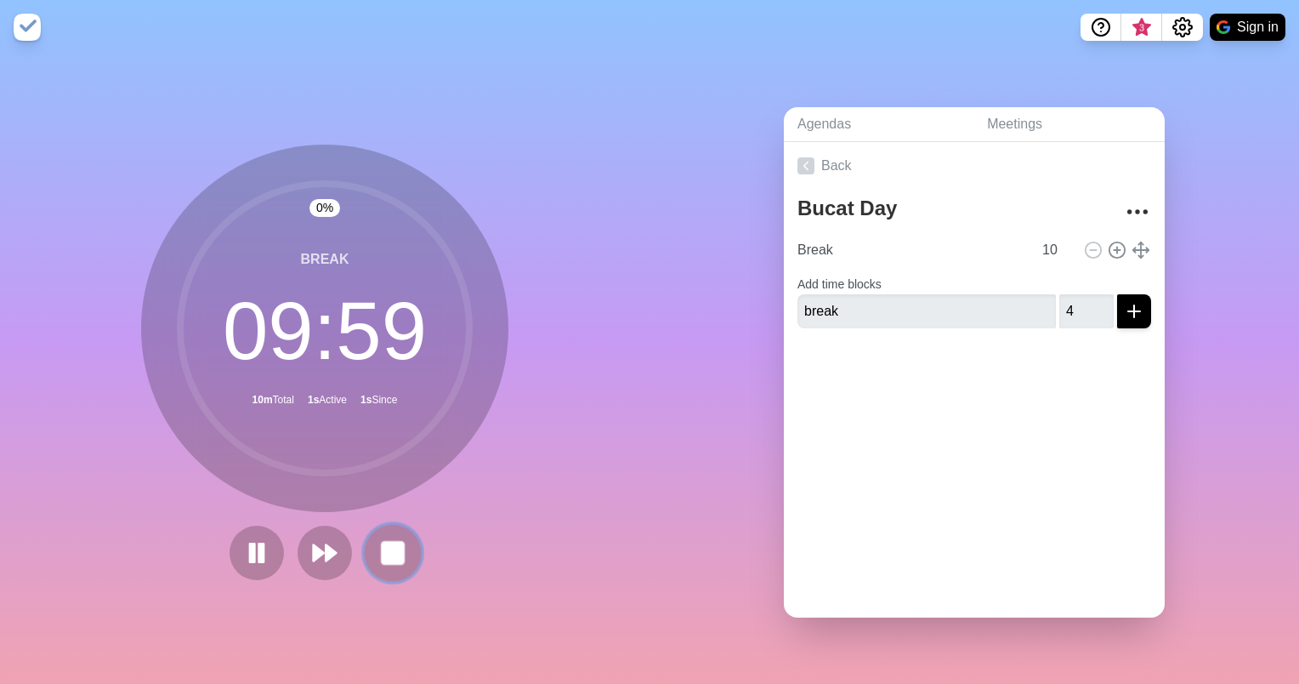
click at [371, 548] on button at bounding box center [392, 552] width 57 height 57
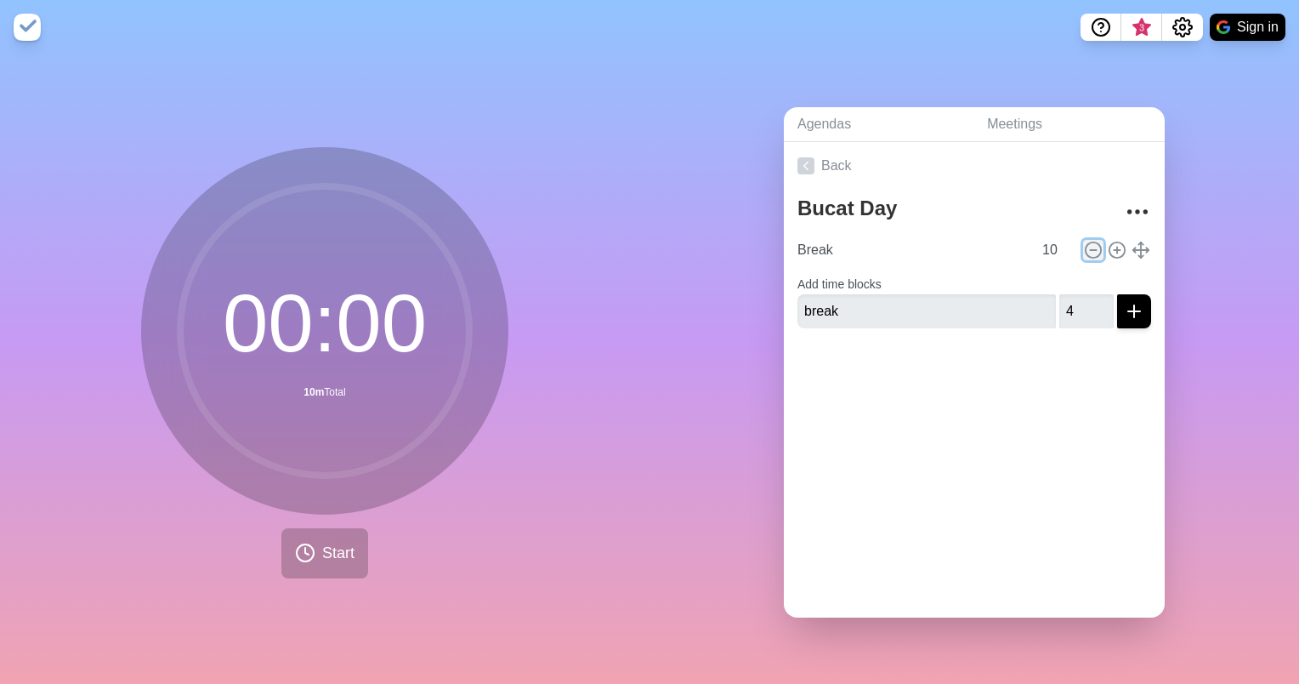
click at [1084, 241] on icon at bounding box center [1093, 250] width 19 height 19
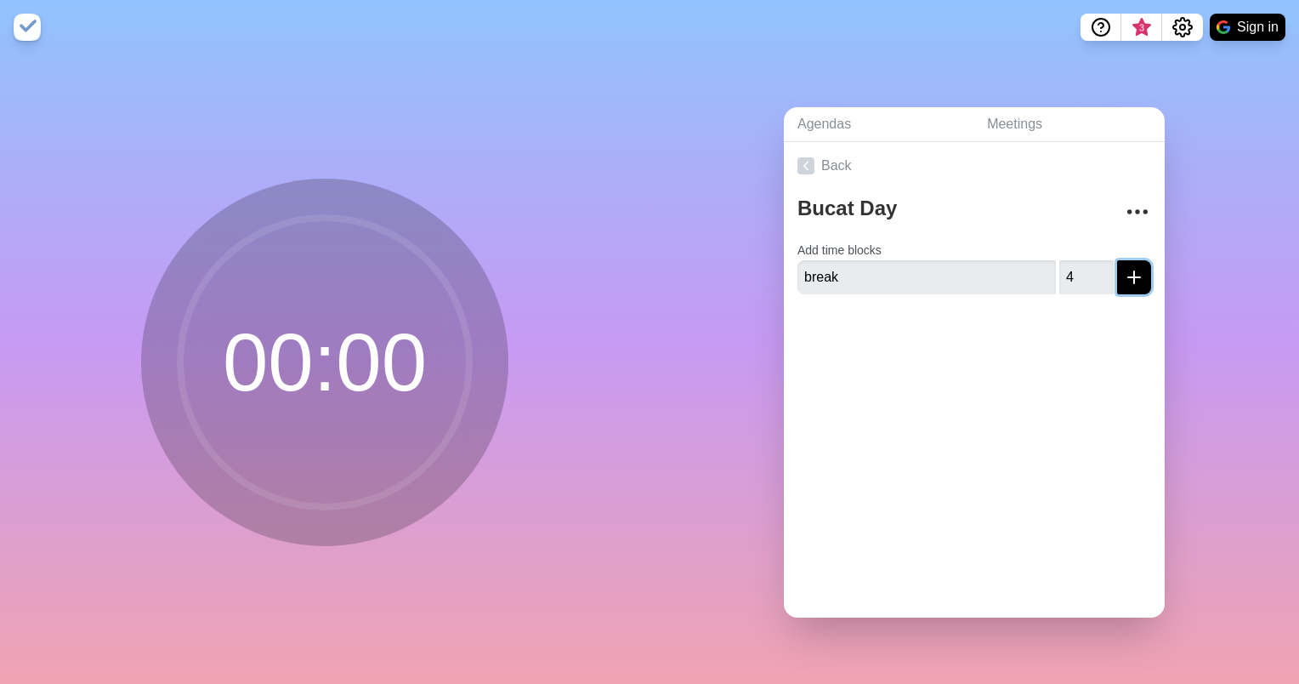
click at [1124, 267] on icon "submit" at bounding box center [1134, 277] width 20 height 20
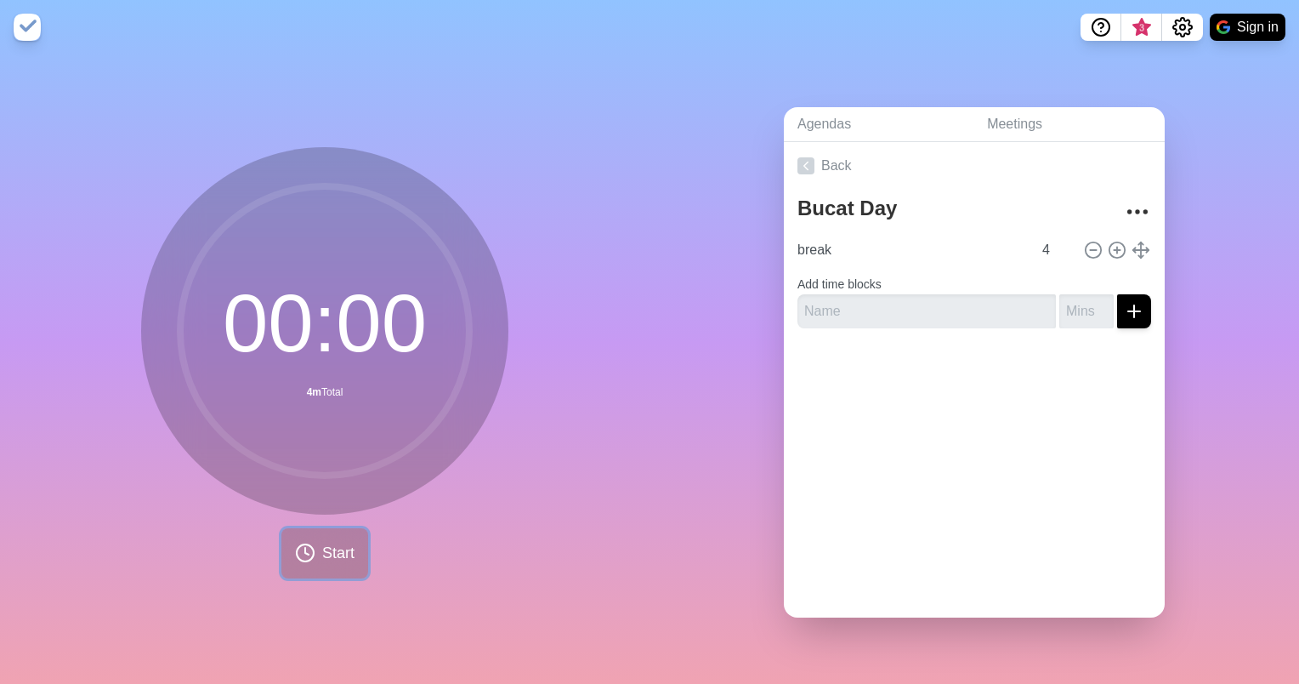
click at [330, 550] on span "Start" at bounding box center [338, 553] width 32 height 23
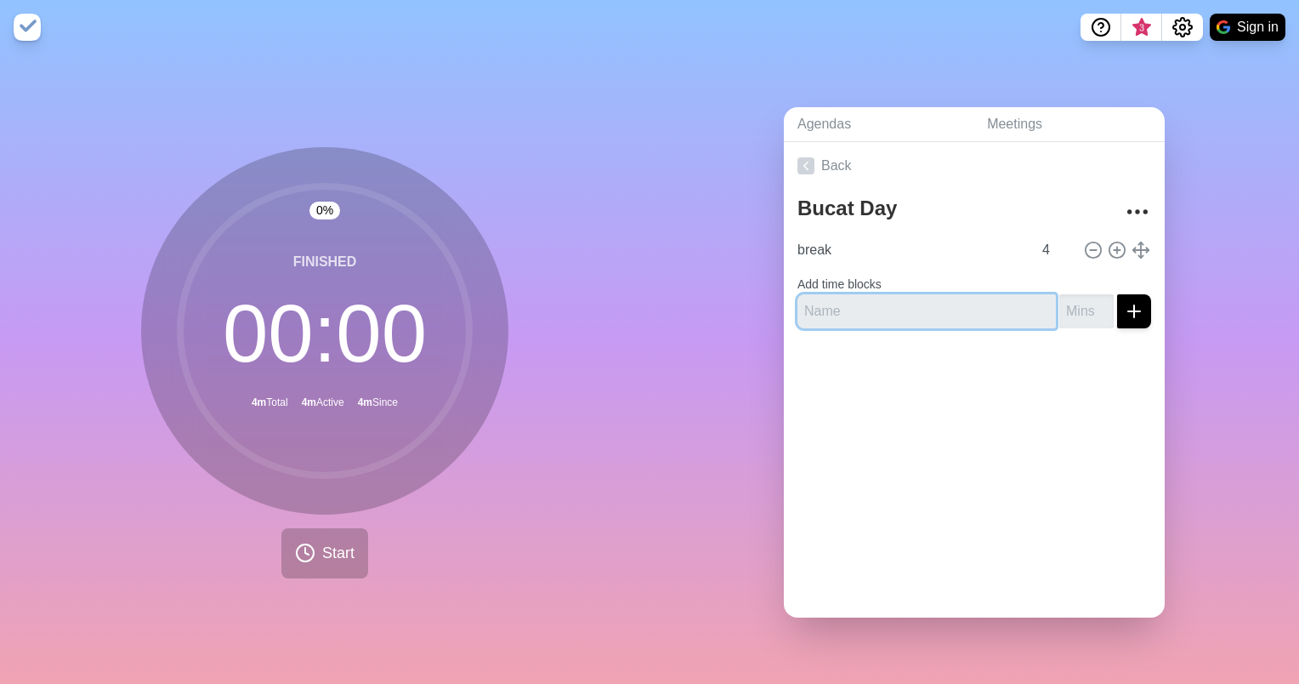
click at [938, 310] on input "text" at bounding box center [927, 311] width 259 height 34
type input "CGM & RETAIL"
click at [1065, 298] on input "number" at bounding box center [1087, 311] width 54 height 34
type input "80"
click at [1128, 311] on line "submit" at bounding box center [1134, 311] width 12 height 0
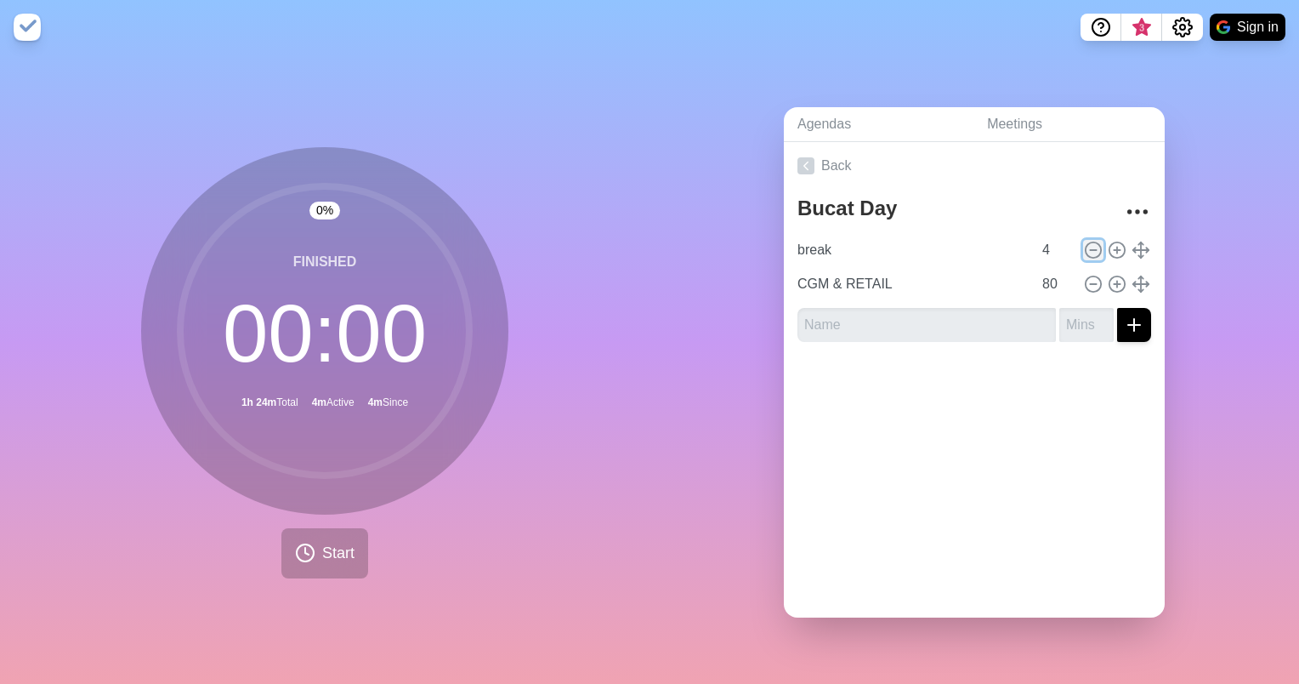
click at [1084, 241] on icon at bounding box center [1093, 250] width 19 height 19
type input "CGM & RETAIL"
type input "80"
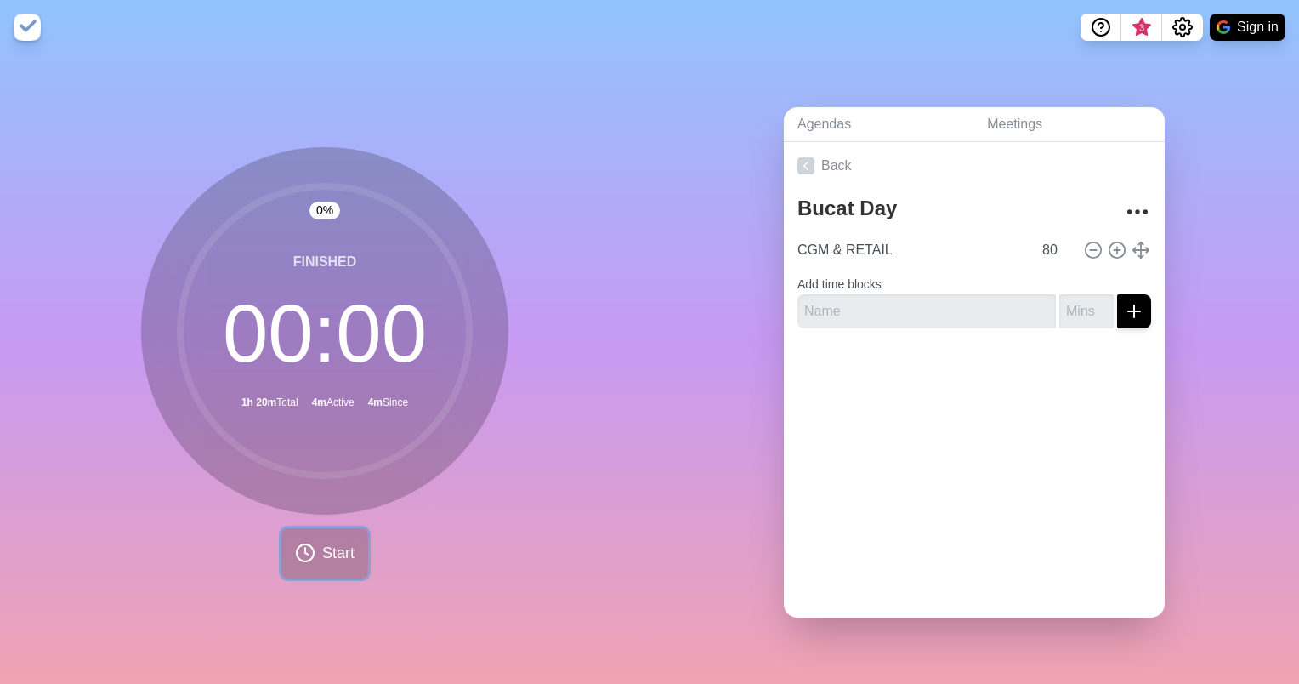
click at [329, 542] on span "Start" at bounding box center [338, 553] width 32 height 23
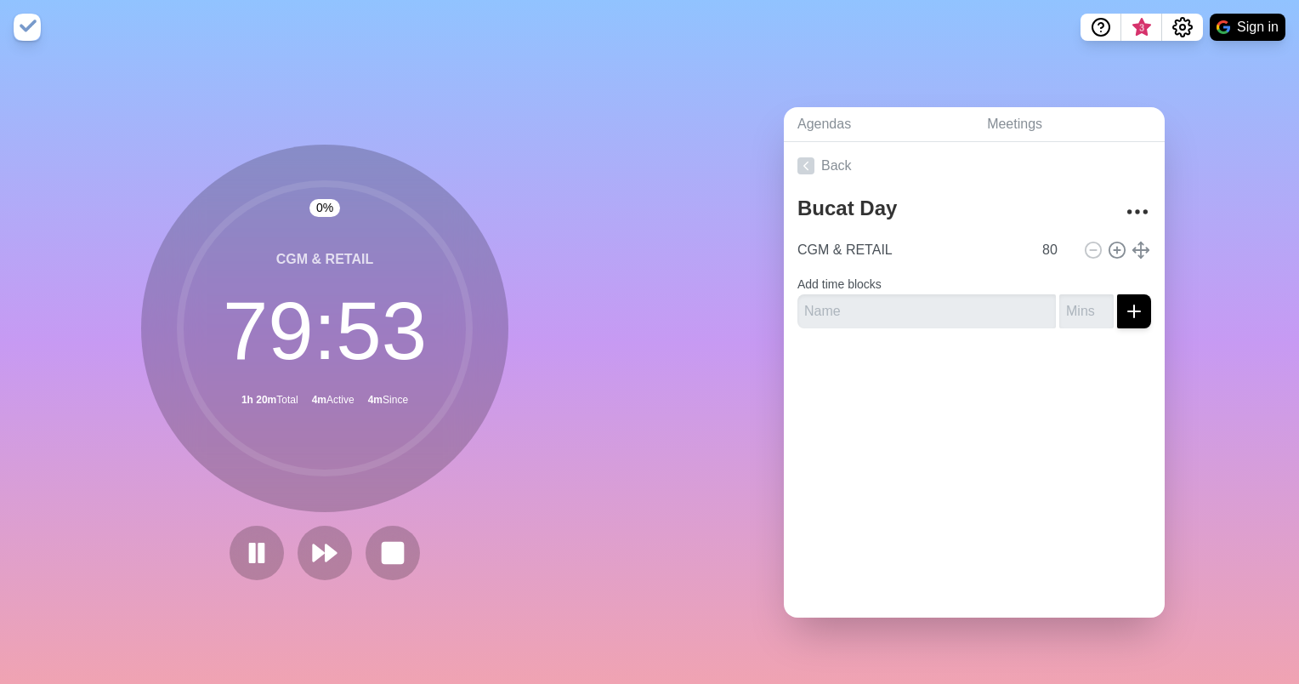
click at [922, 434] on div "Back Bucat Day CGM & RETAIL 80 Add time blocks" at bounding box center [974, 379] width 381 height 475
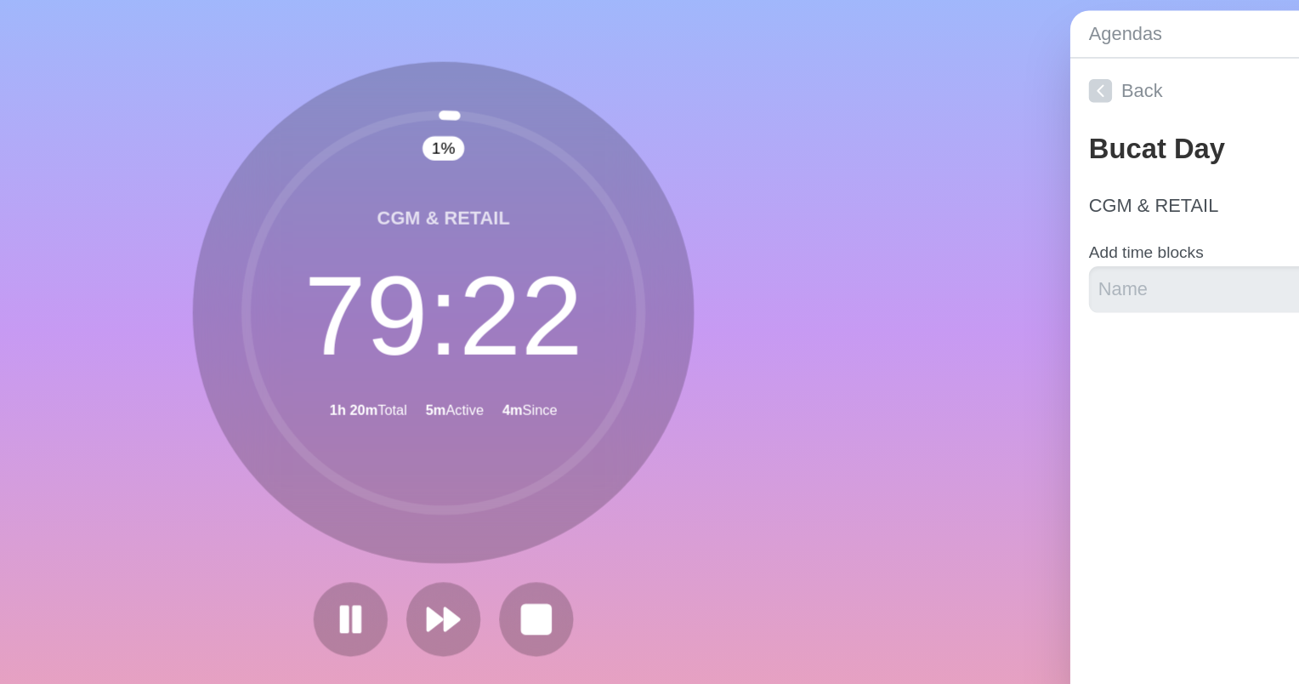
click at [679, 255] on div "Agendas Meetings Back Bucat Day CGM & RETAIL 80 Add time blocks" at bounding box center [975, 368] width 650 height 629
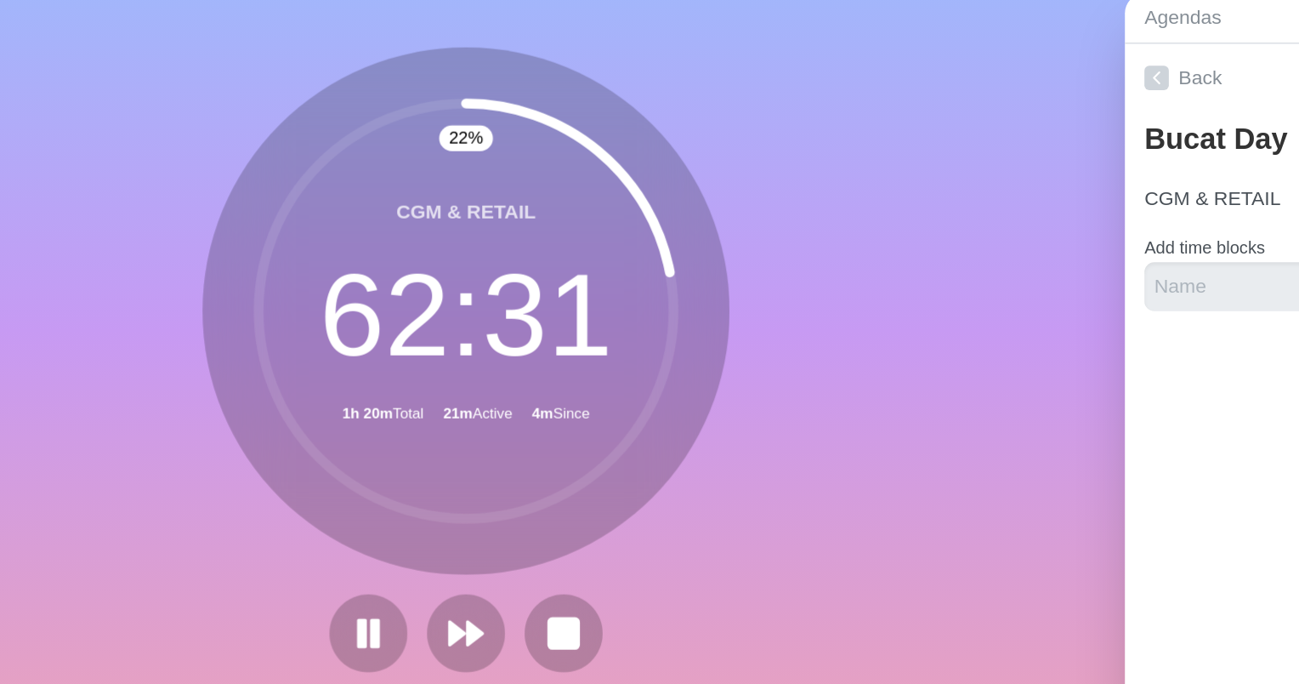
click at [830, 439] on div "Back Bucat Day CGM & RETAIL 80 Add time blocks" at bounding box center [974, 379] width 381 height 475
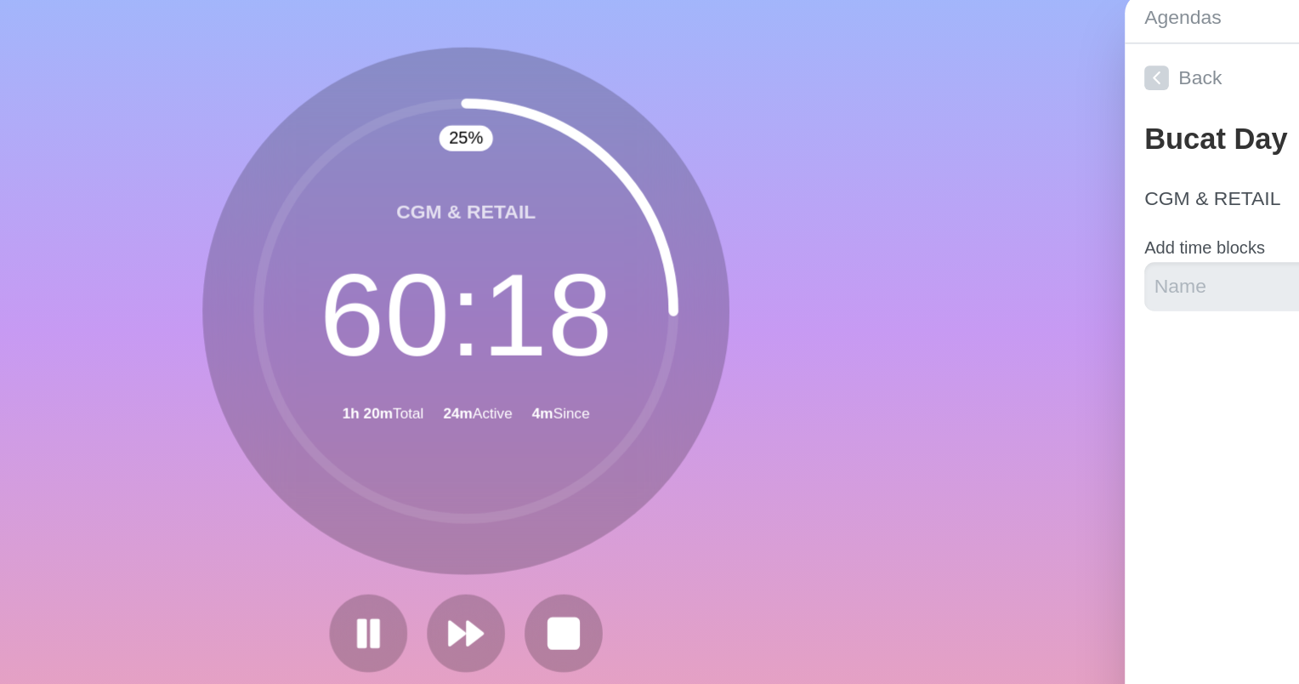
click at [818, 429] on div "Back Bucat Day CGM & RETAIL 80 Add time blocks" at bounding box center [974, 379] width 381 height 475
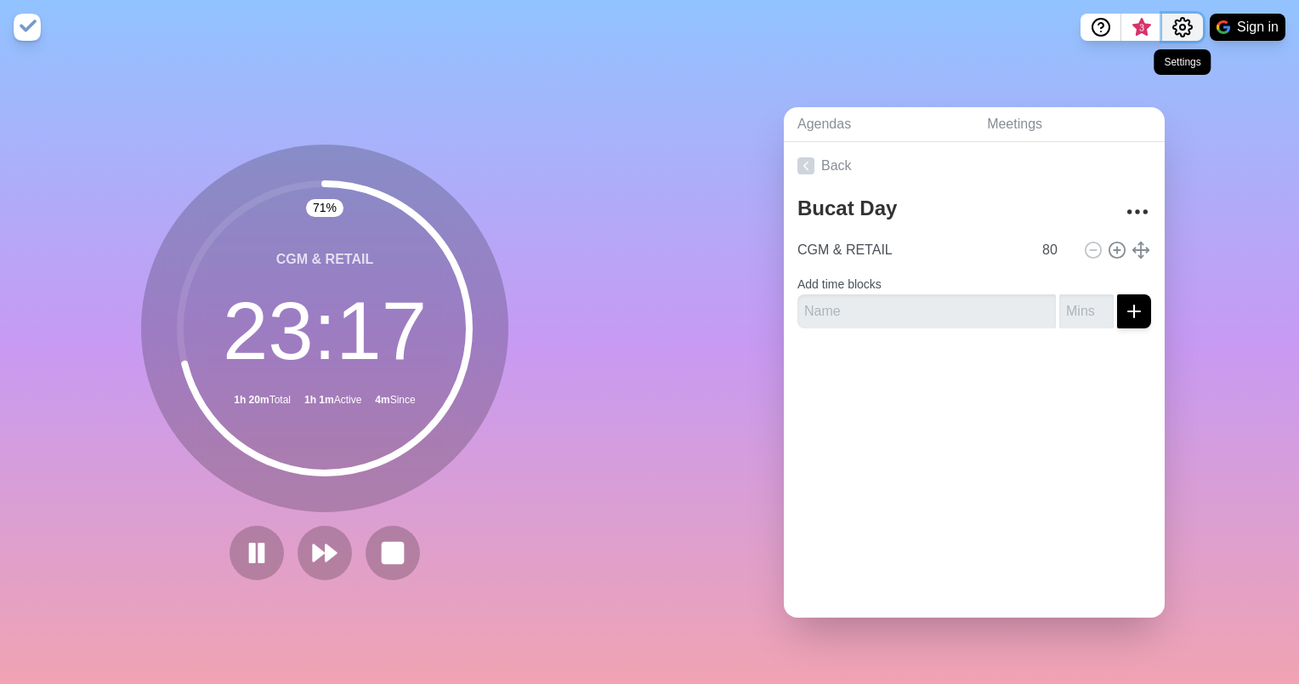
click at [1184, 31] on icon "Settings" at bounding box center [1183, 27] width 20 height 20
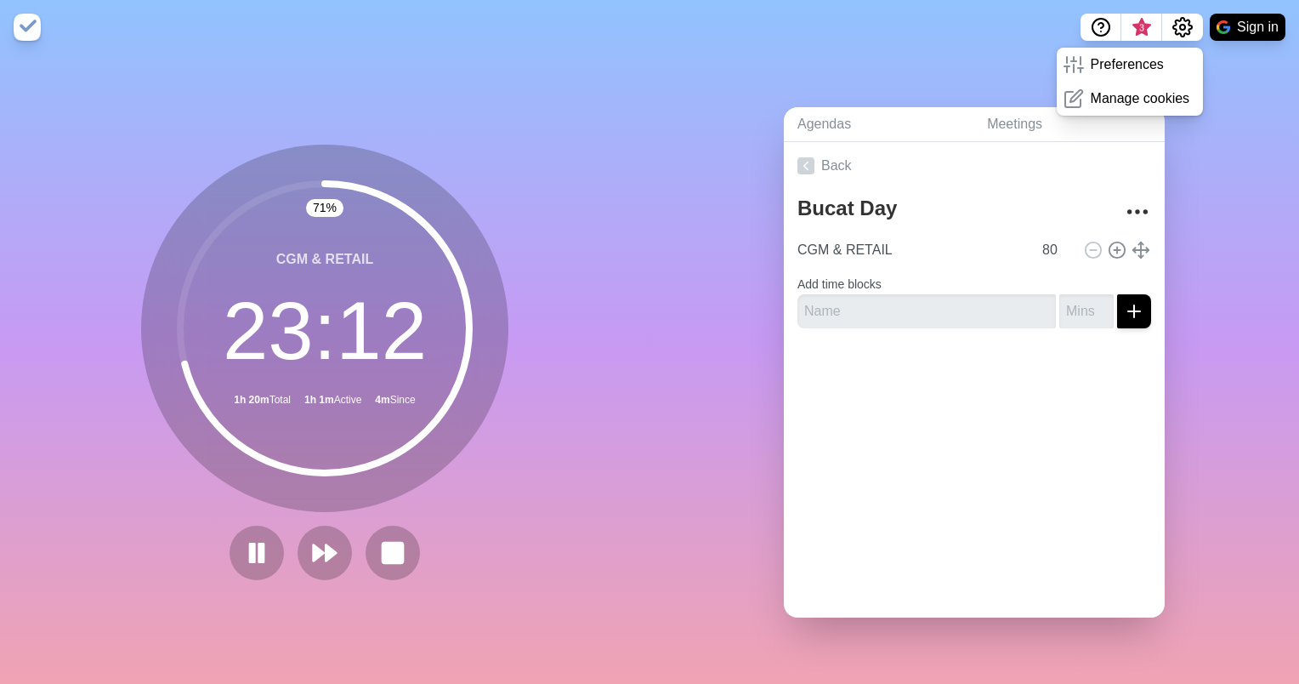
click at [1242, 156] on div "Agendas Meetings Back Bucat Day CGM & RETAIL 80 Add time blocks" at bounding box center [975, 368] width 650 height 629
click at [1186, 25] on icon "Settings" at bounding box center [1183, 27] width 20 height 20
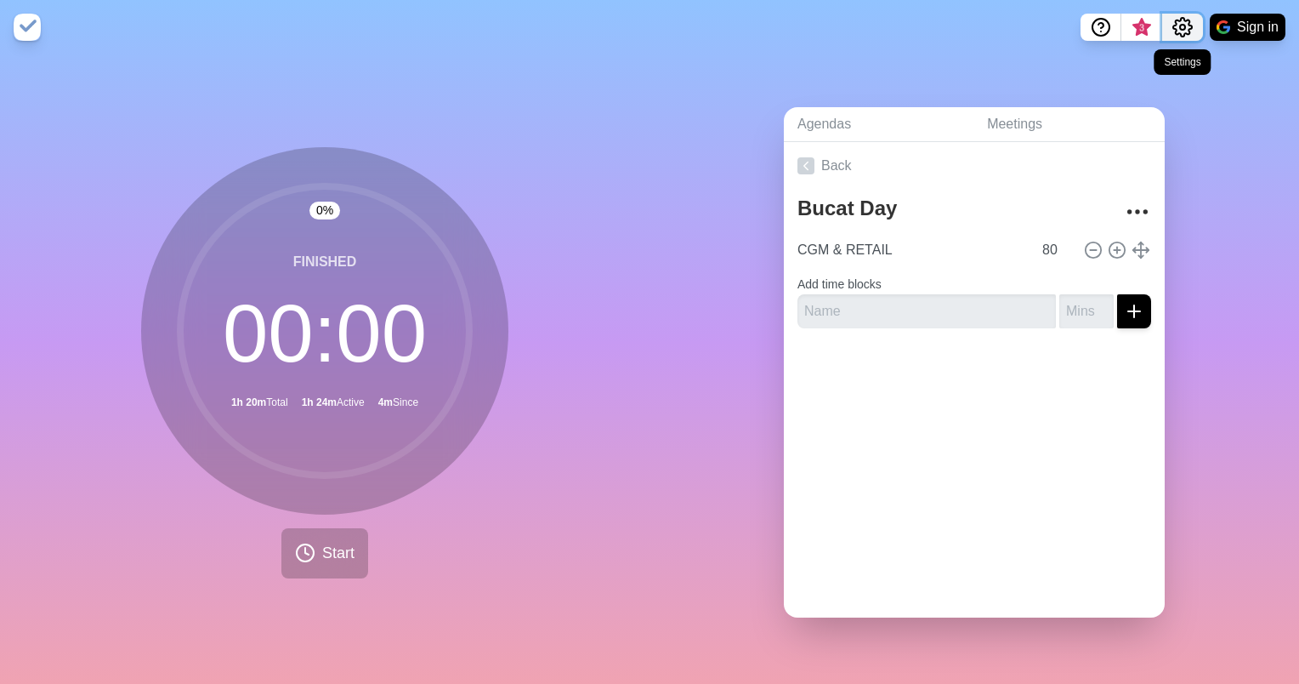
click at [1180, 26] on circle "Settings" at bounding box center [1182, 27] width 5 height 5
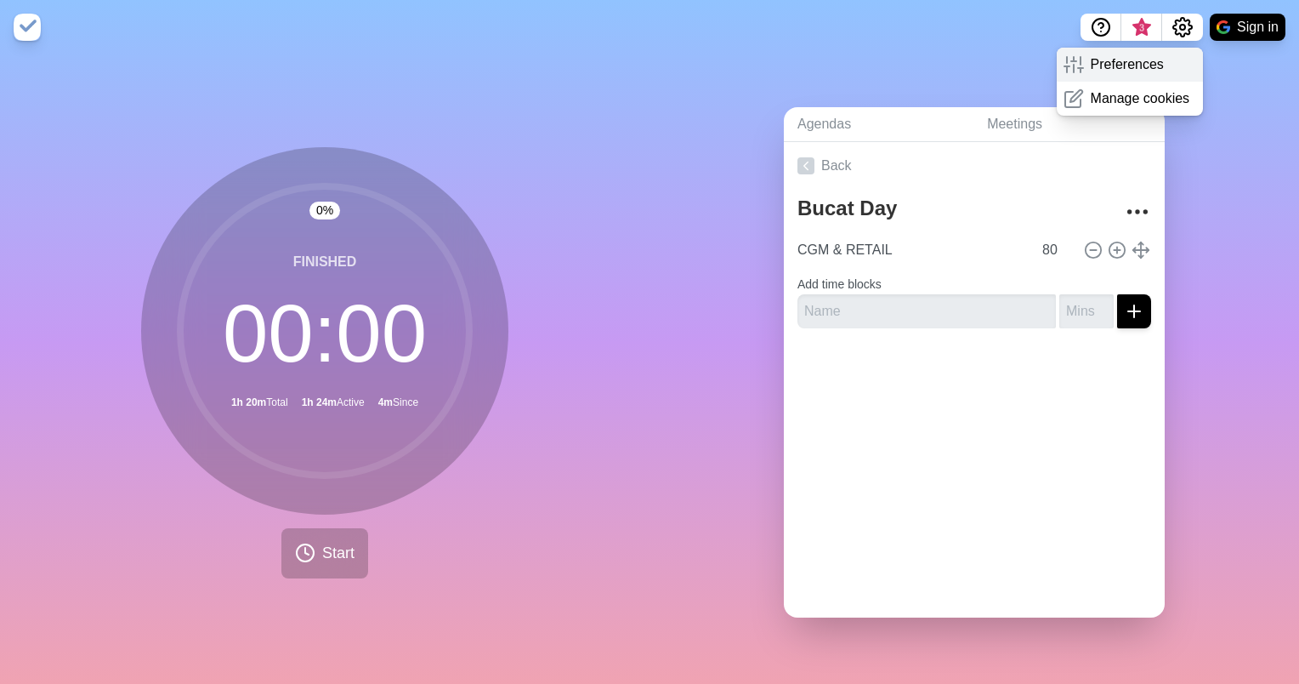
click at [1145, 63] on p "Preferences" at bounding box center [1127, 64] width 73 height 20
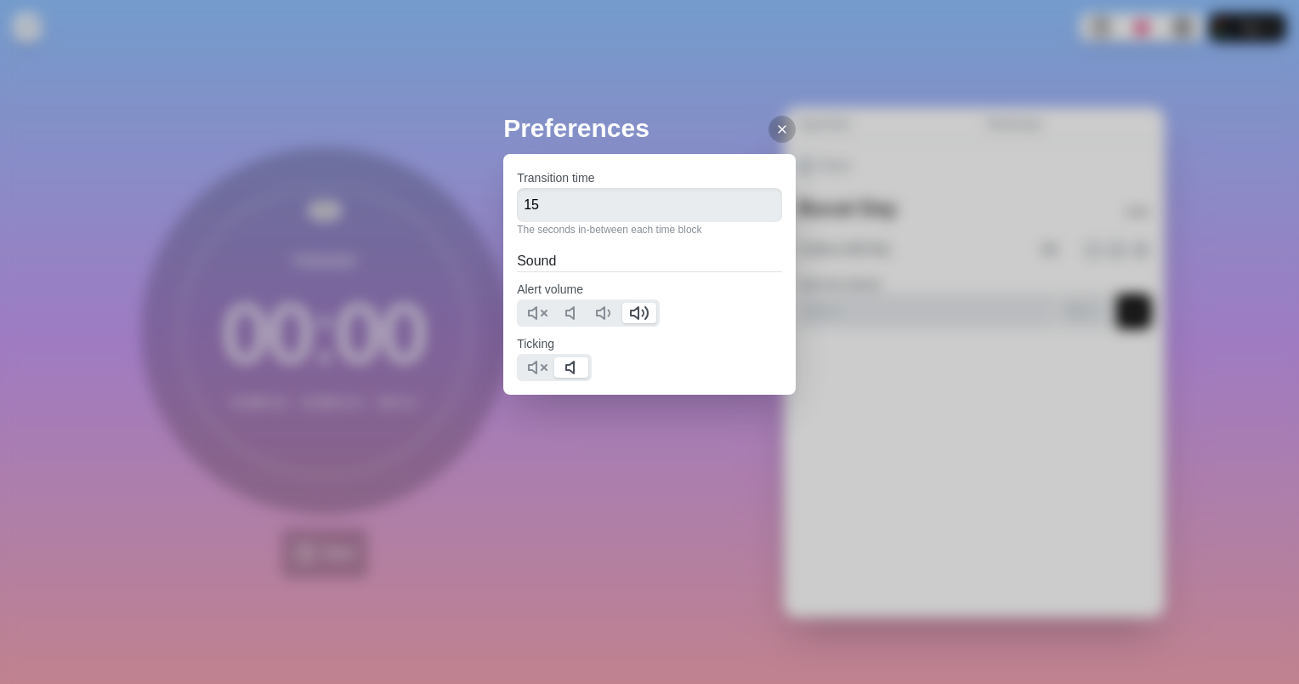
click at [653, 422] on div "Preferences Transition time 15 The seconds in-between each time block Sound Ale…" at bounding box center [649, 286] width 293 height 354
click at [776, 131] on icon at bounding box center [783, 129] width 14 height 14
